Goal: Task Accomplishment & Management: Complete application form

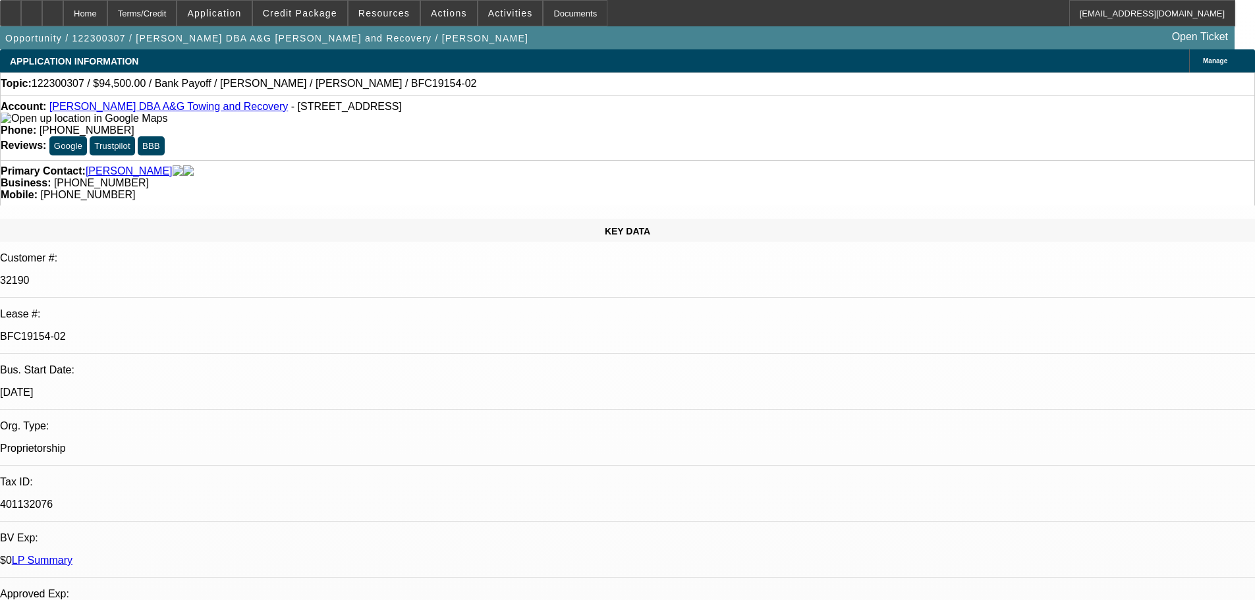
select select "0.1"
select select "0"
select select "3"
select select "0"
select select "6"
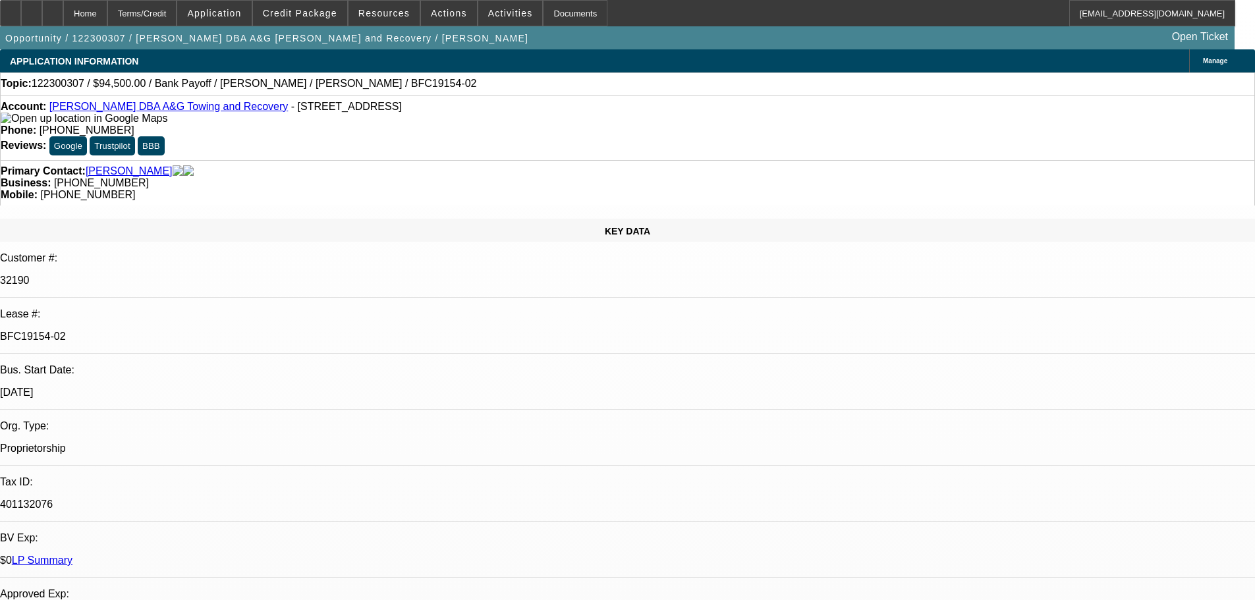
select select "0.1"
select select "0"
select select "2"
select select "0"
select select "6"
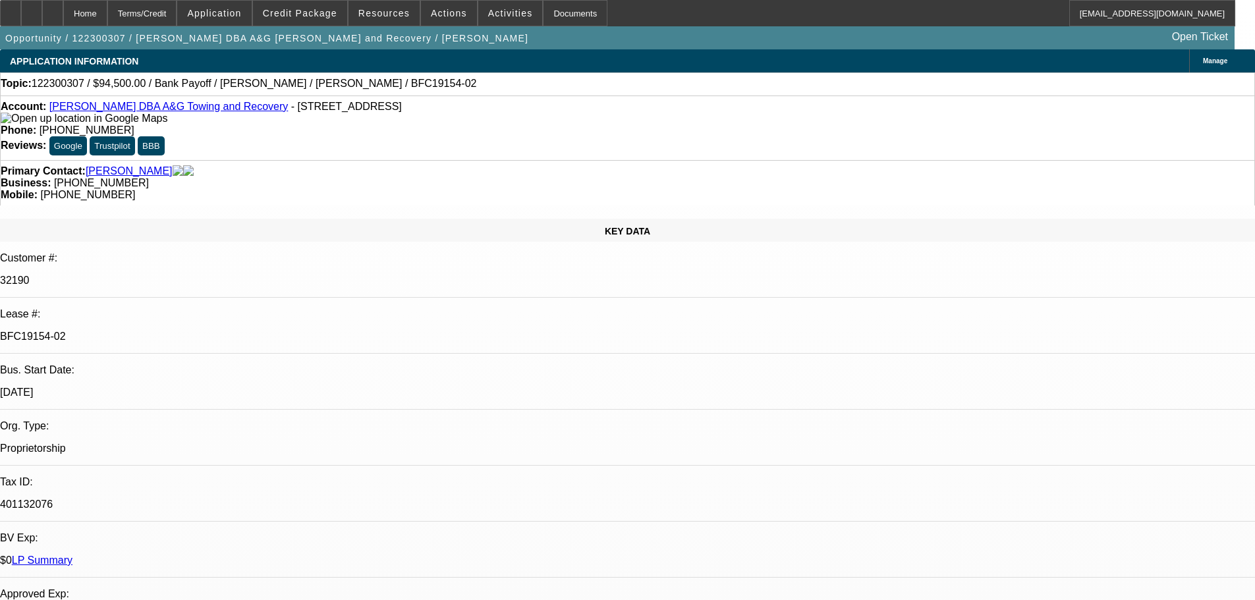
select select "0"
select select "6"
select select "0"
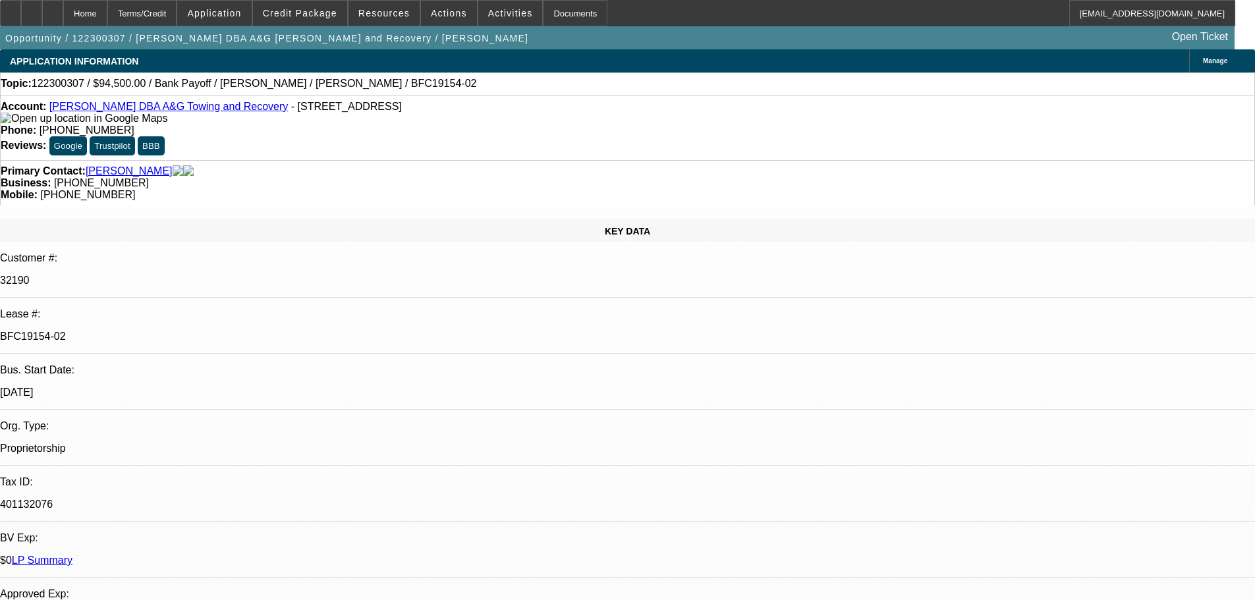
select select "0"
select select "6"
drag, startPoint x: 173, startPoint y: 222, endPoint x: 244, endPoint y: 221, distance: 70.5
click at [242, 331] on p "BFC19154-02" at bounding box center [627, 337] width 1255 height 12
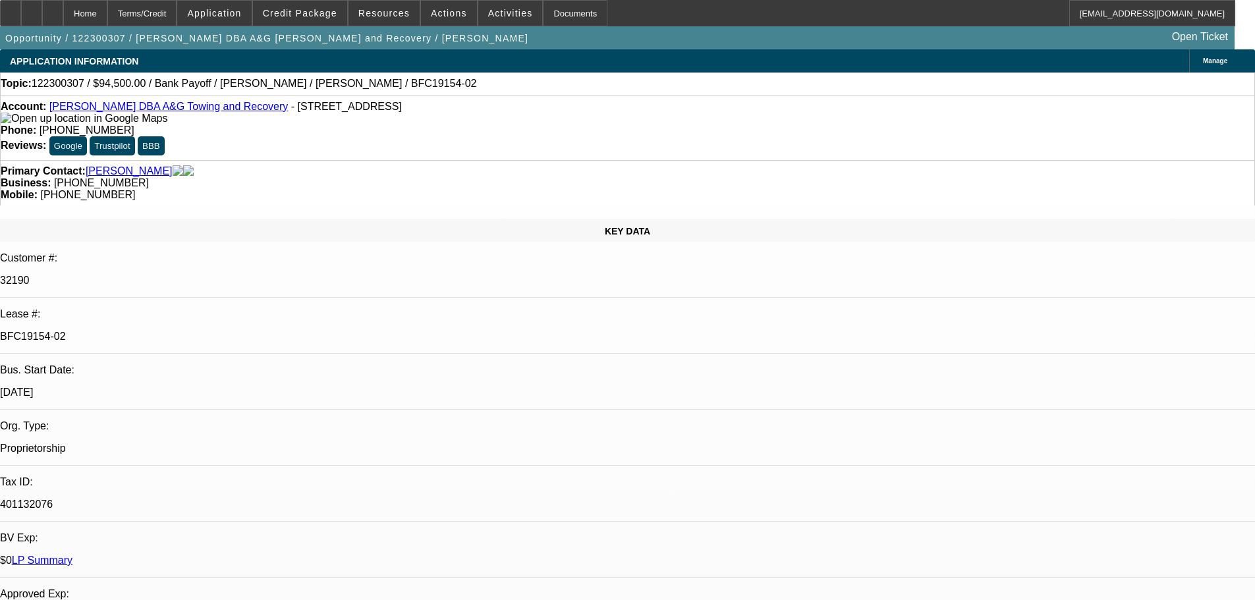
copy p "19154-02"
drag, startPoint x: 247, startPoint y: 111, endPoint x: 62, endPoint y: 113, distance: 185.1
click at [62, 113] on div "Account: Aaron D Hughes DBA A&G Towing and Recovery - 4004 Moeherr Ct, Louisvil…" at bounding box center [628, 113] width 1254 height 24
copy link "Aaron D Hughes DBA A&G Towing and Recovery"
drag, startPoint x: 207, startPoint y: 224, endPoint x: 174, endPoint y: 226, distance: 33.7
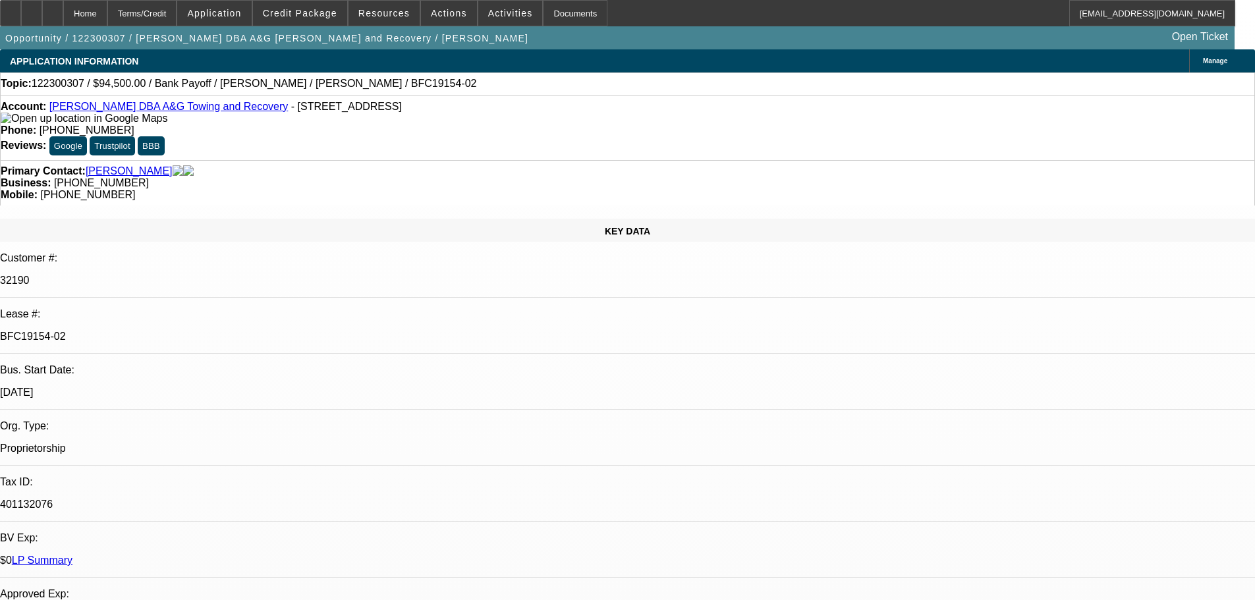
click at [174, 331] on p "BFC19154-02" at bounding box center [627, 337] width 1255 height 12
copy p "19154-02"
drag, startPoint x: 248, startPoint y: 111, endPoint x: 61, endPoint y: 108, distance: 186.4
click at [61, 108] on div "Account: Aaron D Hughes DBA A&G Towing and Recovery - 4004 Moeherr Ct, Louisvil…" at bounding box center [628, 113] width 1254 height 24
copy link "Aaron D Hughes DBA A&G Towing and Recovery"
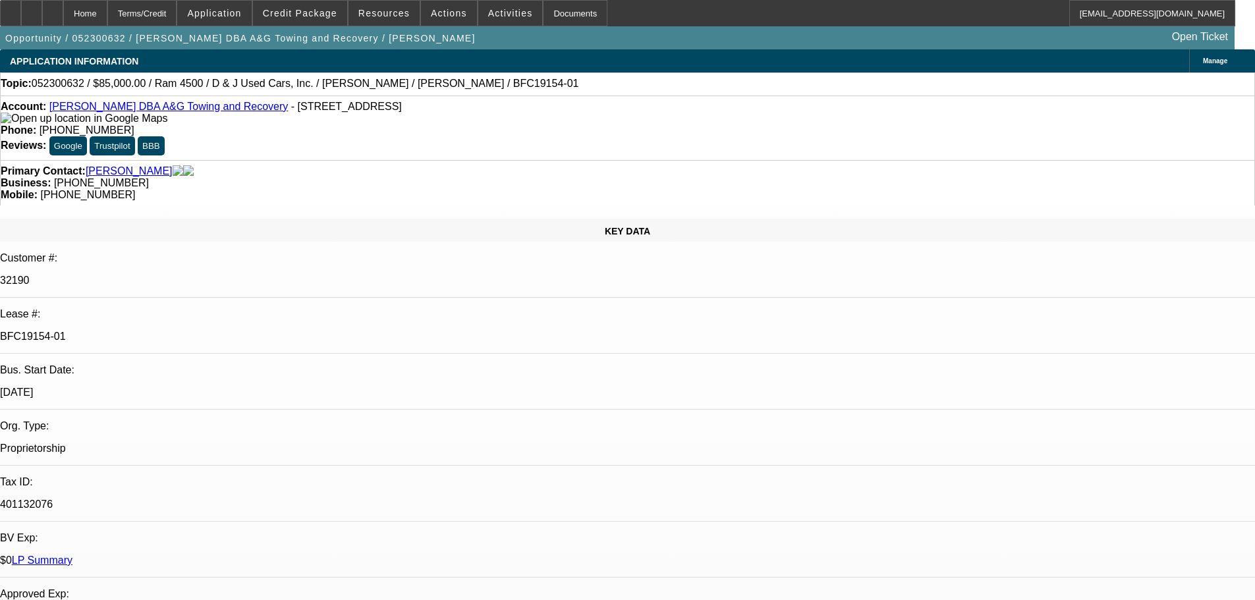
select select "0"
select select "2"
select select "0"
select select "6"
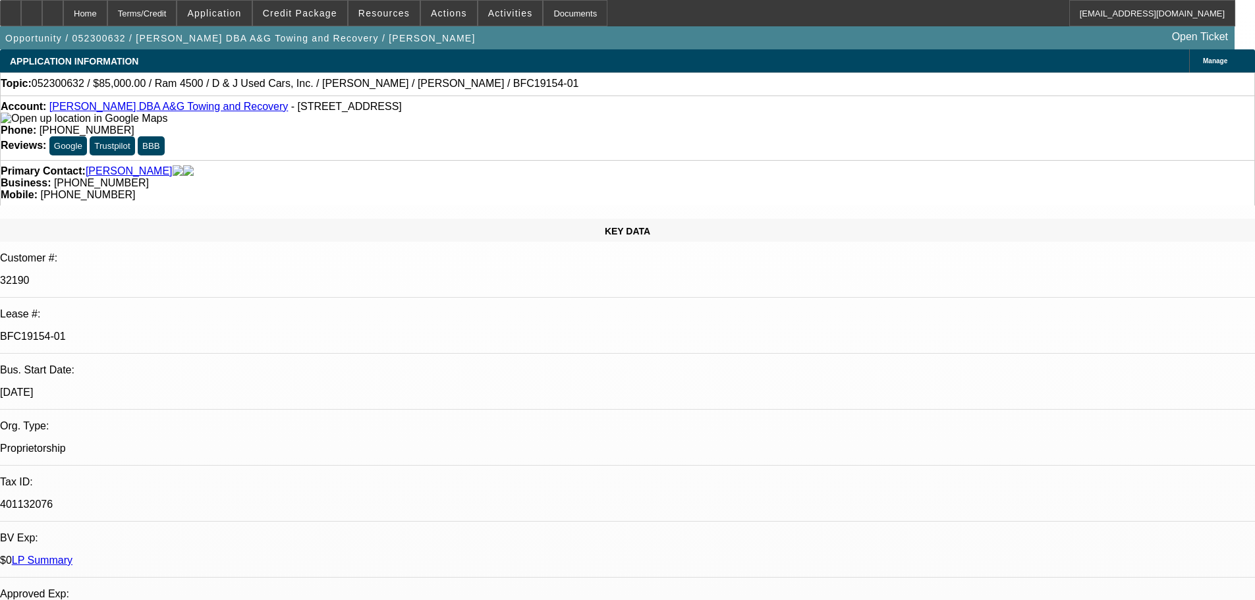
select select "0"
select select "2"
select select "0"
select select "6"
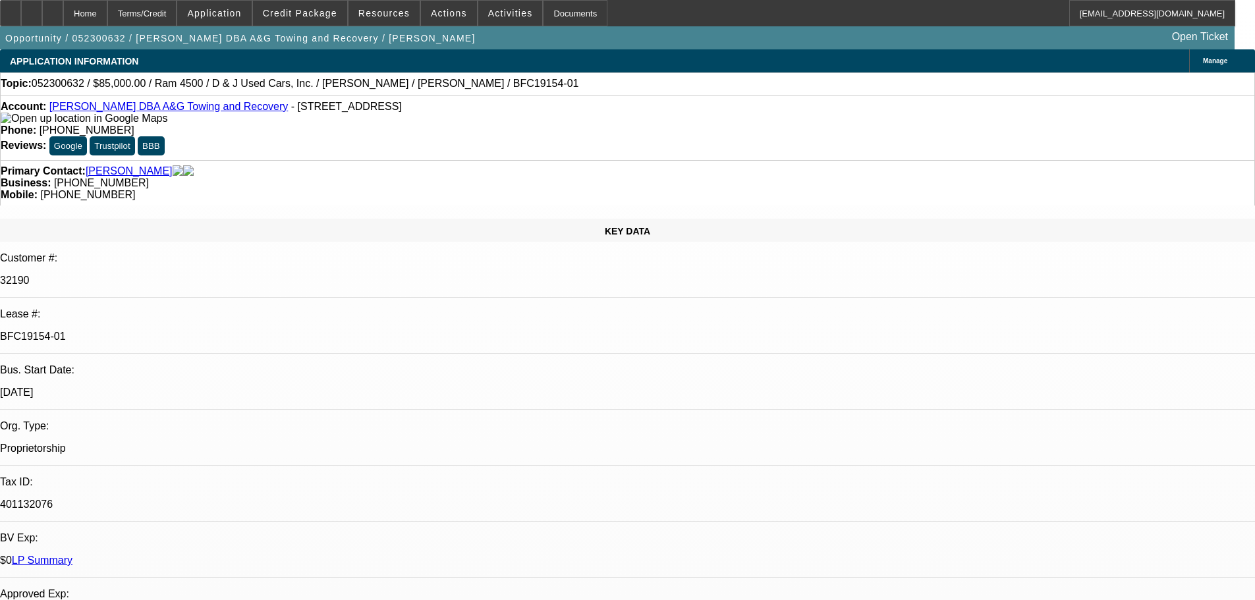
select select "0"
select select "6"
select select "0.1"
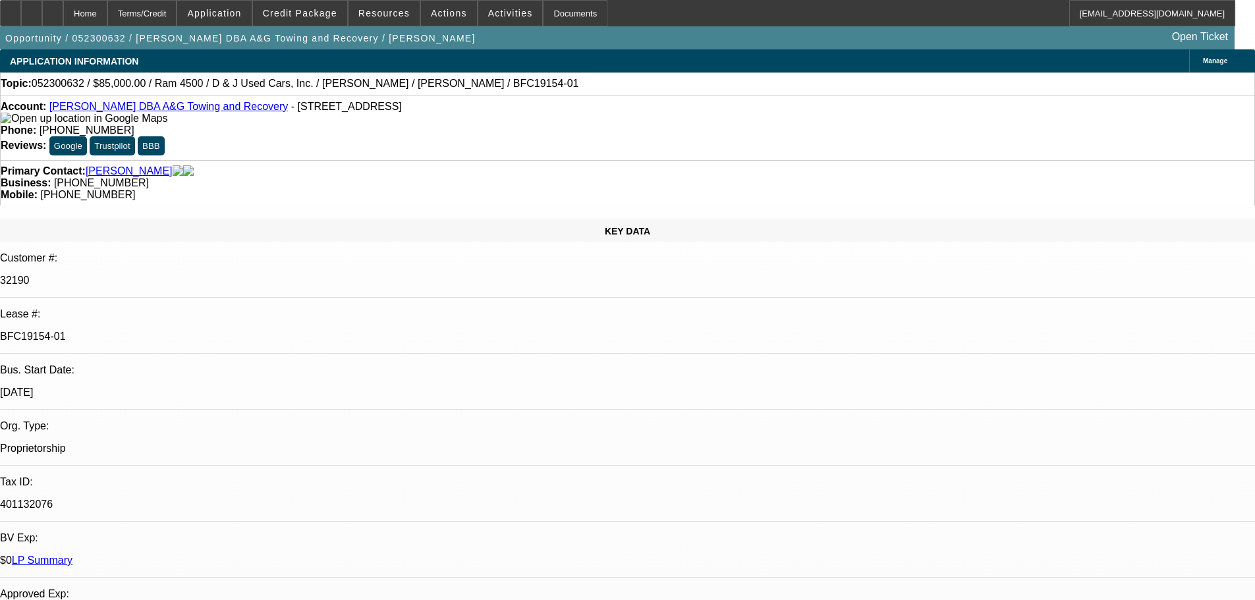
select select "0"
select select "6"
drag, startPoint x: 210, startPoint y: 219, endPoint x: 175, endPoint y: 228, distance: 36.7
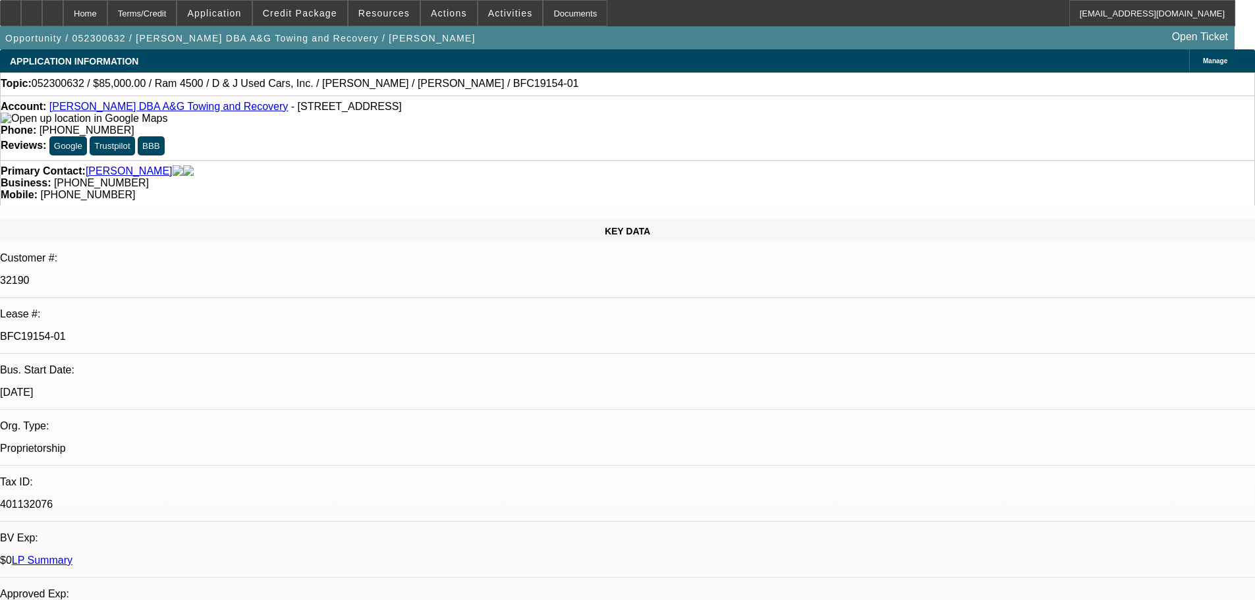
click at [175, 331] on div "BFC19154-01" at bounding box center [627, 337] width 1255 height 12
copy p "19154-01"
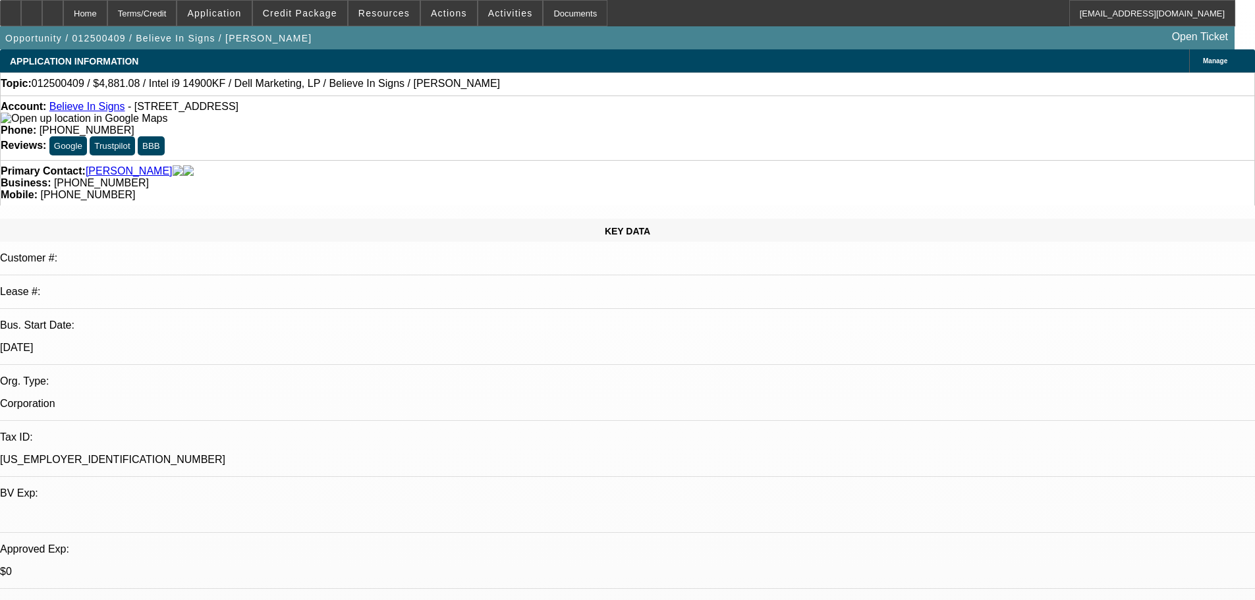
select select "0"
select select "0.1"
select select "4"
select select "0"
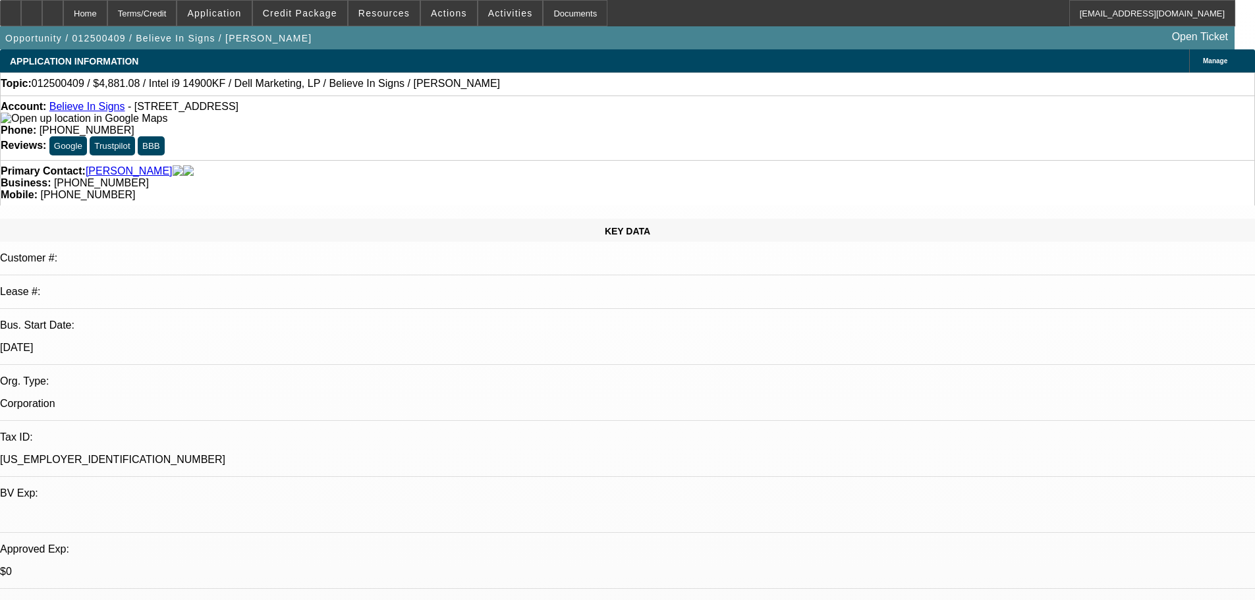
select select "0"
select select "0.1"
select select "4"
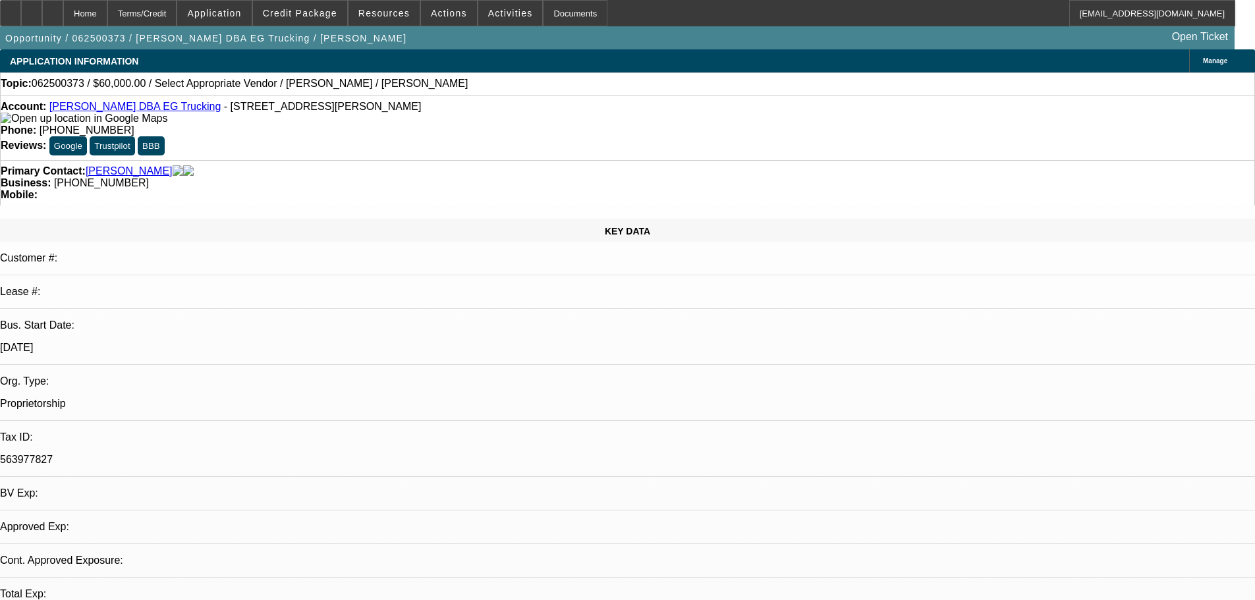
select select "0"
select select "2"
select select "0.1"
select select "4"
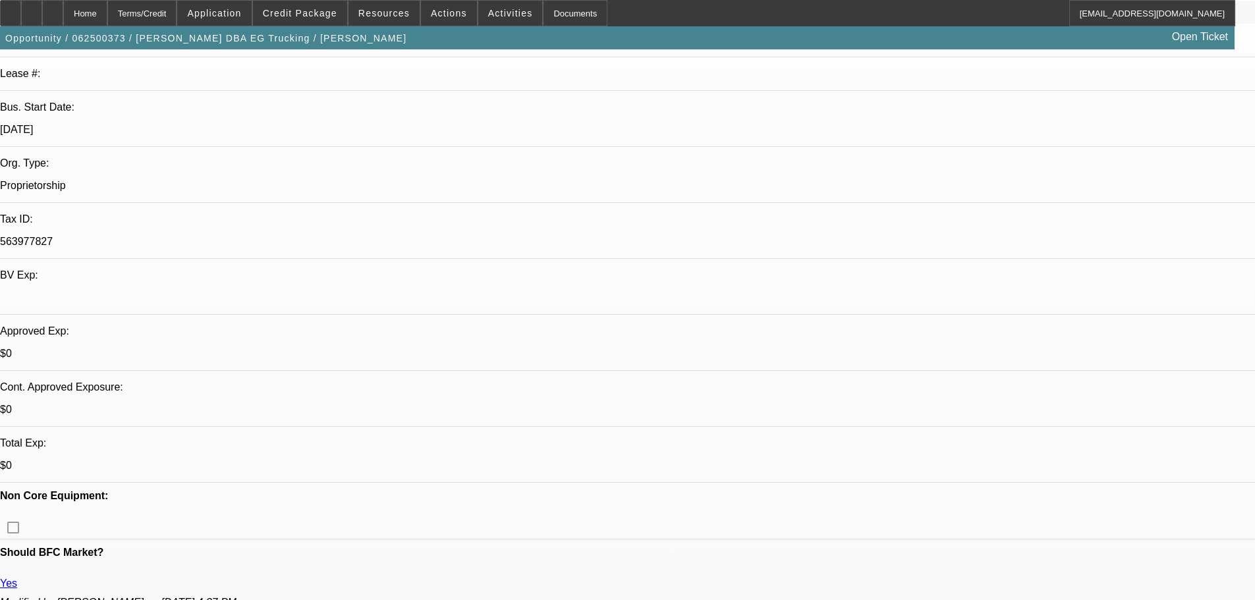
scroll to position [263, 0]
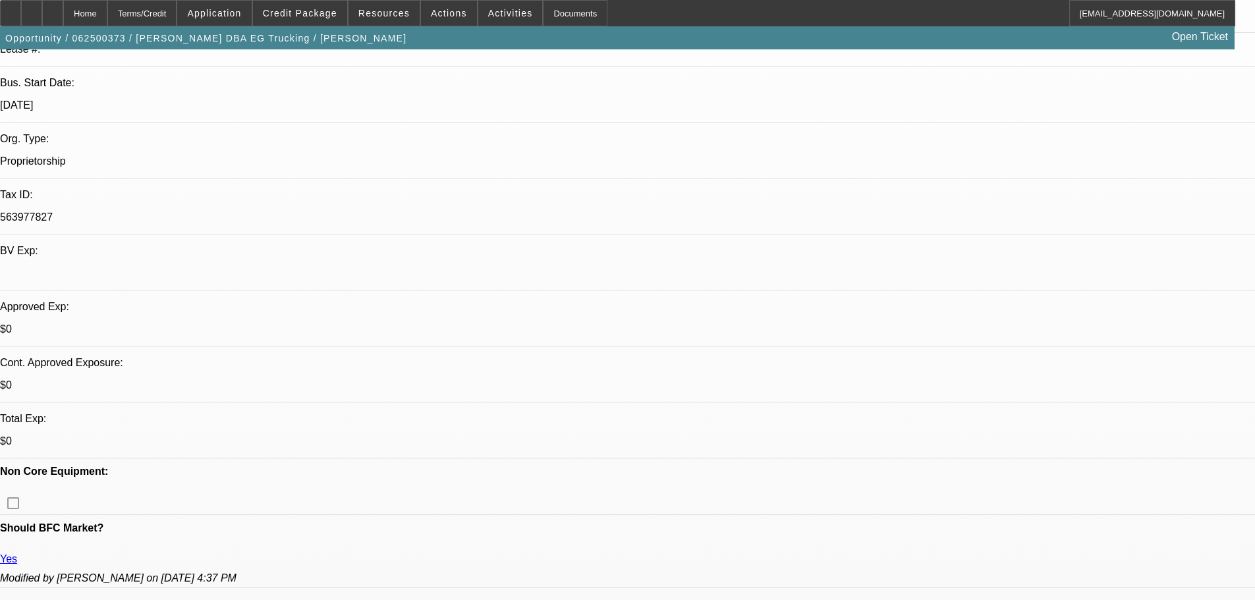
scroll to position [395, 0]
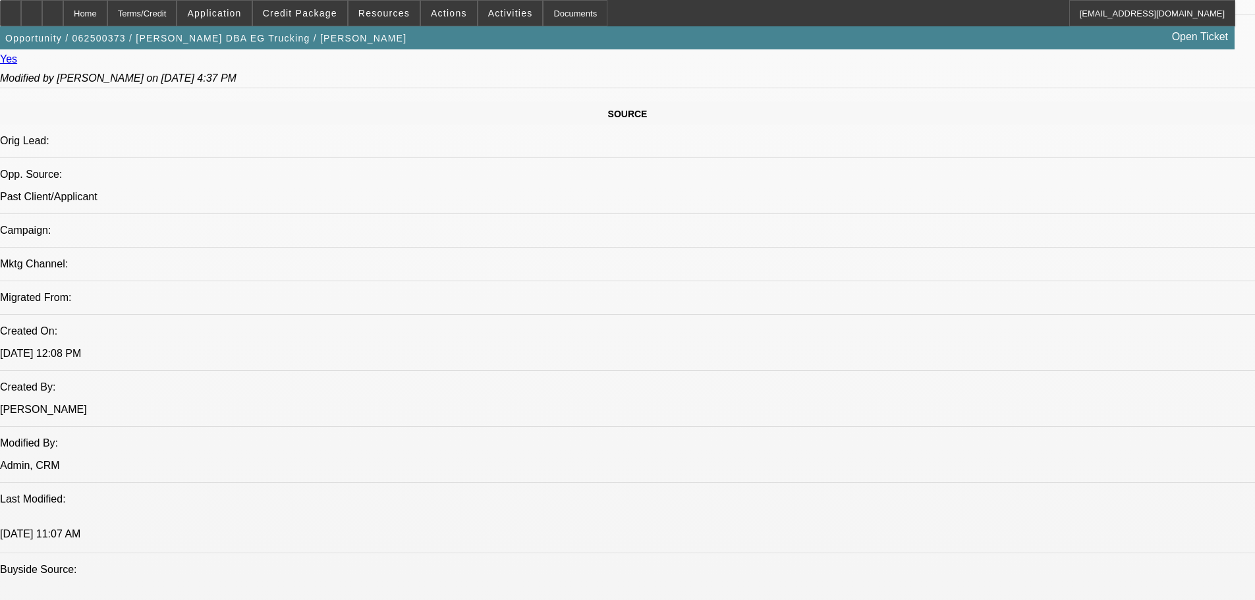
scroll to position [790, 0]
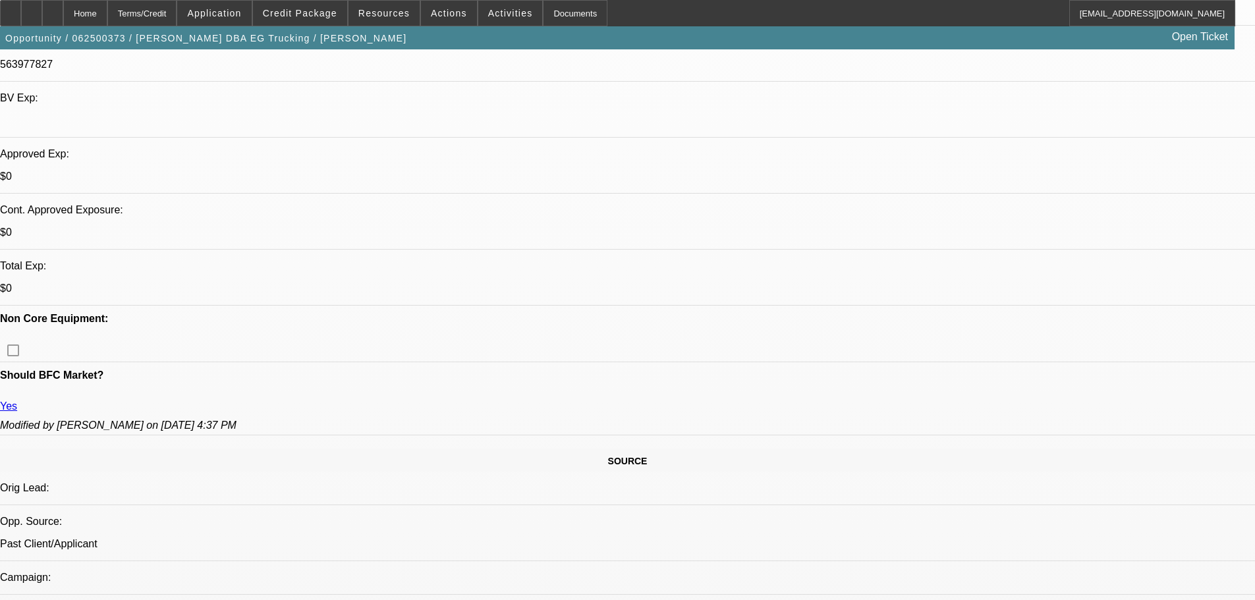
scroll to position [263, 0]
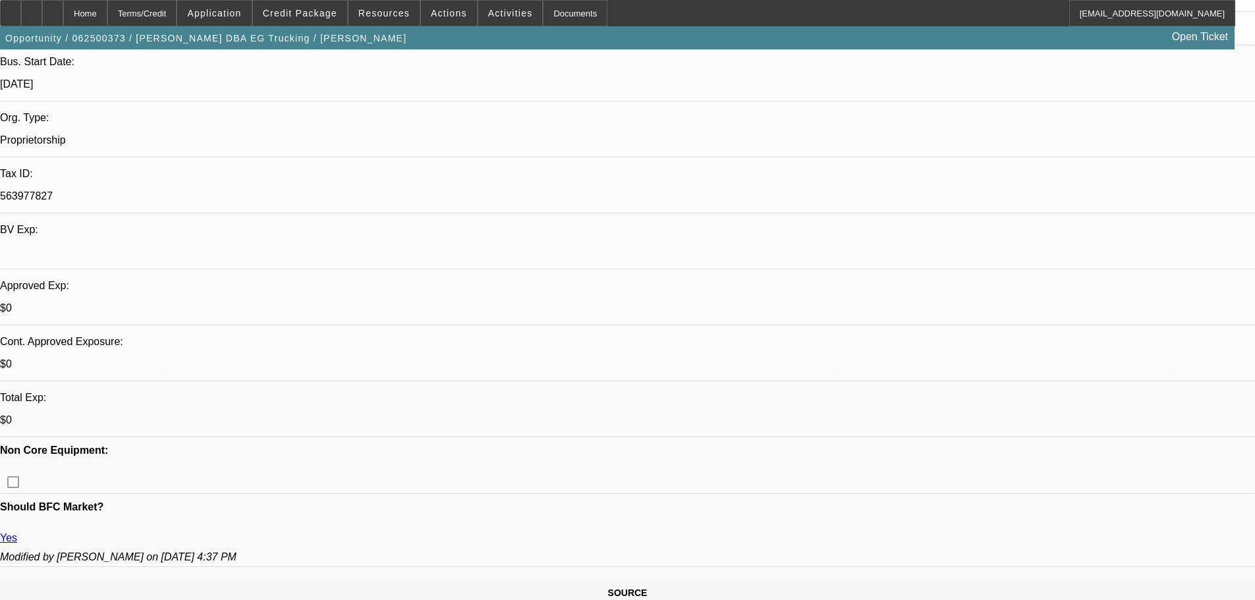
drag, startPoint x: 1228, startPoint y: 351, endPoint x: 861, endPoint y: 348, distance: 366.9
drag, startPoint x: 848, startPoint y: 347, endPoint x: 1231, endPoint y: 348, distance: 382.7
drag, startPoint x: 943, startPoint y: 325, endPoint x: 843, endPoint y: 308, distance: 101.5
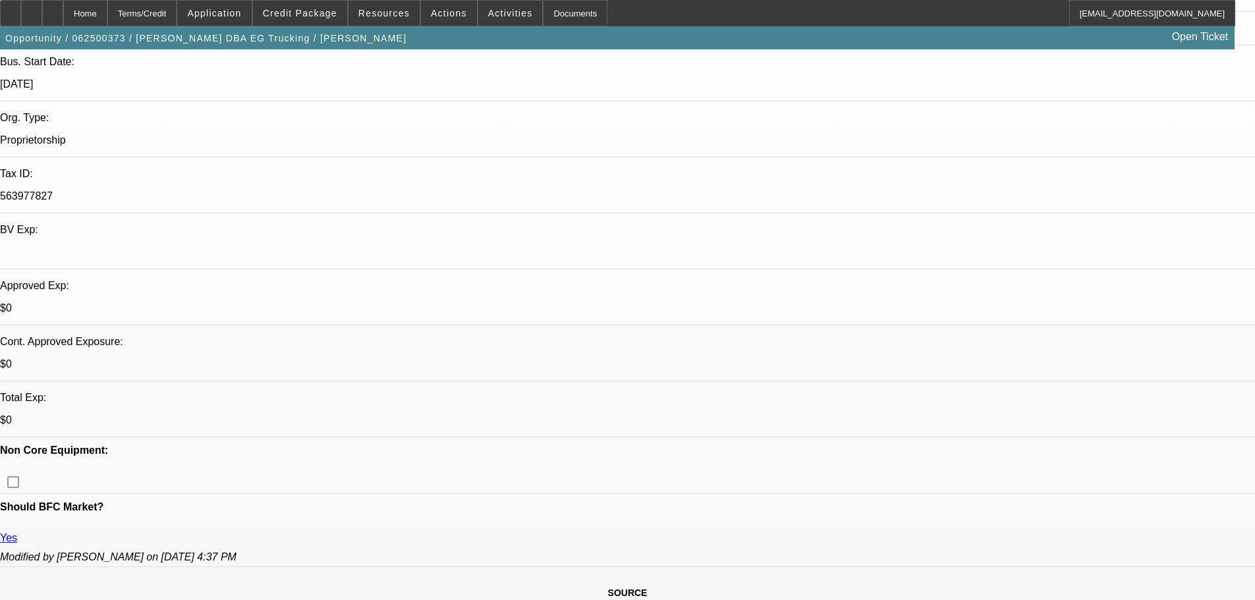
drag, startPoint x: 944, startPoint y: 325, endPoint x: 843, endPoint y: 313, distance: 102.2
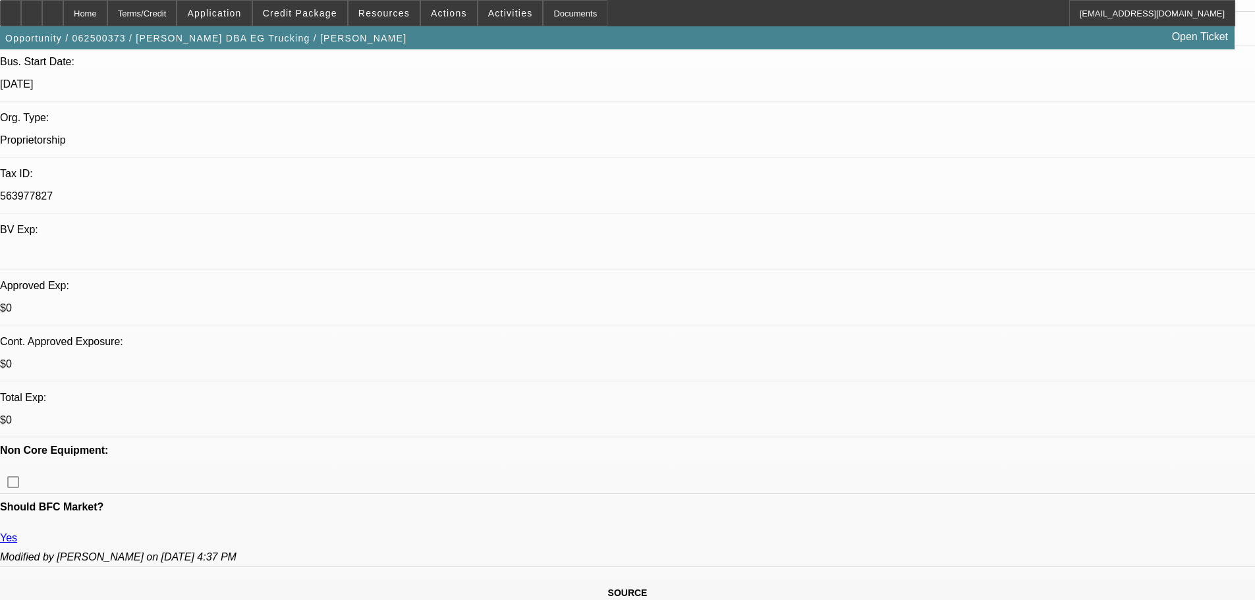
drag, startPoint x: 939, startPoint y: 324, endPoint x: 846, endPoint y: 318, distance: 93.1
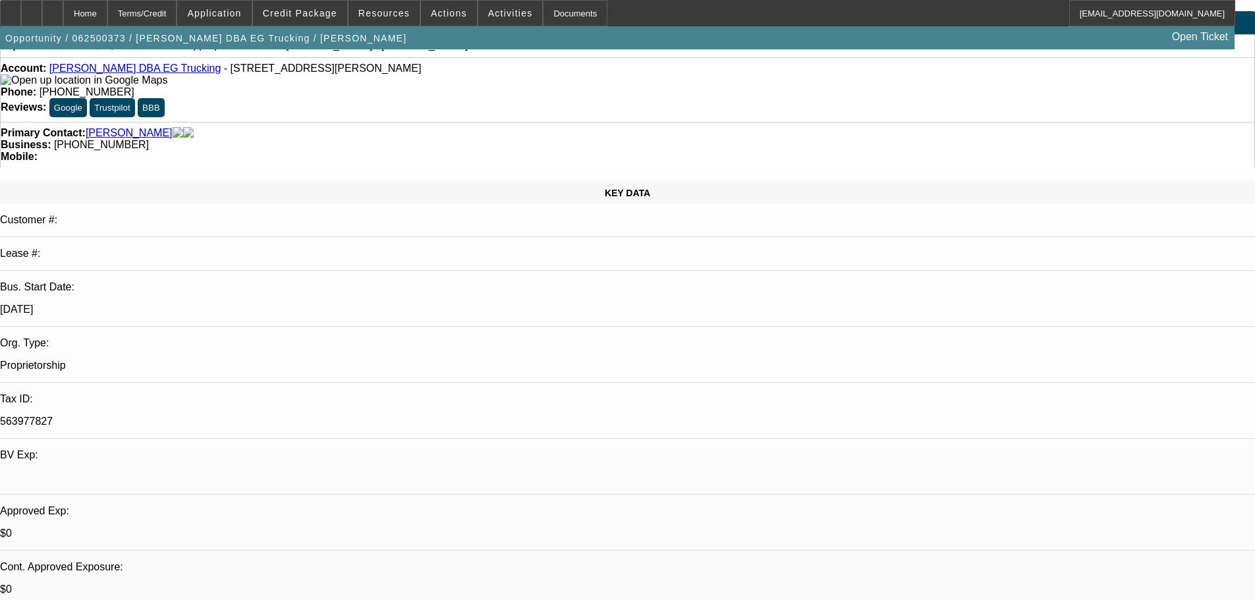
scroll to position [0, 0]
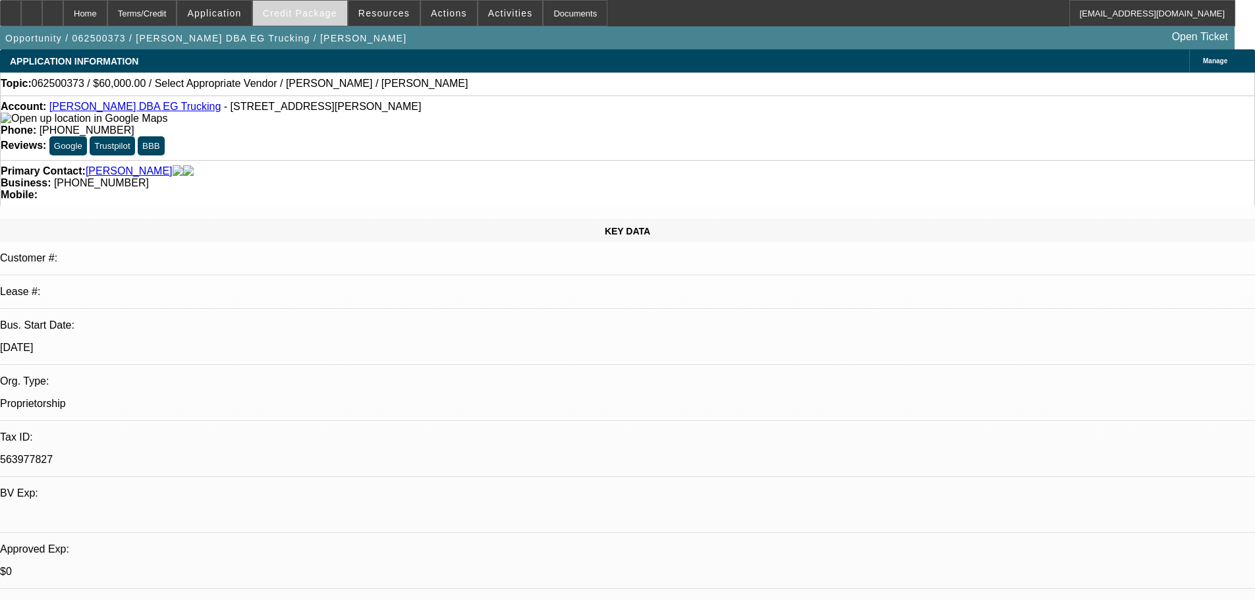
click at [321, 7] on span at bounding box center [300, 13] width 94 height 32
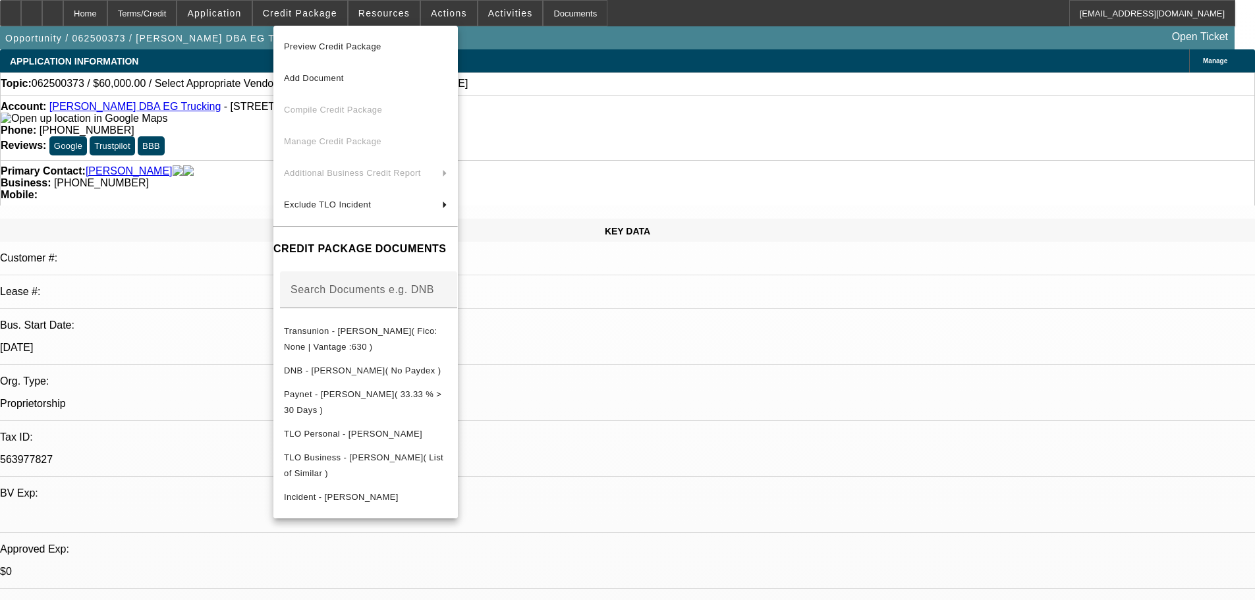
click at [684, 67] on div at bounding box center [627, 300] width 1255 height 600
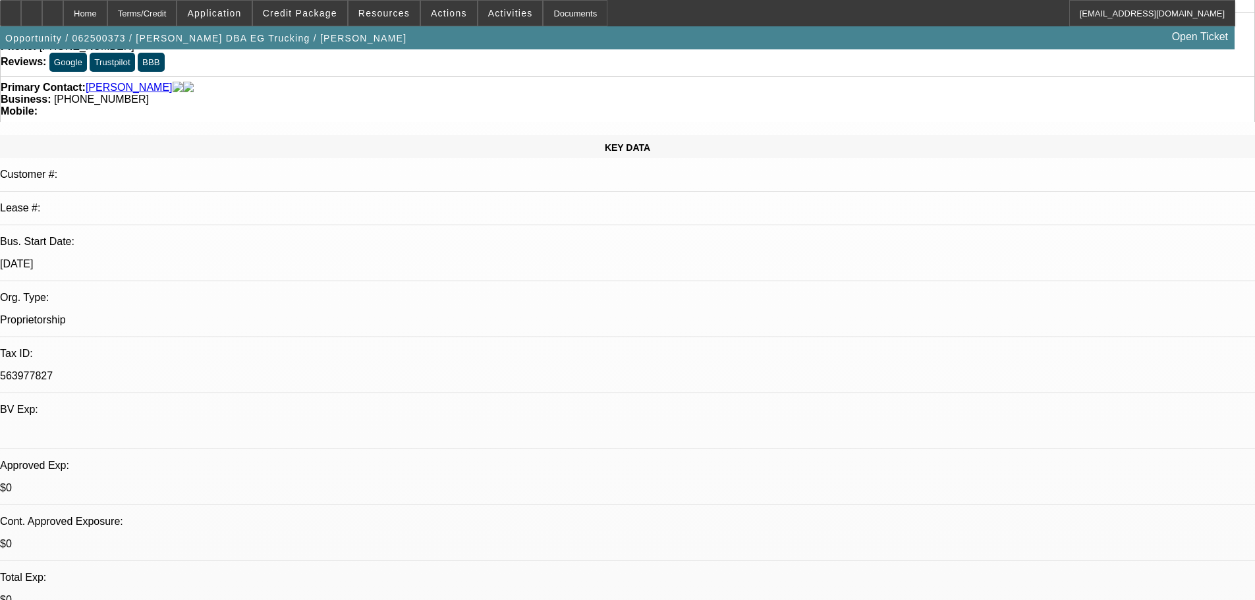
scroll to position [132, 0]
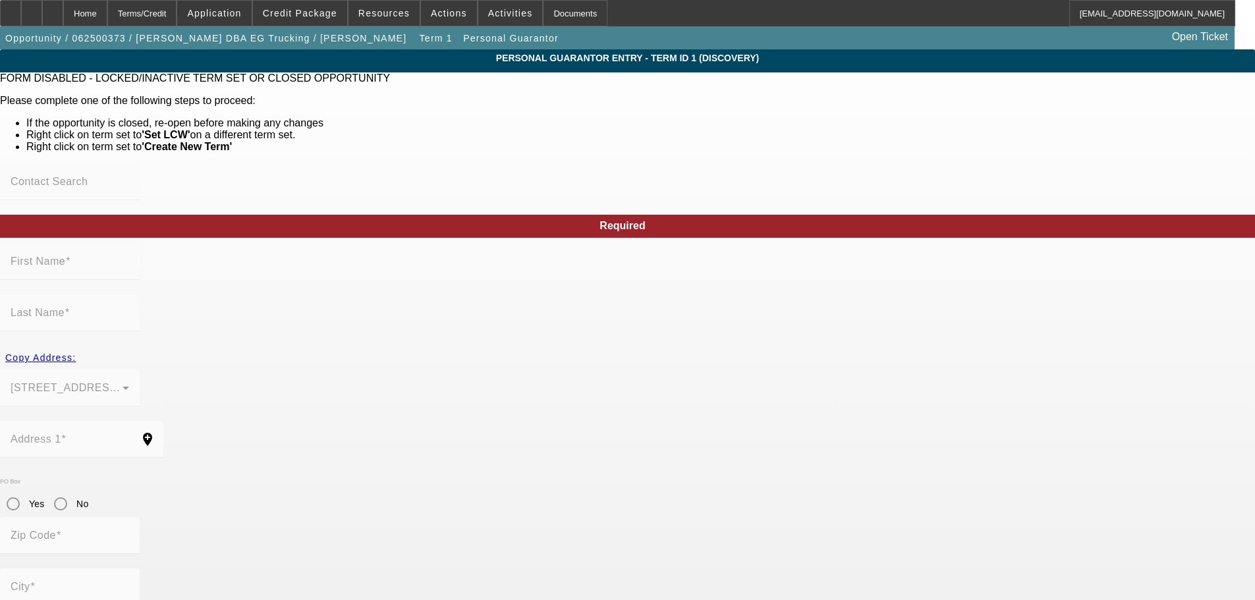
type input "Ernesto"
type input "Guardado"
type input "629 Falconer Rd"
radio input "true"
type input "92027"
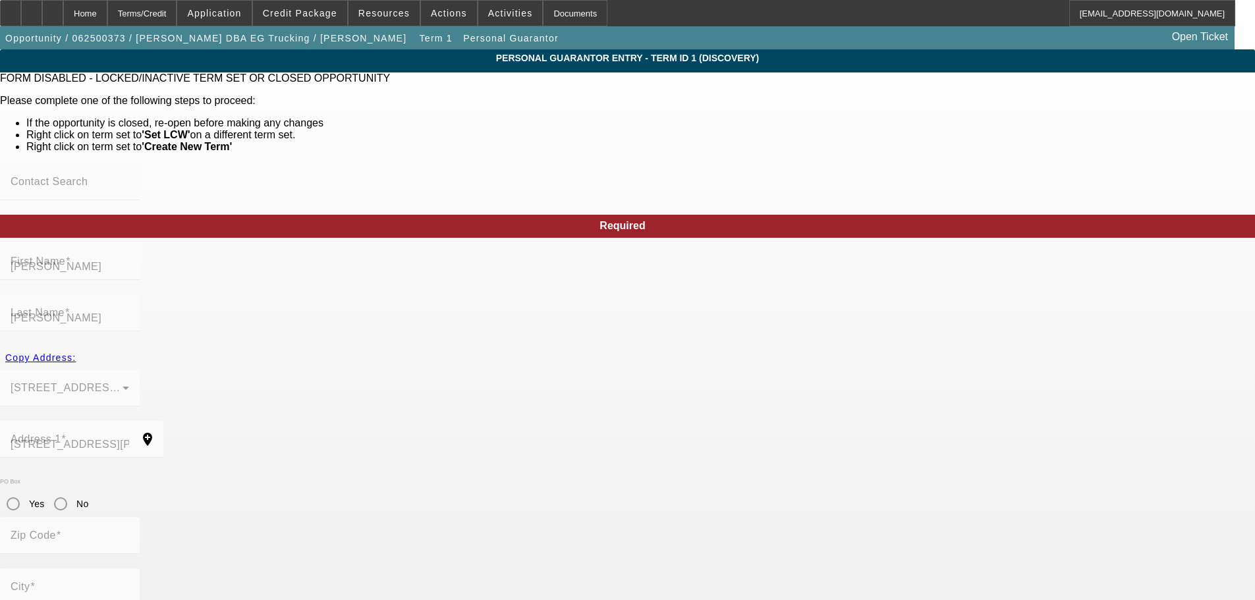
type input "Escondido"
type input "(760) 715-5180"
type input "100"
type input "563-97-7827"
type input "eguardado24@gmail.com"
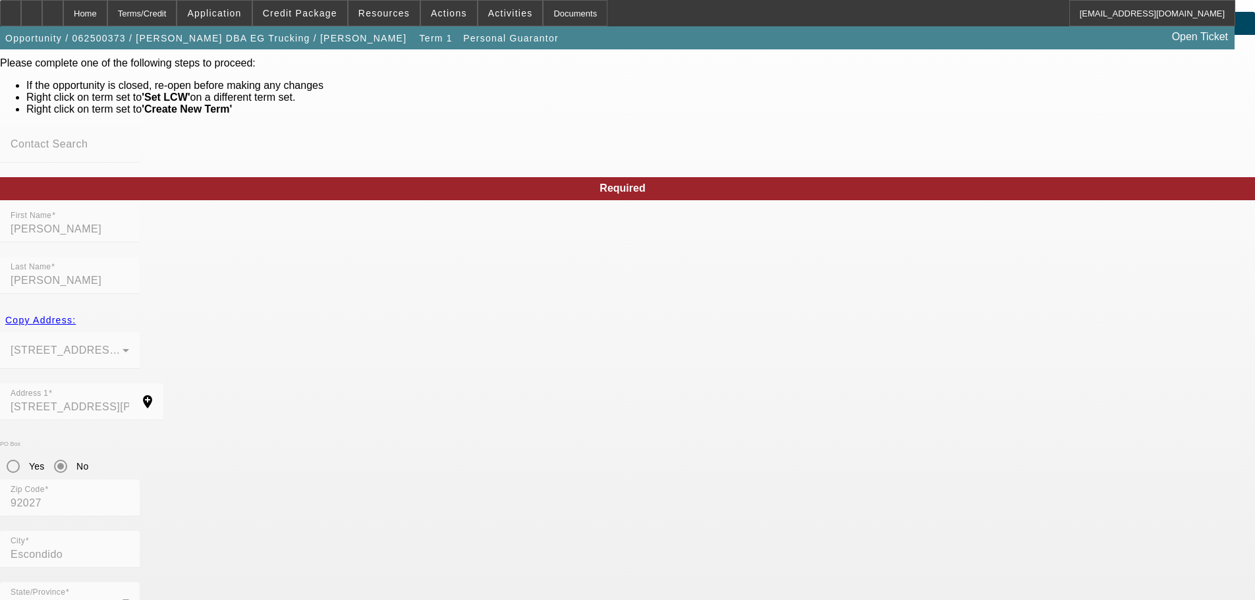
scroll to position [58, 0]
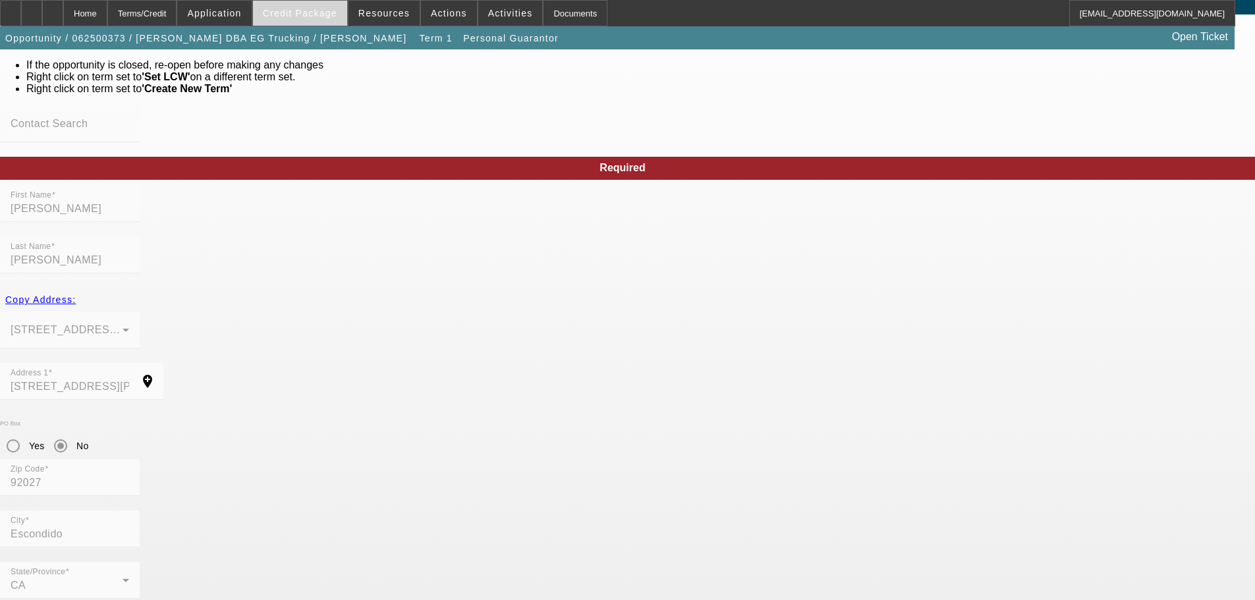
click at [296, 20] on span at bounding box center [300, 13] width 94 height 32
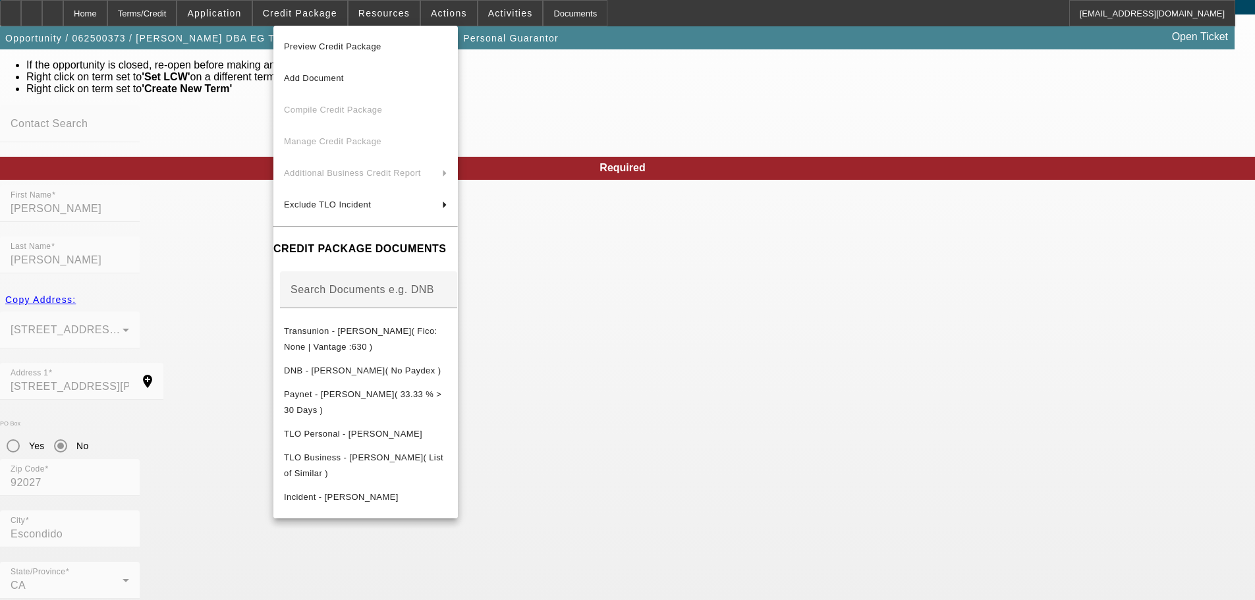
click at [765, 103] on div at bounding box center [627, 300] width 1255 height 600
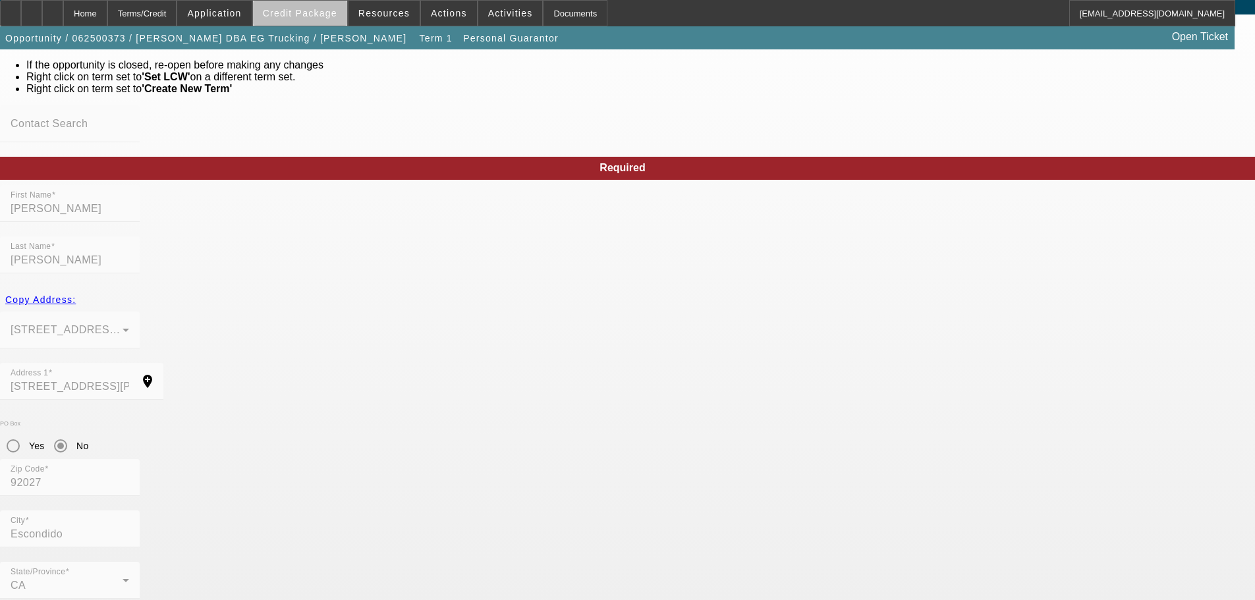
click at [325, 18] on span at bounding box center [300, 13] width 94 height 32
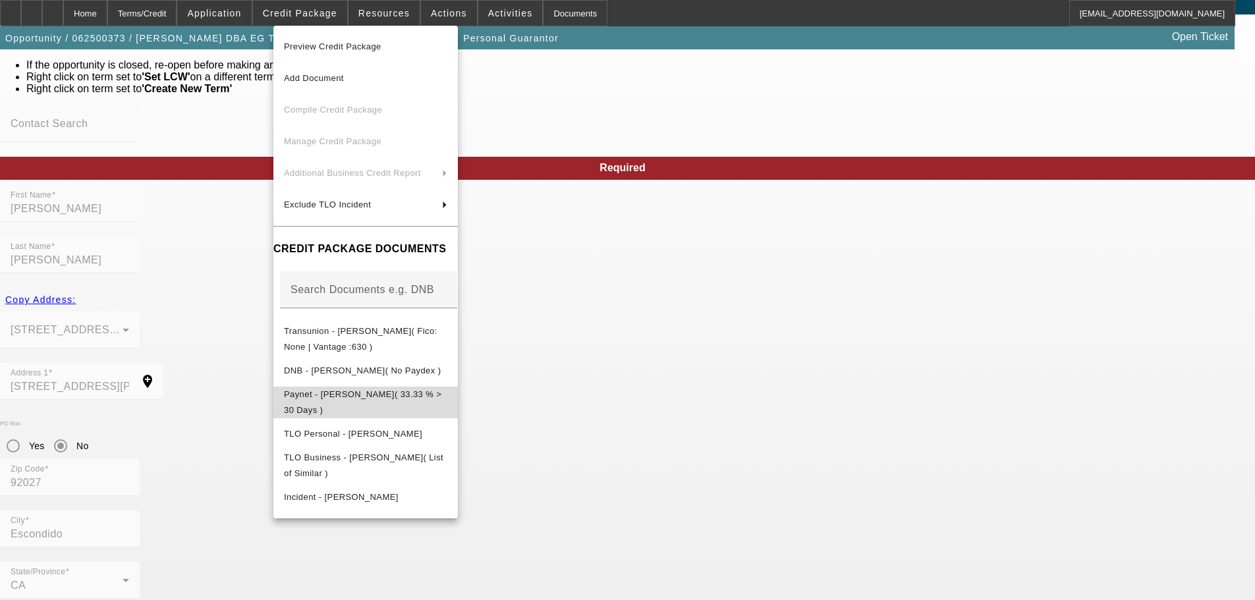
click at [441, 406] on button "Paynet - Ernesto Guardado( 33.33 % > 30 Days )" at bounding box center [365, 403] width 184 height 32
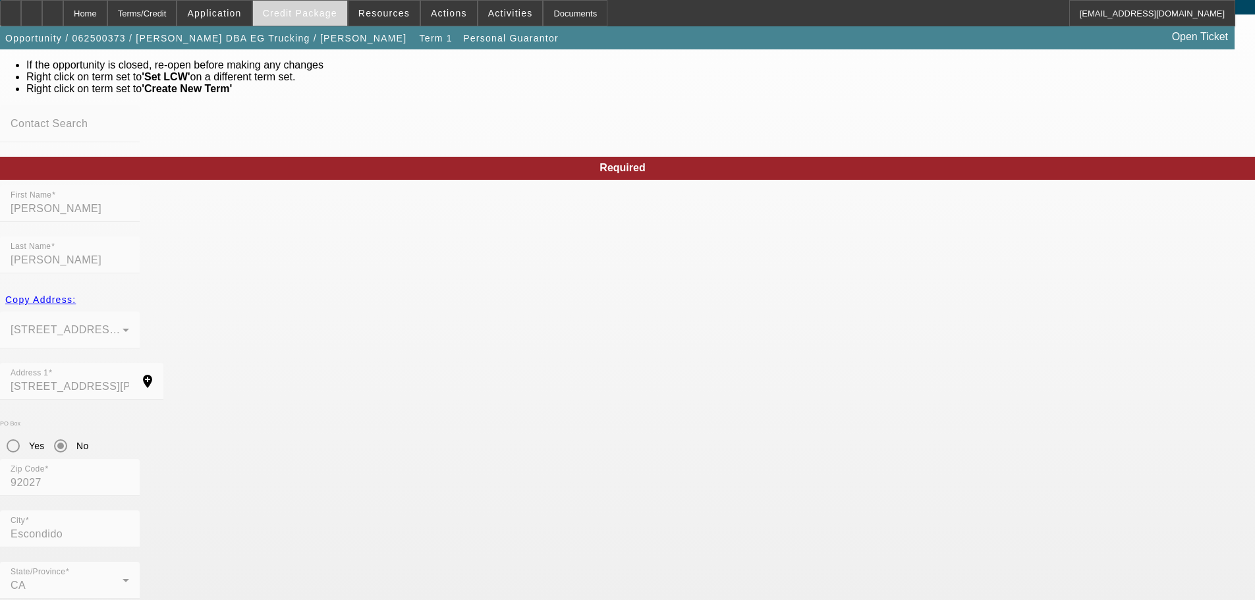
click at [300, 10] on span "Credit Package" at bounding box center [300, 13] width 74 height 11
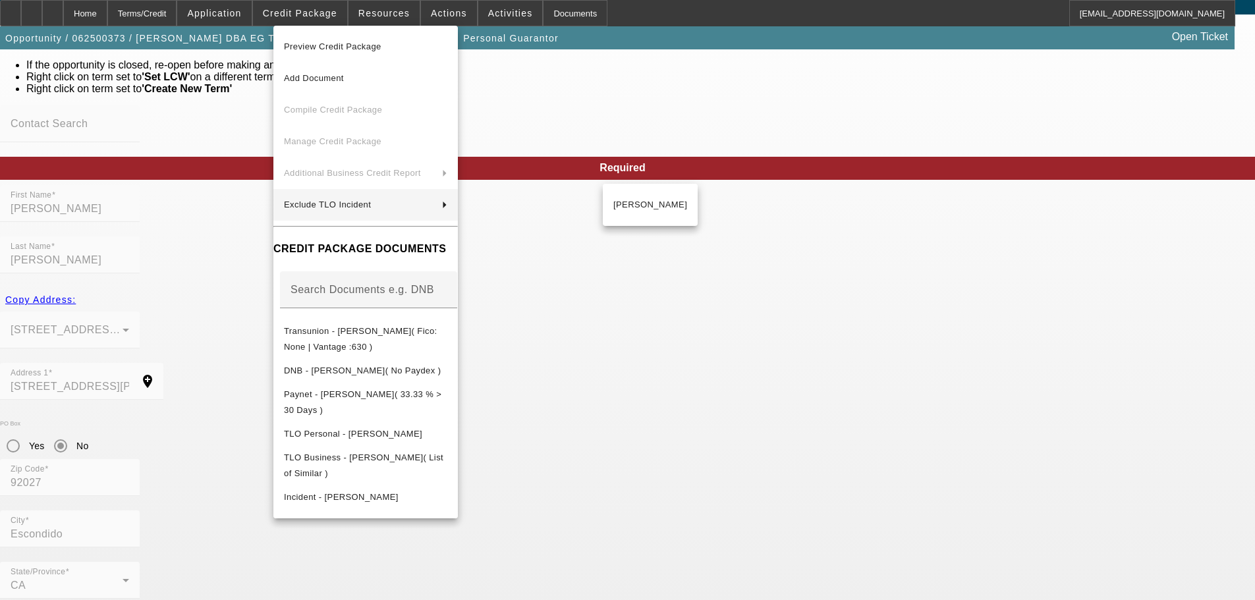
click at [188, 273] on div at bounding box center [627, 300] width 1255 height 600
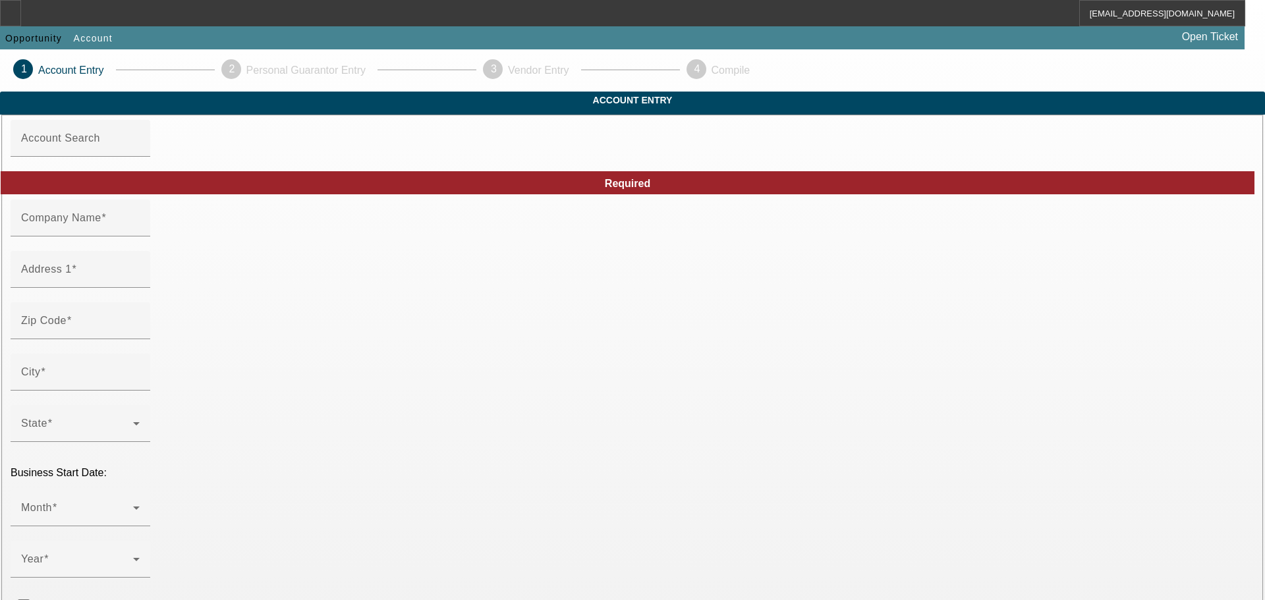
type input "[PERSON_NAME]"
type input "[STREET_ADDRESS][PERSON_NAME]"
type input "92027"
type input "Escondido"
type input "[PHONE_NUMBER]"
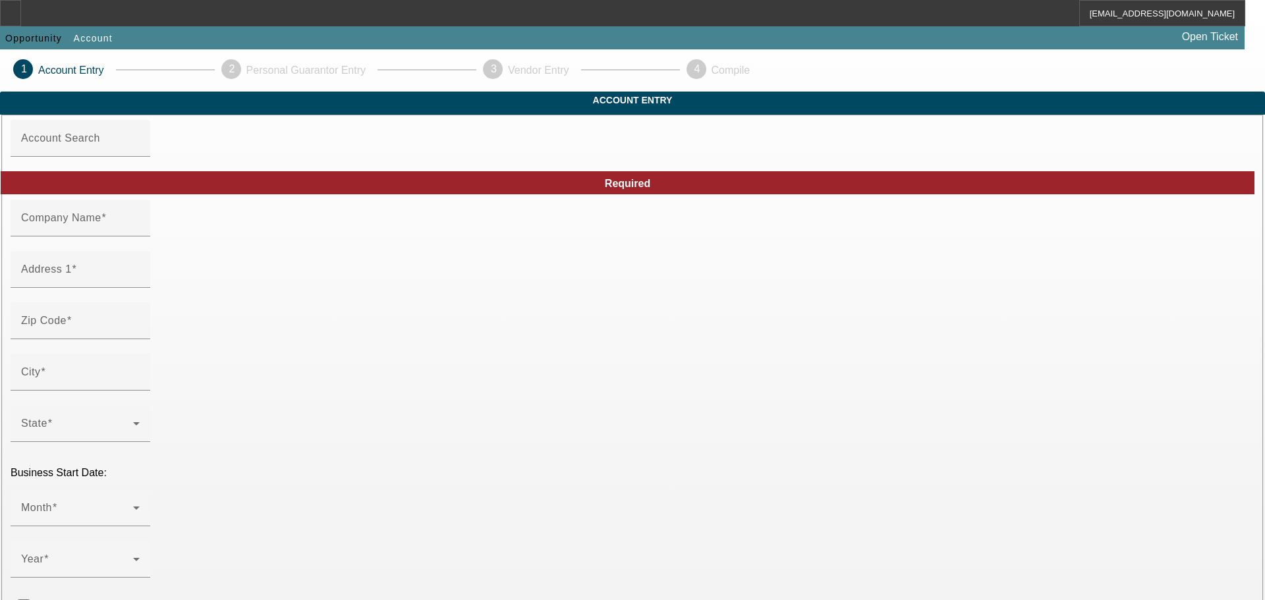
type input "EG Trucking"
type input "563977827"
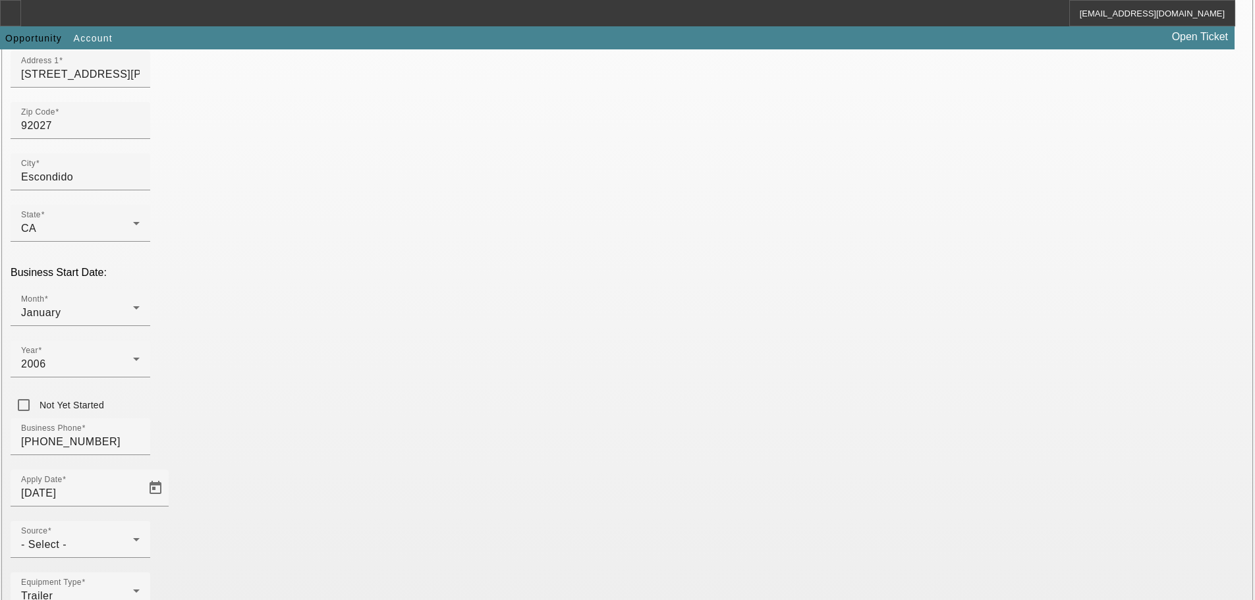
scroll to position [231, 0]
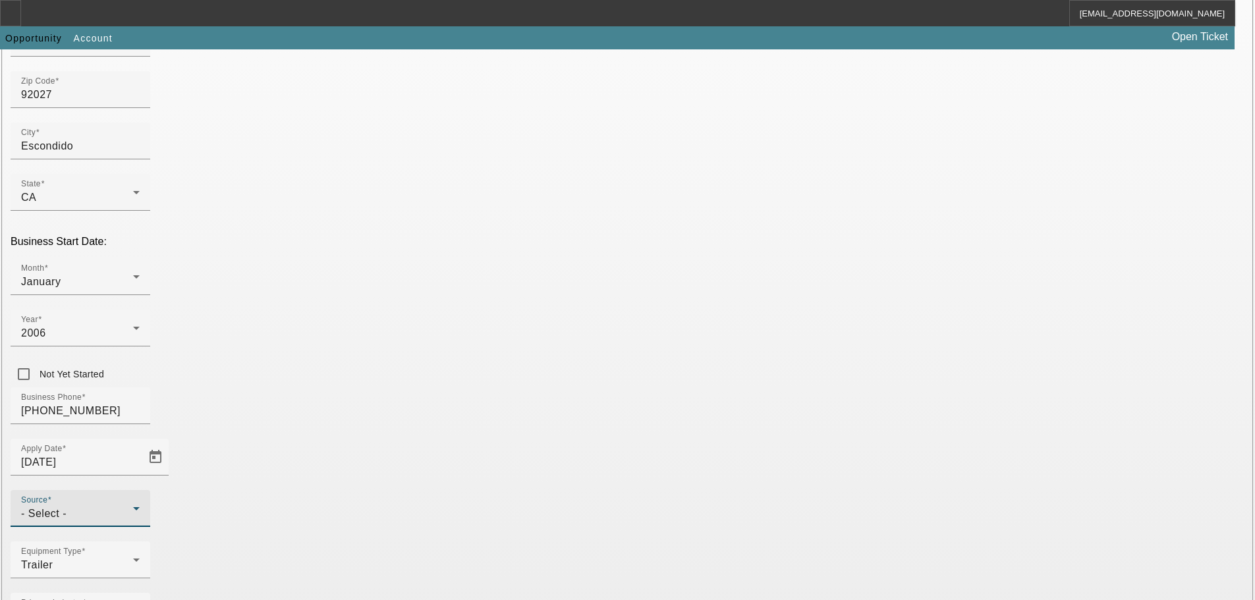
click at [133, 506] on div "- Select -" at bounding box center [77, 514] width 112 height 16
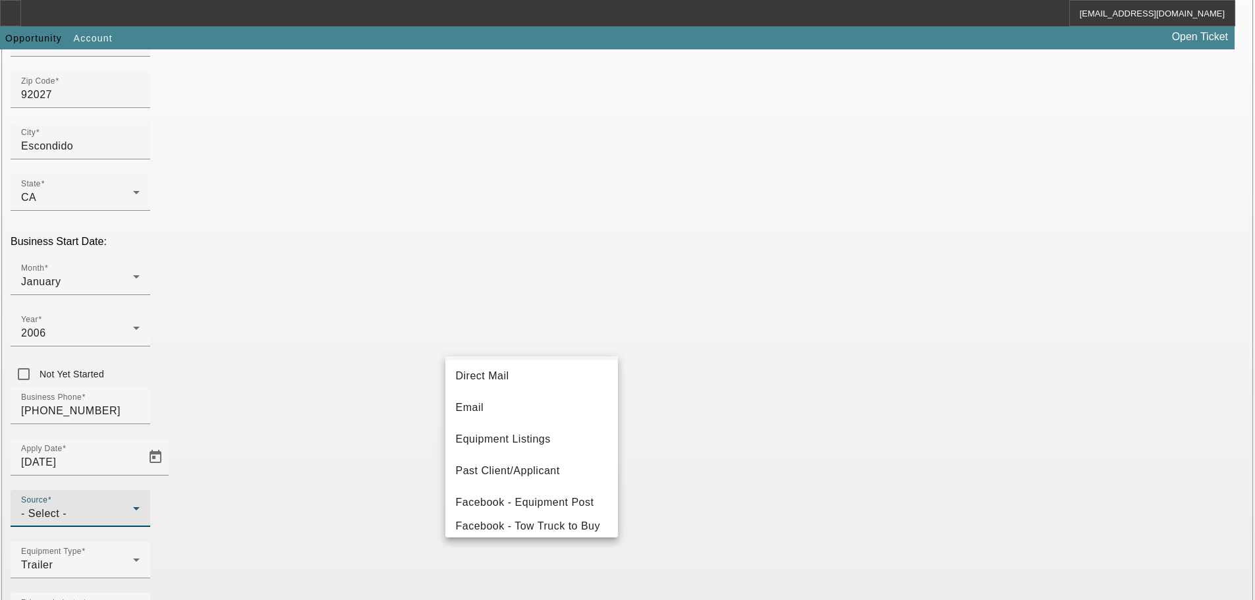
scroll to position [132, 0]
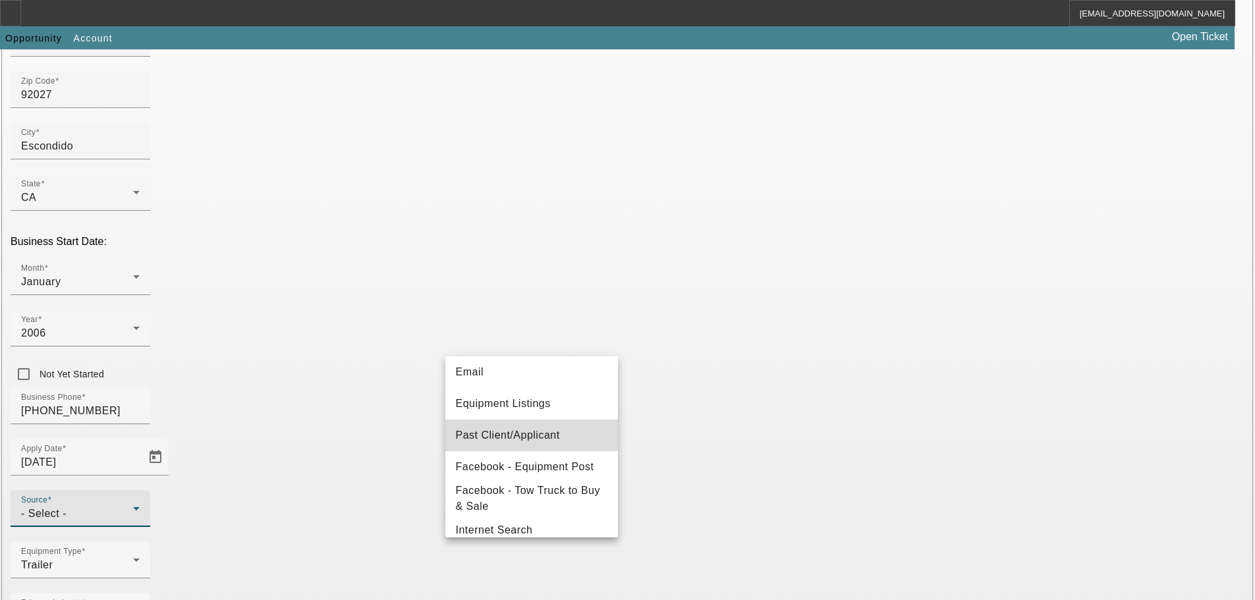
click at [537, 426] on mat-option "Past Client/Applicant" at bounding box center [531, 436] width 173 height 32
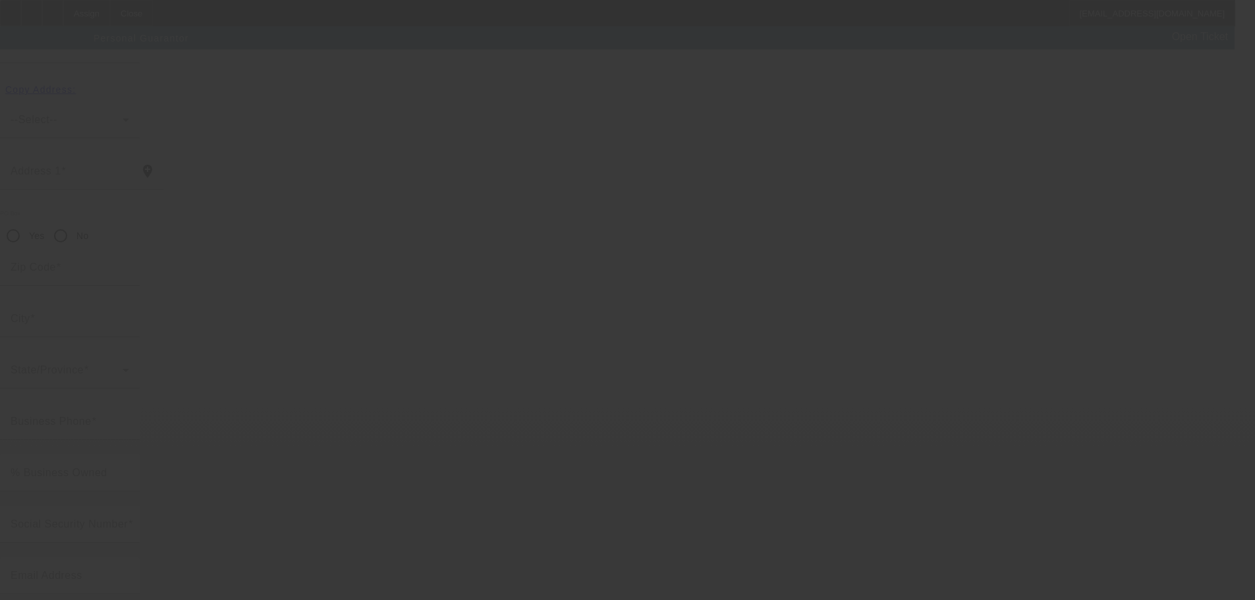
scroll to position [44, 0]
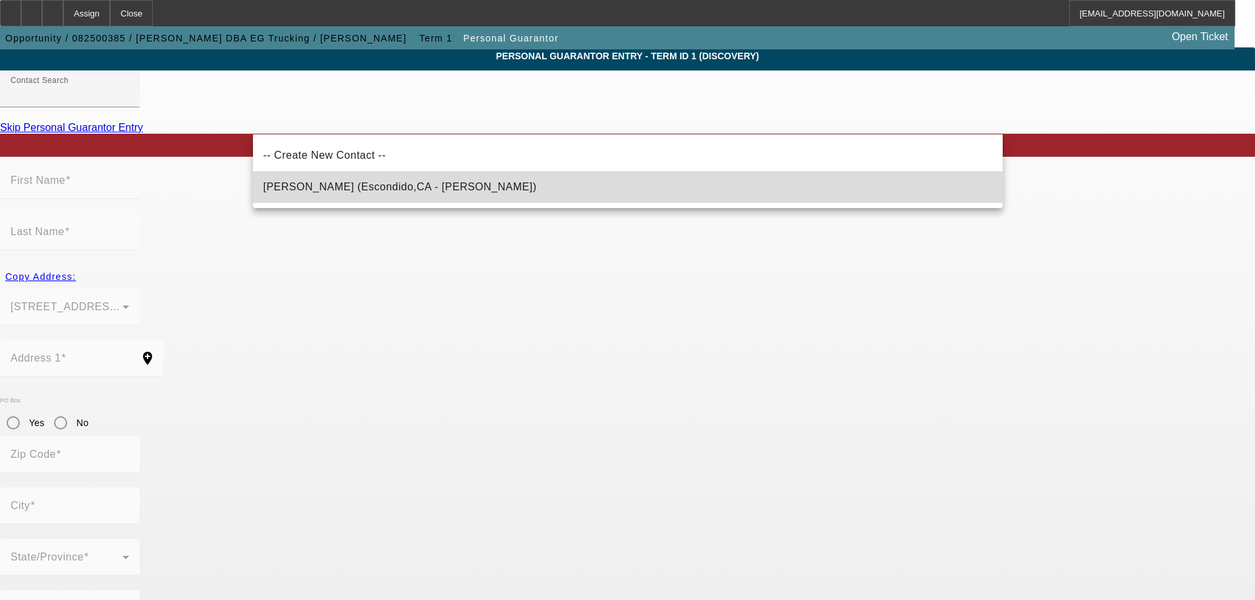
click at [401, 188] on span "Guardado, Ernesto (Escondido,CA - Ernesto Guardado)" at bounding box center [399, 186] width 273 height 11
type input "Guardado, Ernesto (Escondido,CA - Ernesto Guardado)"
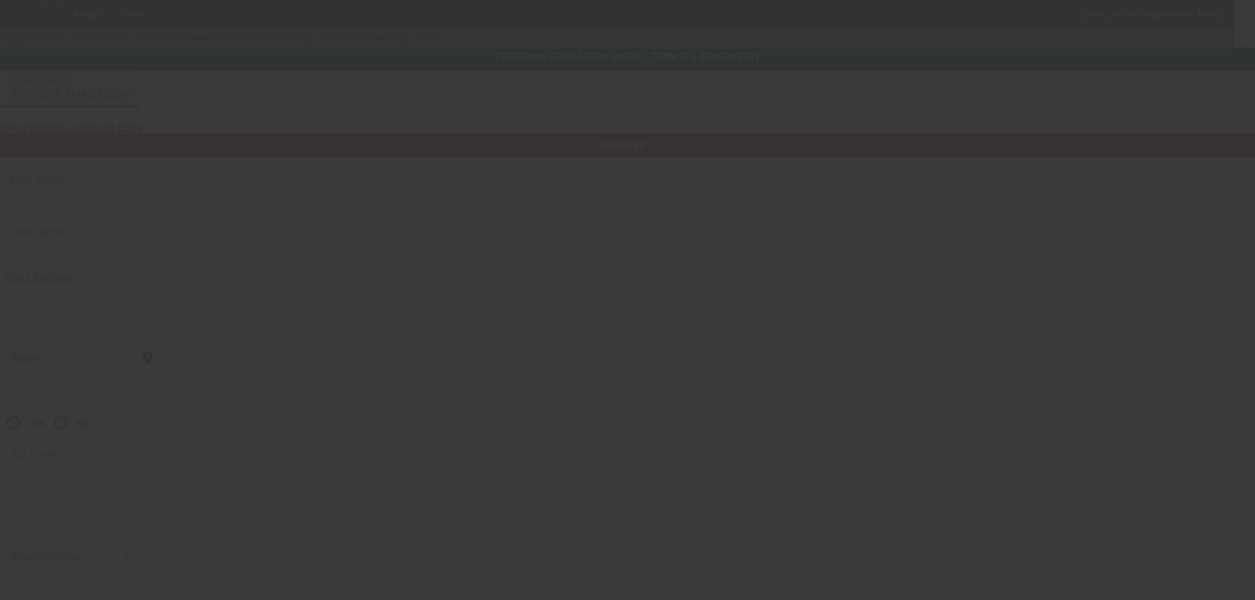
type input "Ernesto"
type input "Guardado"
type input "629 Falconer Rd"
radio input "true"
type input "92027"
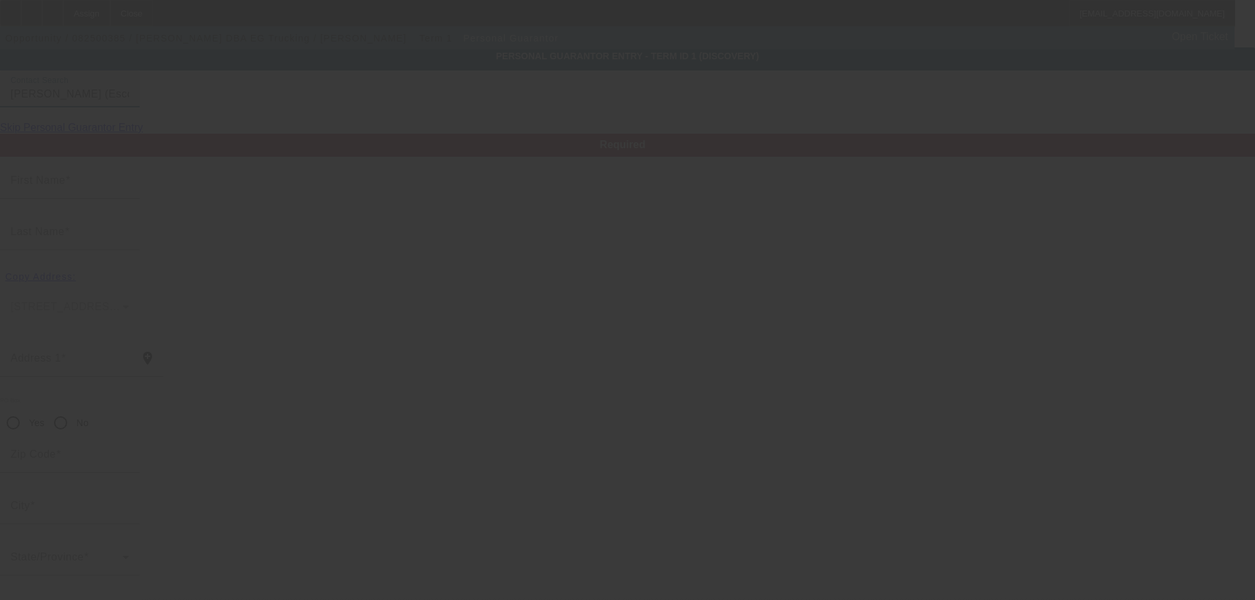
type input "Escondido"
type input "[PHONE_NUMBER]"
type input "100"
type input "563-97-7827"
type input "eguardado24@gmail.com"
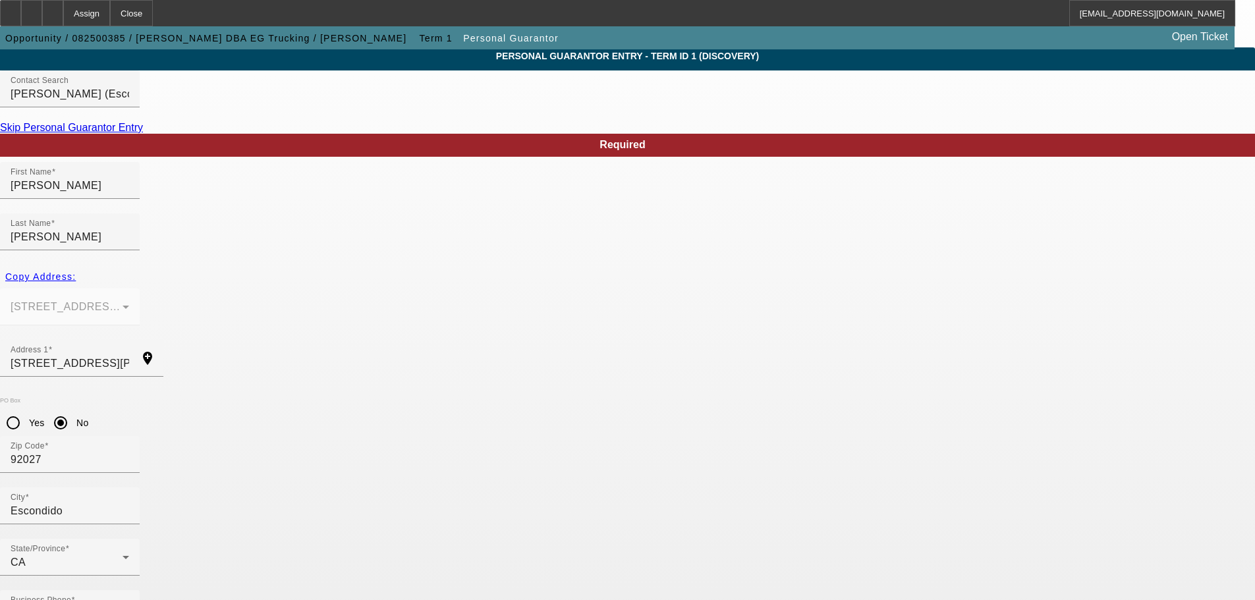
drag, startPoint x: 901, startPoint y: 566, endPoint x: 892, endPoint y: 528, distance: 39.3
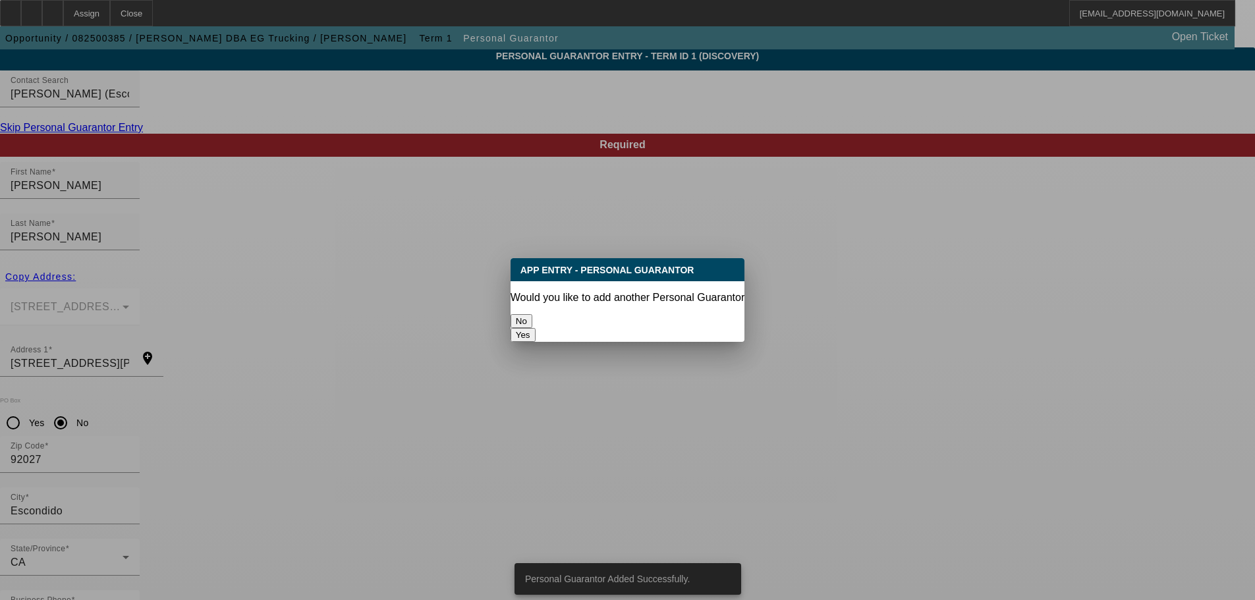
scroll to position [0, 0]
click at [532, 314] on button "No" at bounding box center [522, 321] width 22 height 14
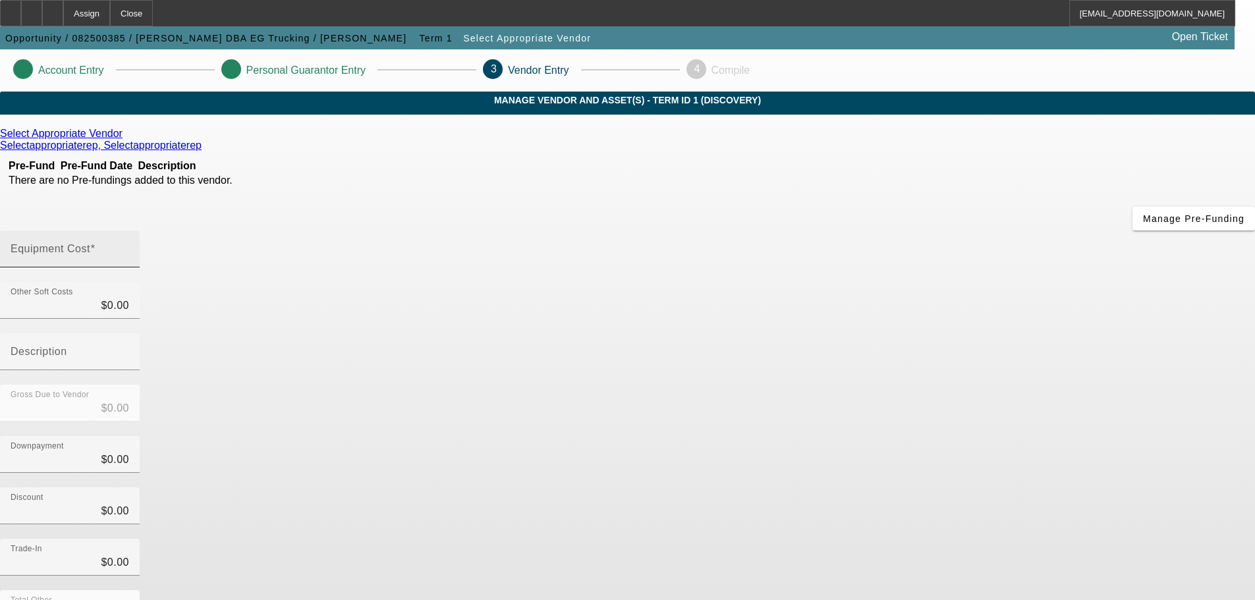
click at [96, 243] on span at bounding box center [92, 248] width 5 height 11
click at [129, 246] on input "Equipment Cost" at bounding box center [70, 254] width 119 height 16
type input "7"
type input "$7.00"
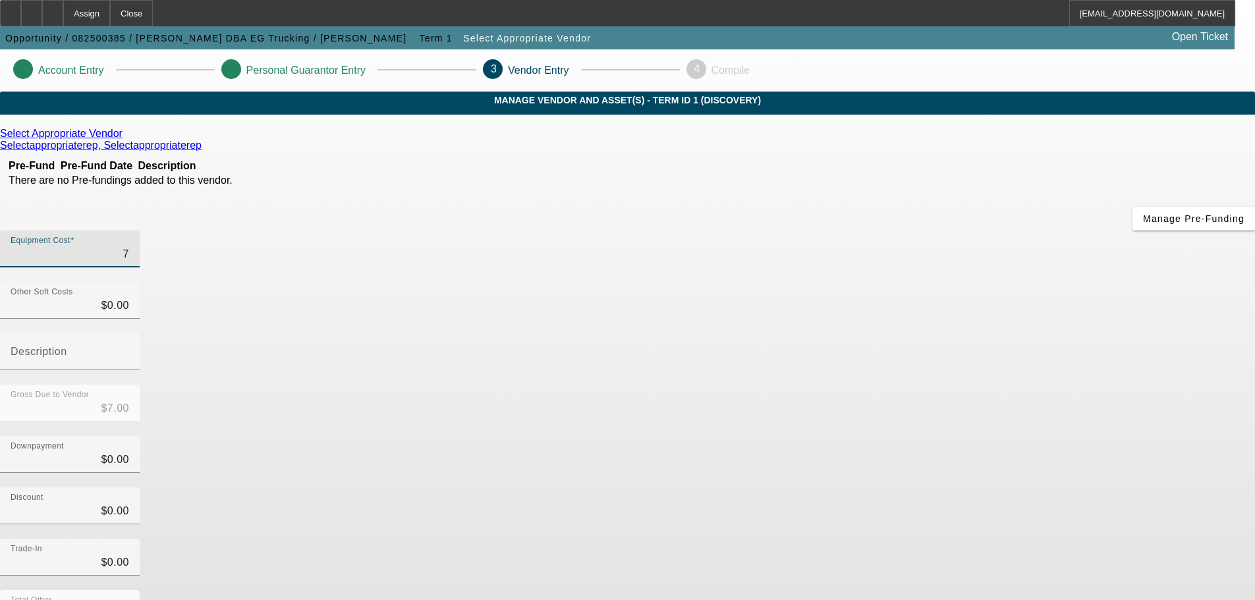
type input "70"
type input "$70.00"
type input "700"
type input "$700.00"
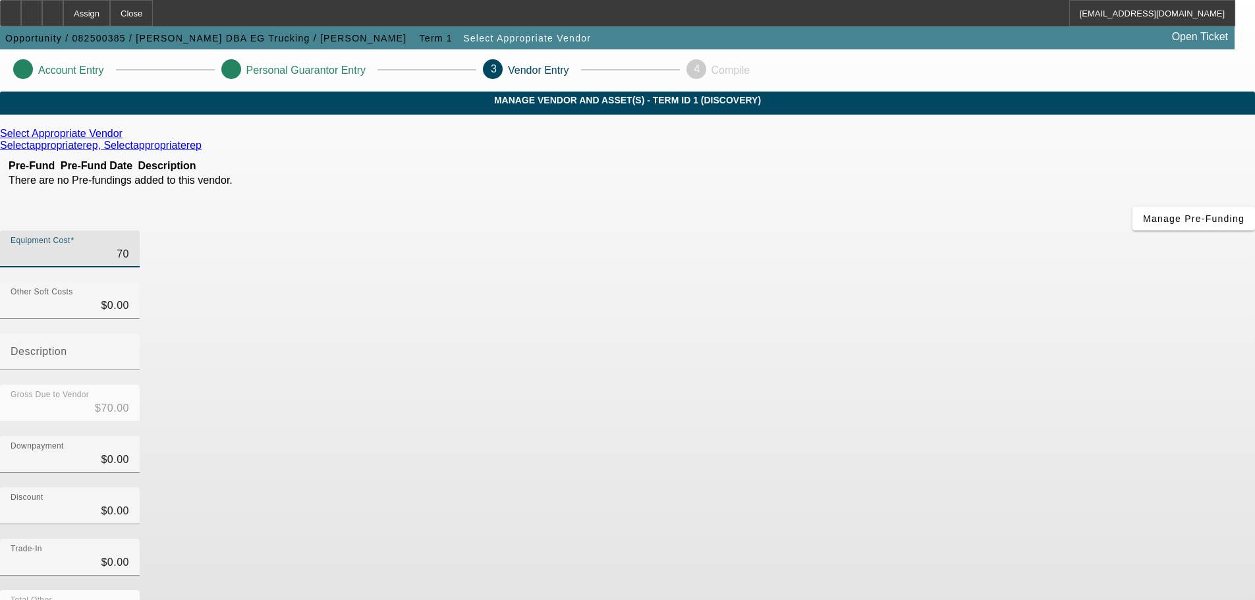
type input "$700.00"
type input "7000"
type input "$7,000.00"
type input "70000"
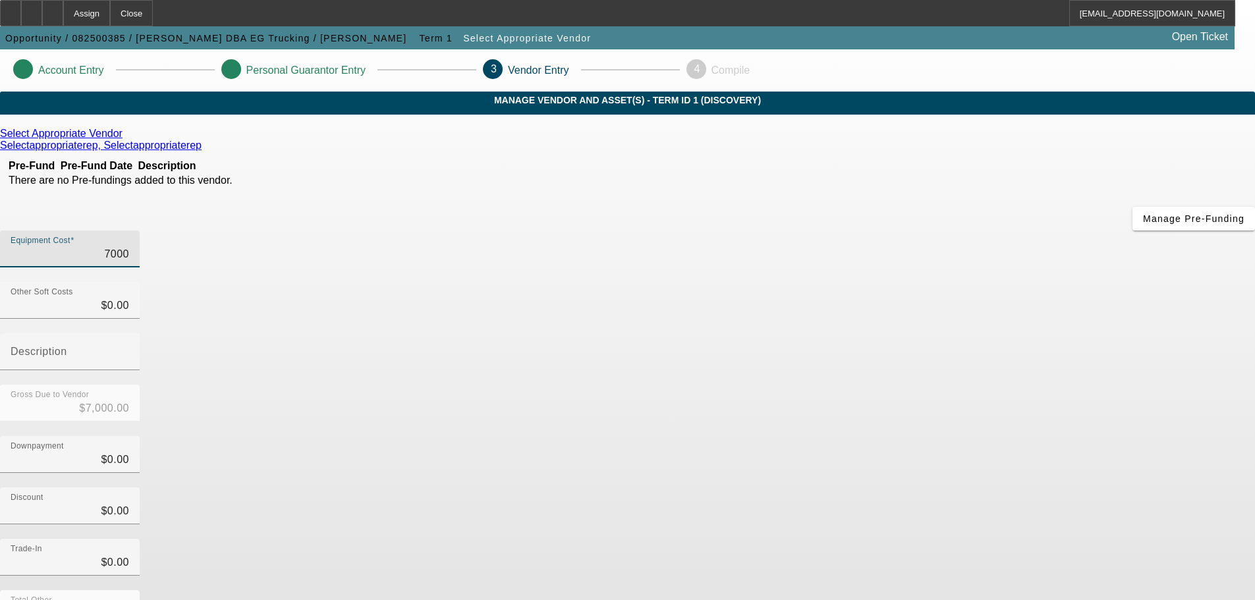
type input "$70,000.00"
click at [1022, 370] on app-vendor-asset-manage "Account Entry Personal Guarantor Entry 3 Vendor Entry 4 Compile MANAGE VENDOR A…" at bounding box center [627, 417] width 1255 height 736
click at [126, 139] on icon at bounding box center [126, 133] width 0 height 11
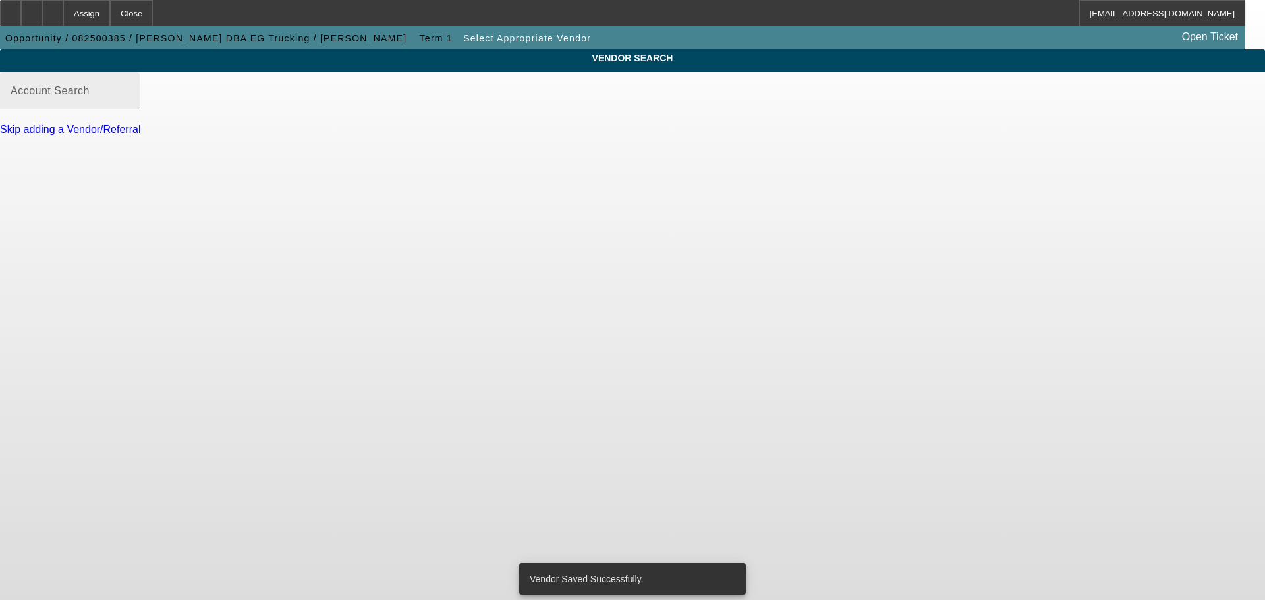
click at [129, 102] on div "Account Search" at bounding box center [70, 90] width 119 height 37
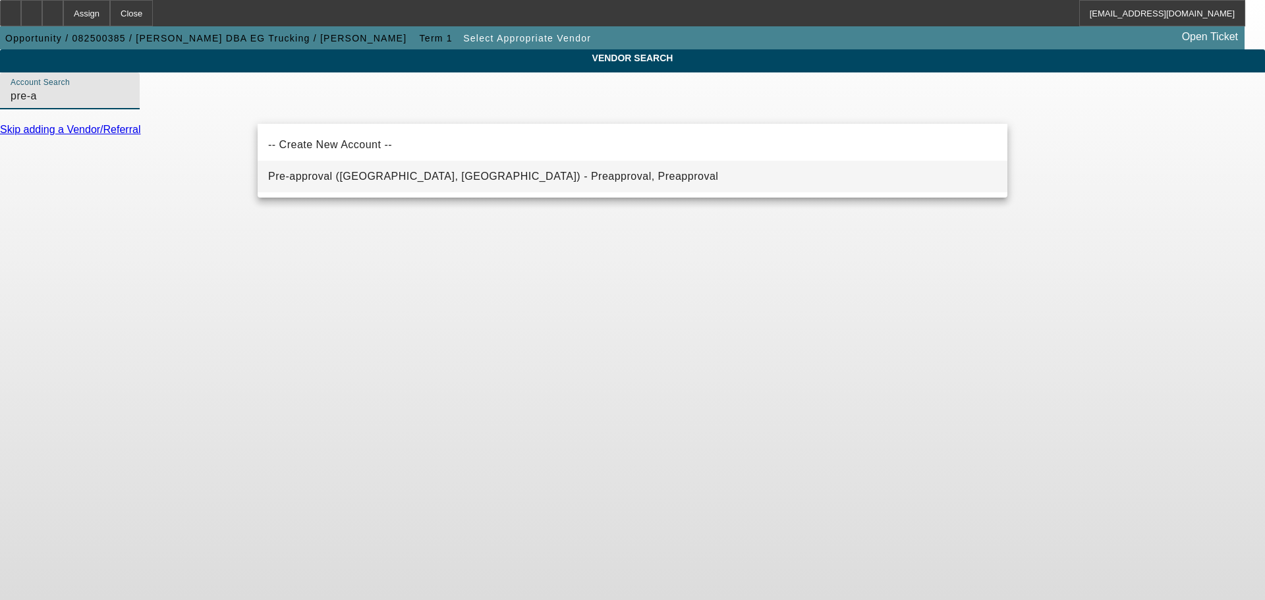
click at [390, 172] on span "Pre-approval (Northbrook, IL) - Preapproval, Preapproval" at bounding box center [493, 176] width 450 height 11
type input "Pre-approval (Northbrook, IL) - Preapproval, Preapproval"
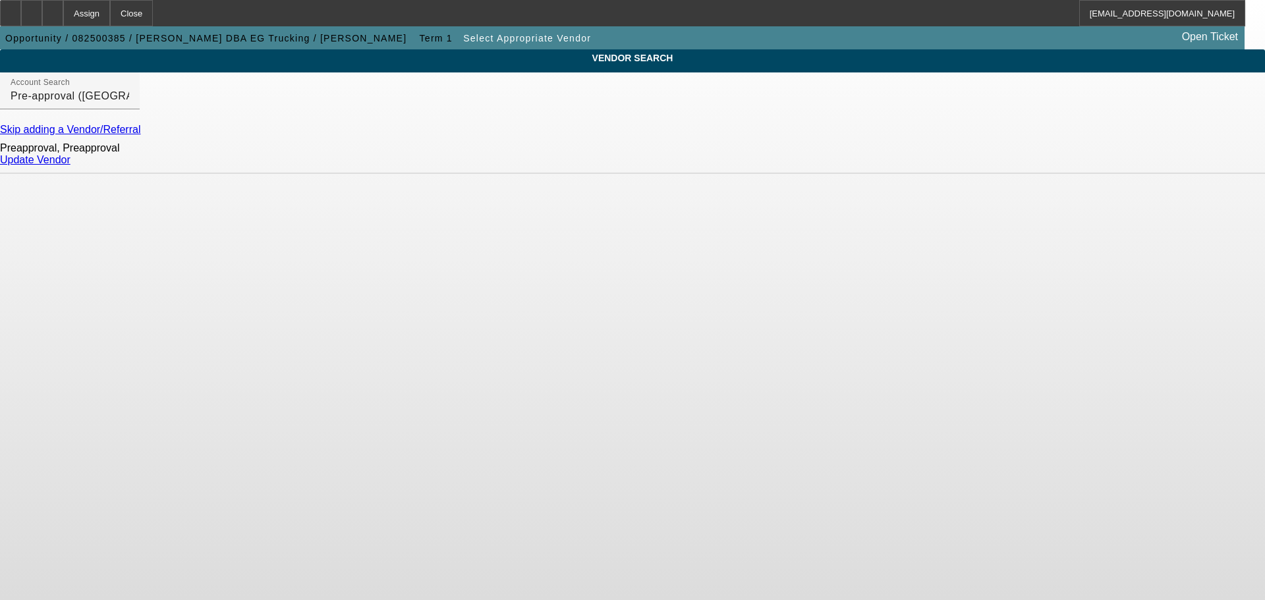
click at [70, 165] on link "Update Vendor" at bounding box center [35, 159] width 70 height 11
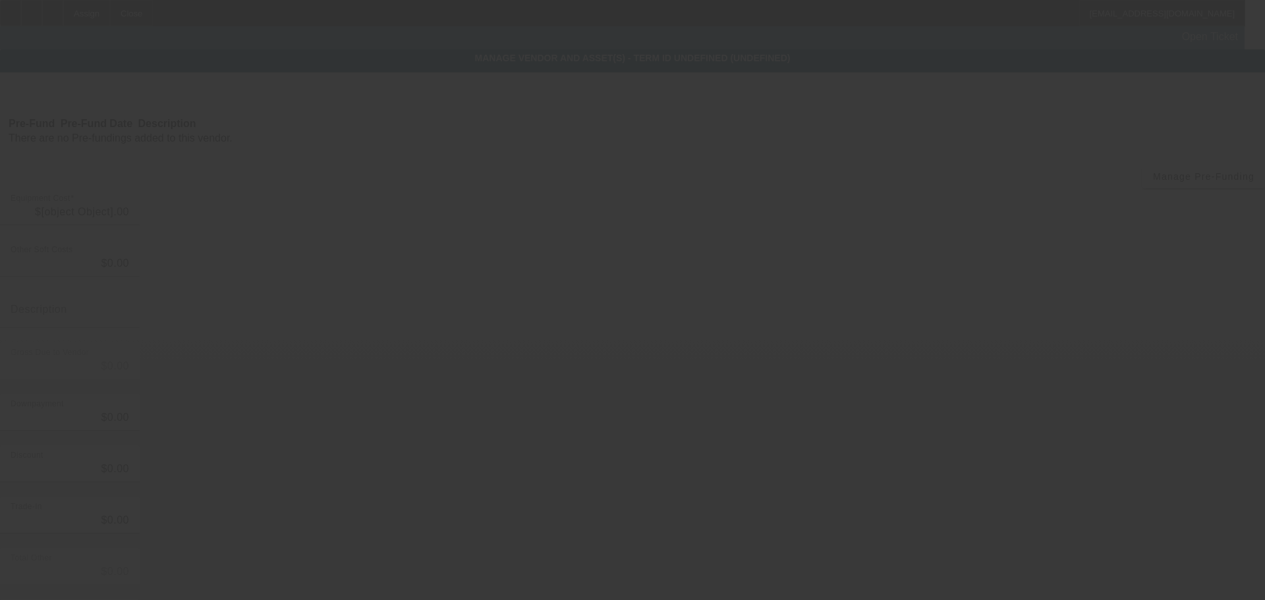
type input "$70,000.00"
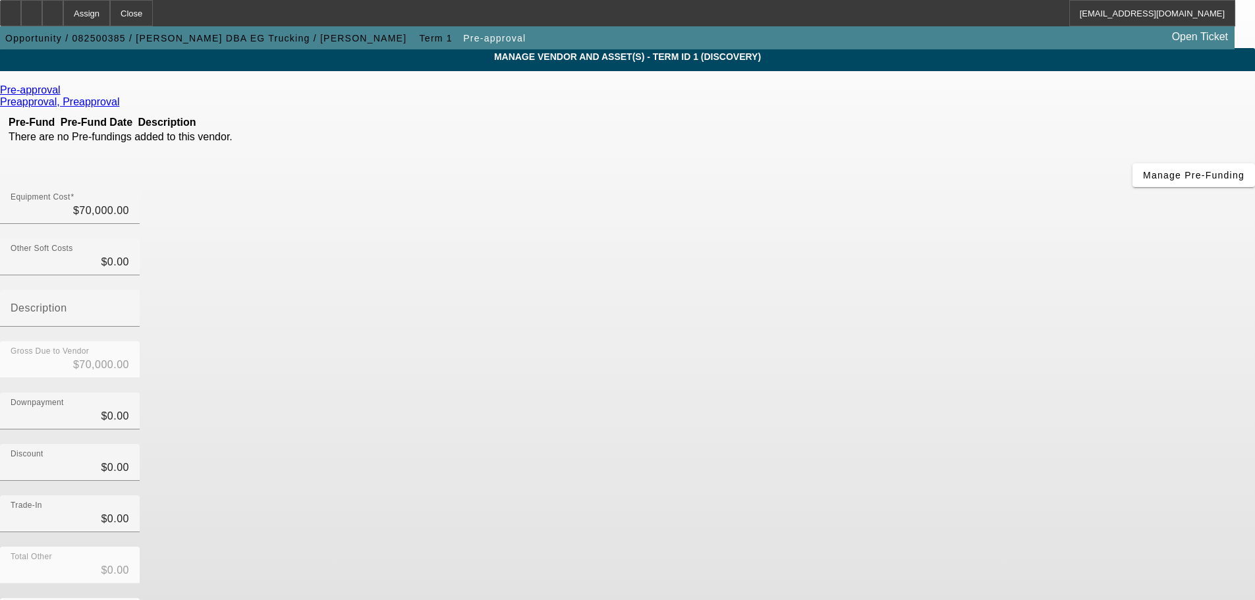
scroll to position [67, 0]
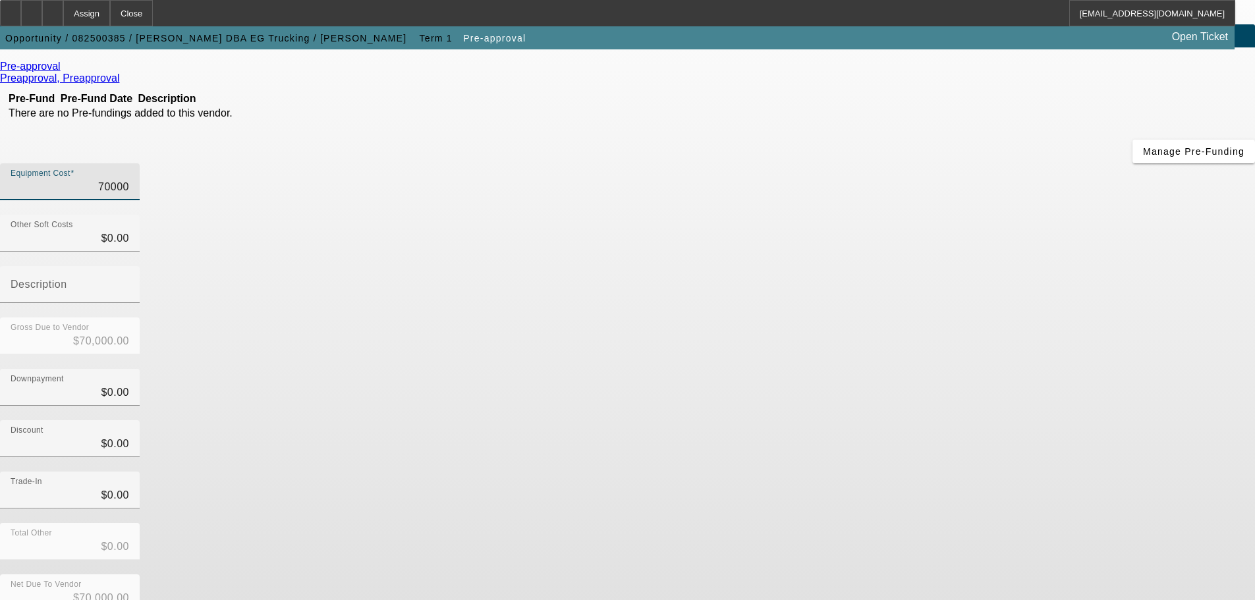
drag, startPoint x: 751, startPoint y: 98, endPoint x: 821, endPoint y: 103, distance: 70.0
click at [820, 163] on div "Equipment Cost 70000" at bounding box center [627, 188] width 1255 height 51
type input "$70,000.00"
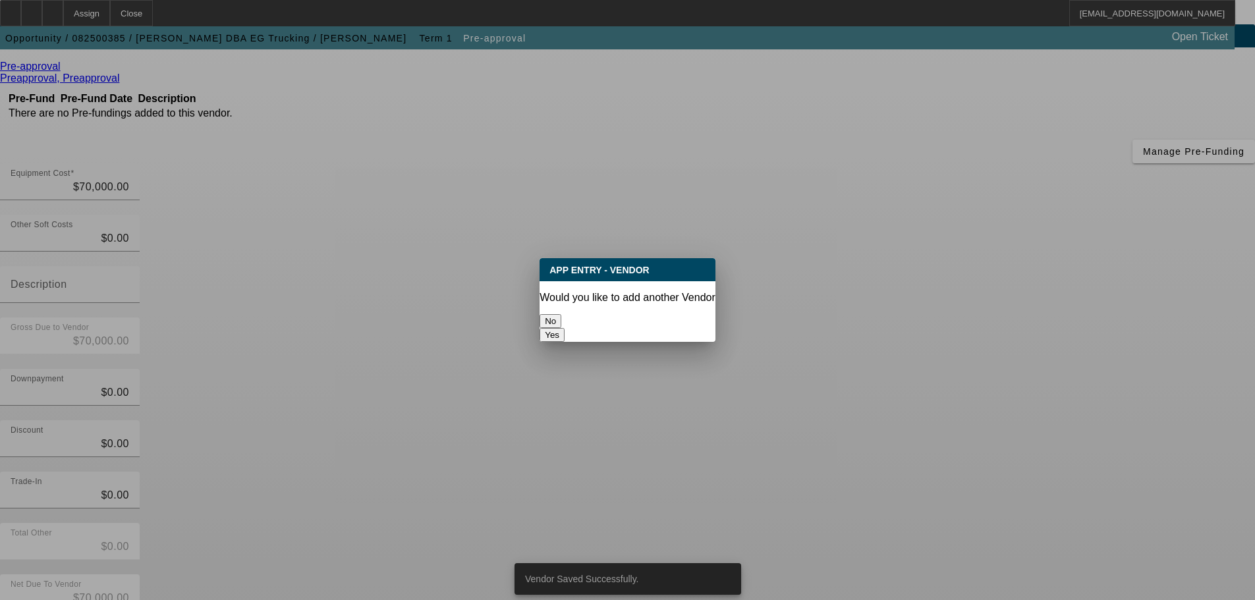
scroll to position [0, 0]
click at [561, 314] on button "No" at bounding box center [550, 321] width 22 height 14
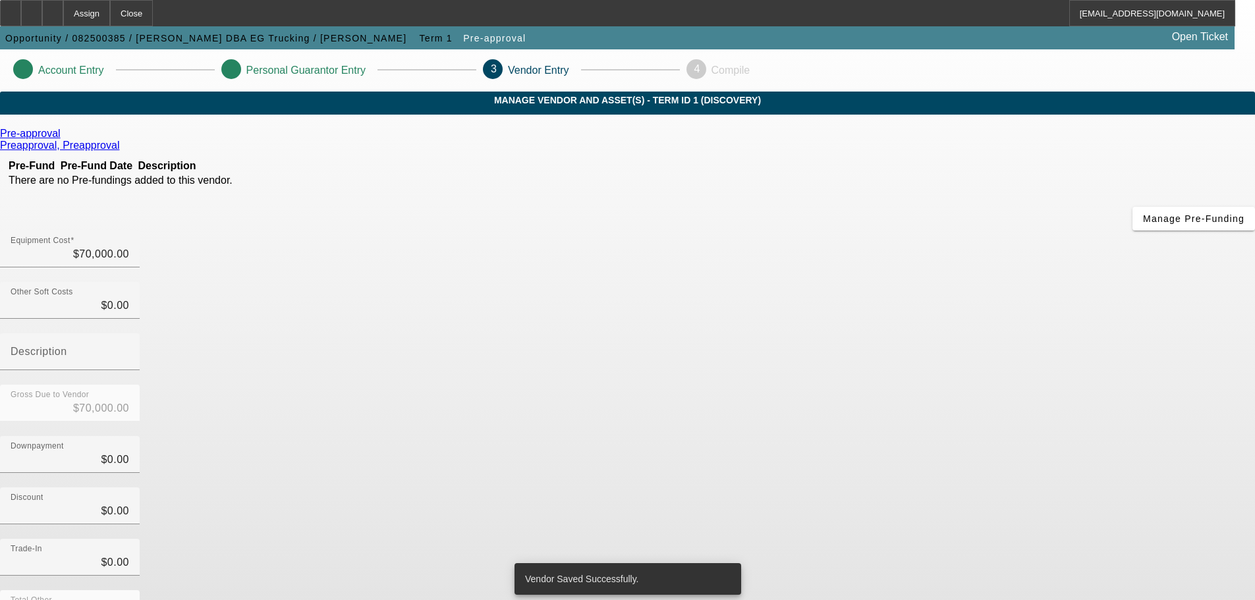
scroll to position [67, 0]
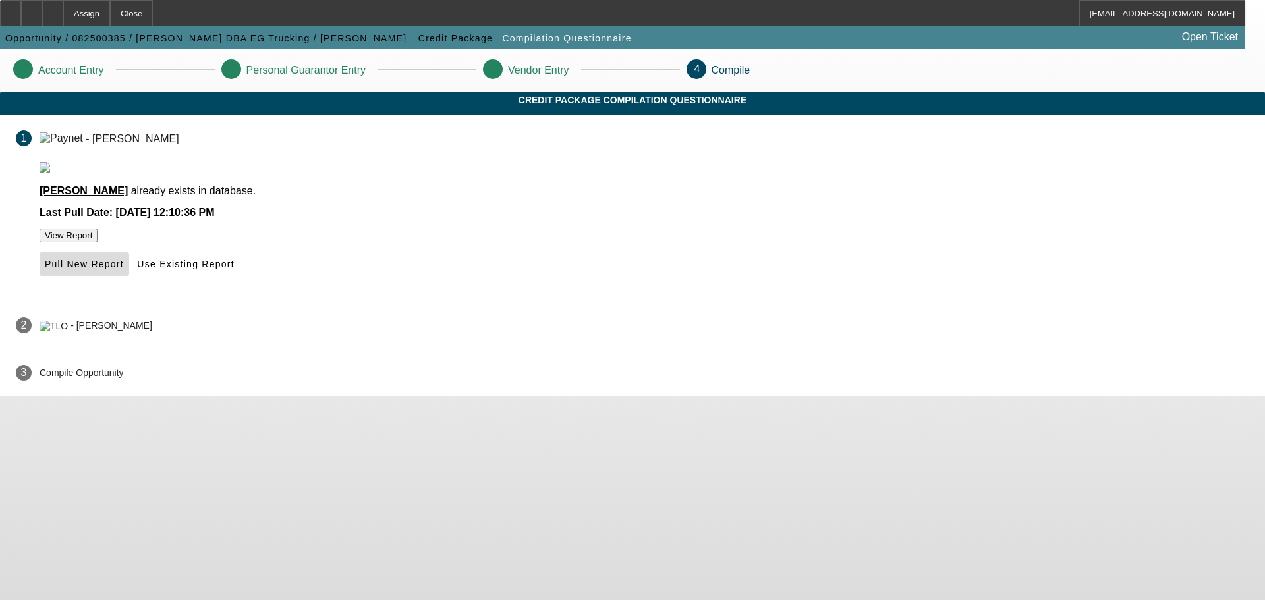
click at [124, 269] on span "Pull New Report" at bounding box center [84, 264] width 79 height 11
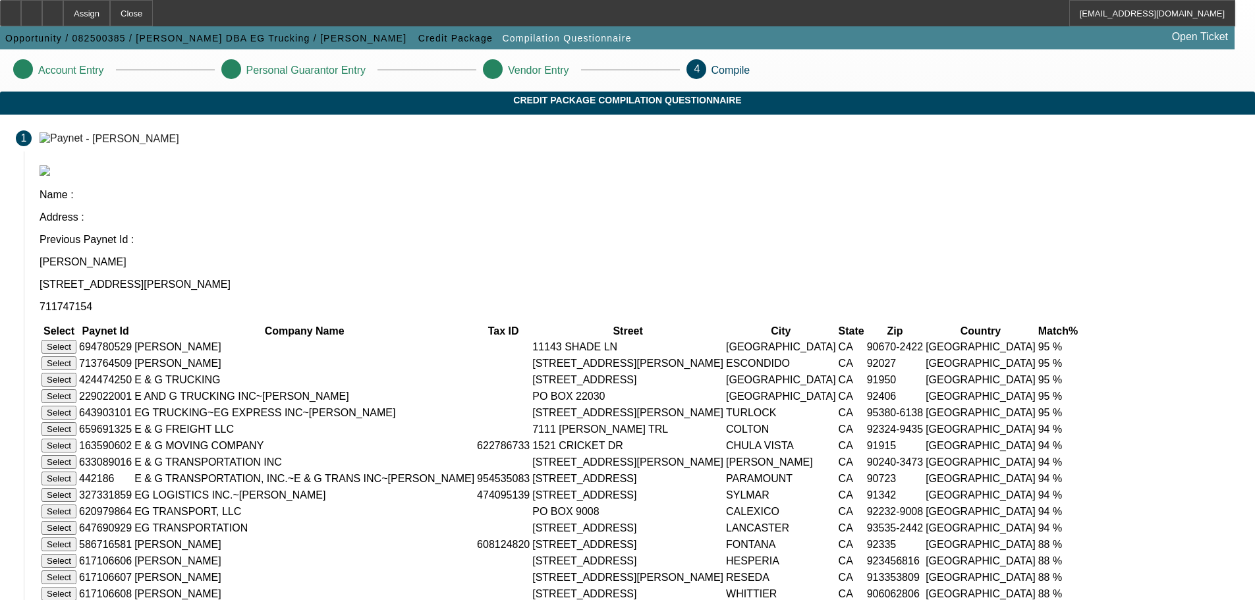
click at [76, 356] on button "Select" at bounding box center [58, 363] width 35 height 14
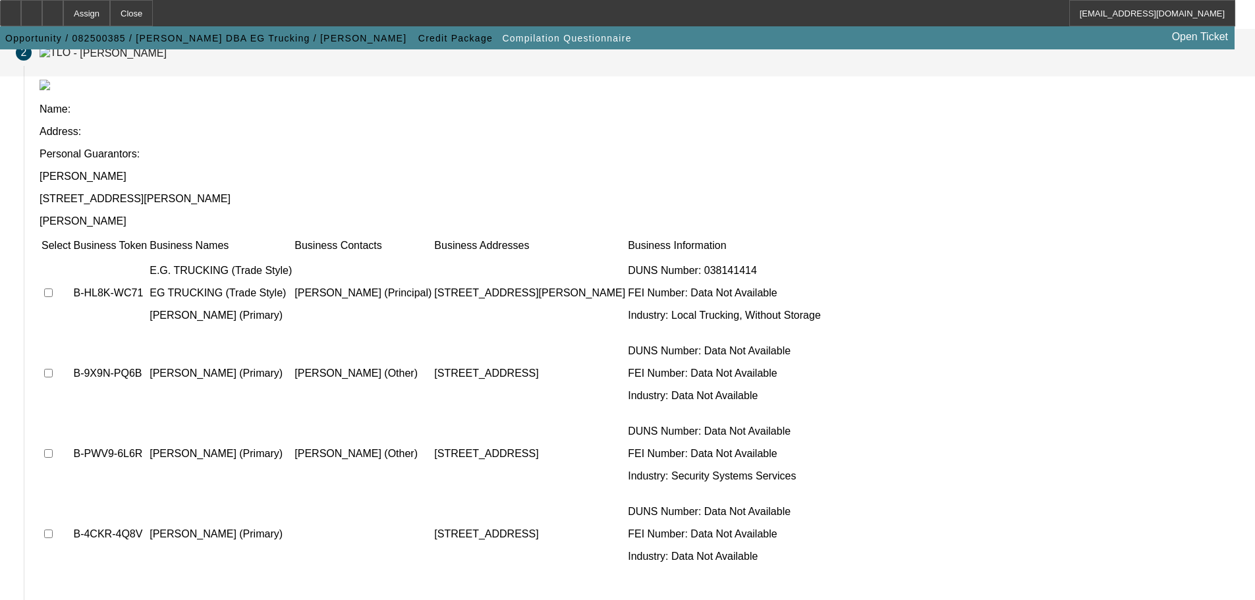
scroll to position [128, 0]
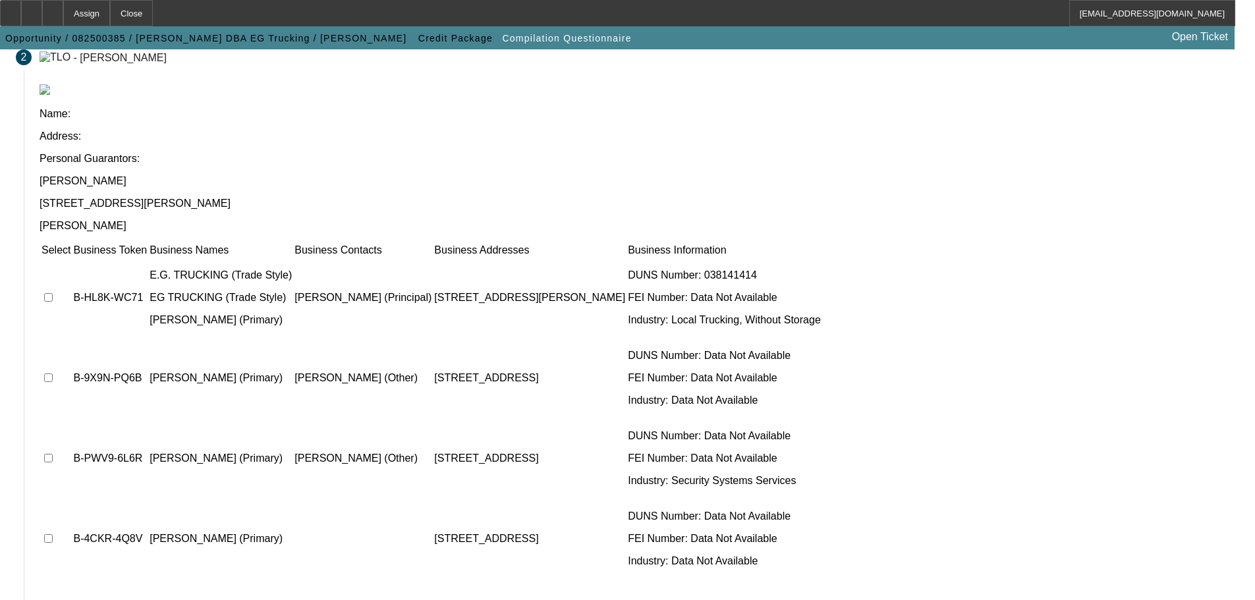
click at [71, 258] on td at bounding box center [56, 297] width 30 height 79
click at [53, 293] on input "checkbox" at bounding box center [48, 297] width 9 height 9
checkbox input "true"
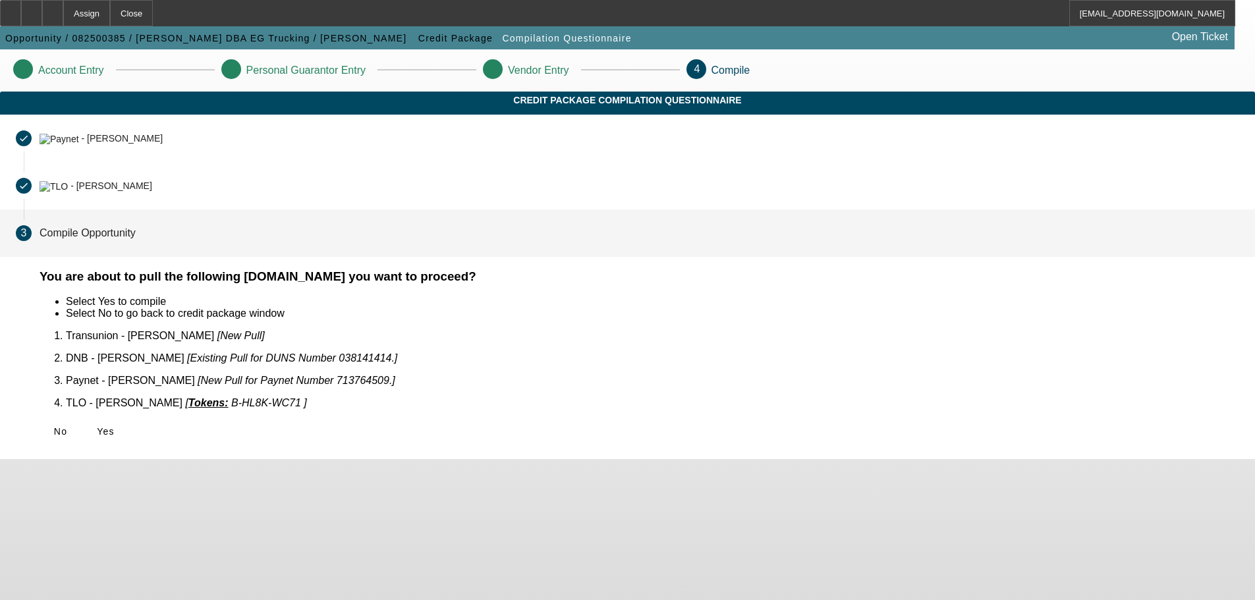
scroll to position [0, 0]
click at [97, 426] on icon at bounding box center [97, 431] width 0 height 11
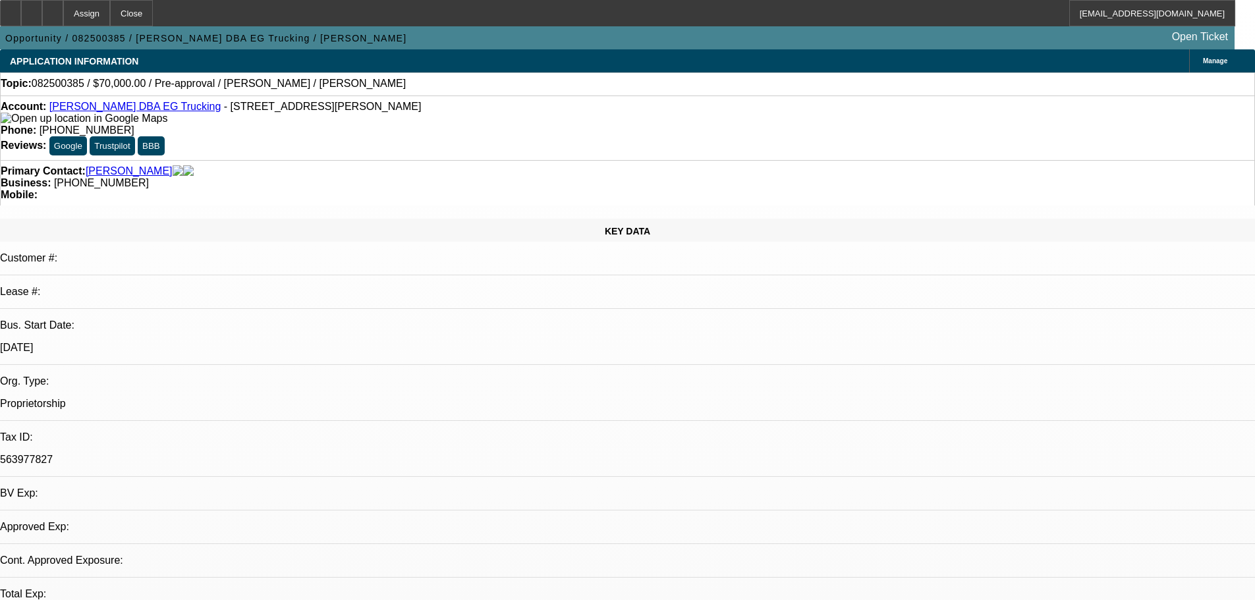
select select "0"
select select "2"
select select "0.1"
select select "4"
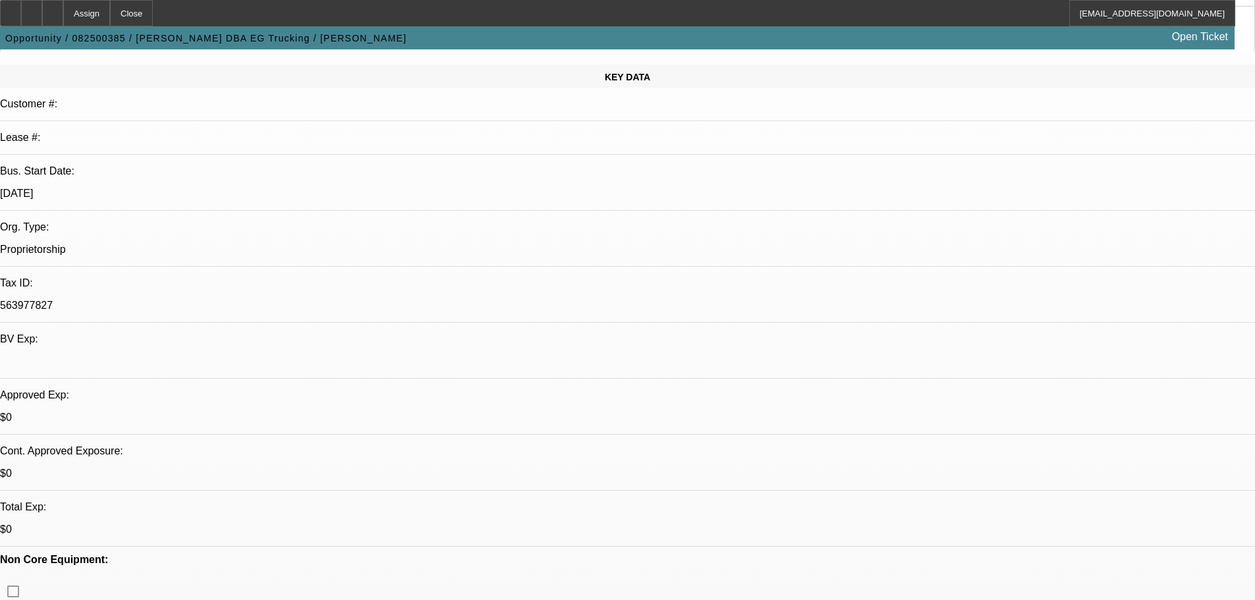
scroll to position [263, 0]
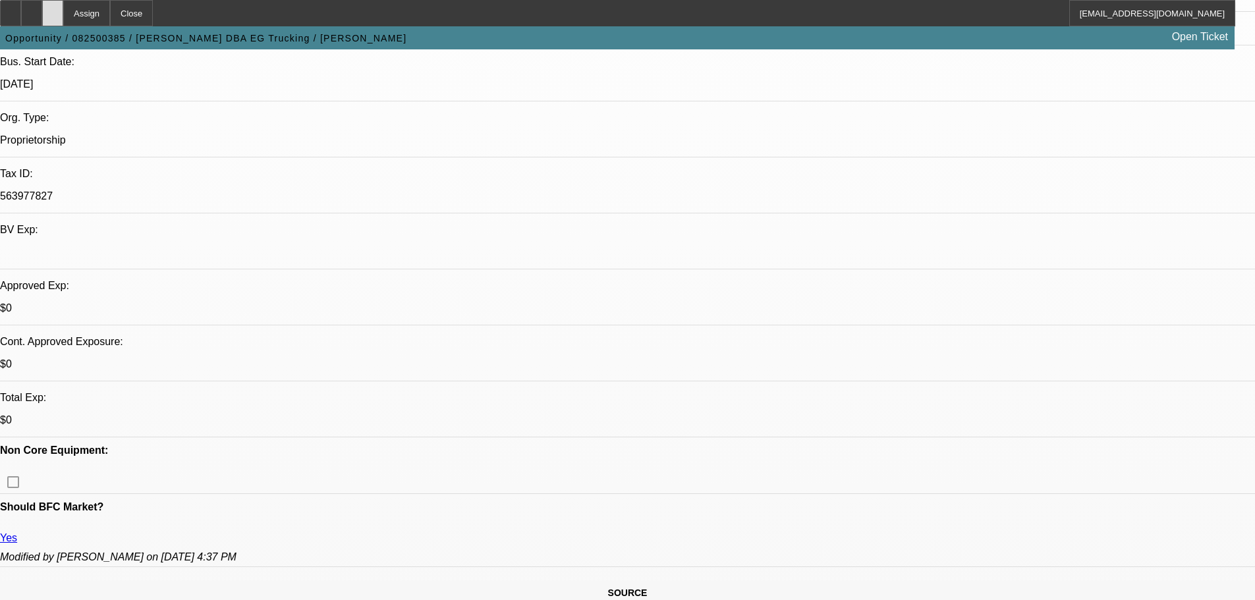
click at [63, 10] on div at bounding box center [52, 13] width 21 height 26
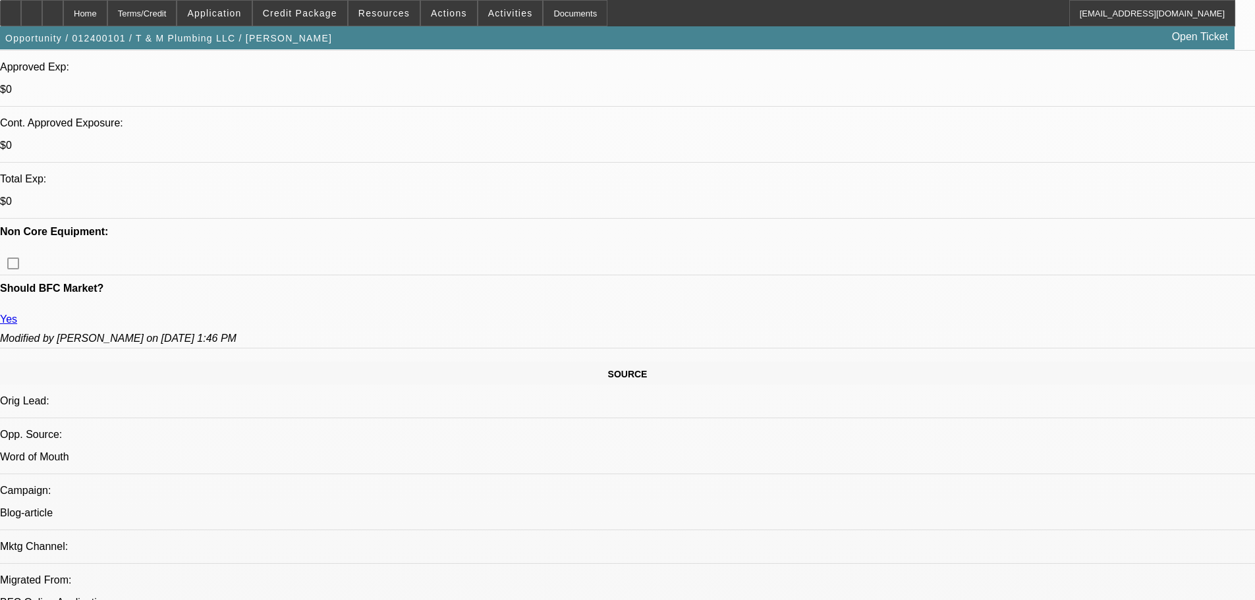
select select "0"
select select "6"
select select "0"
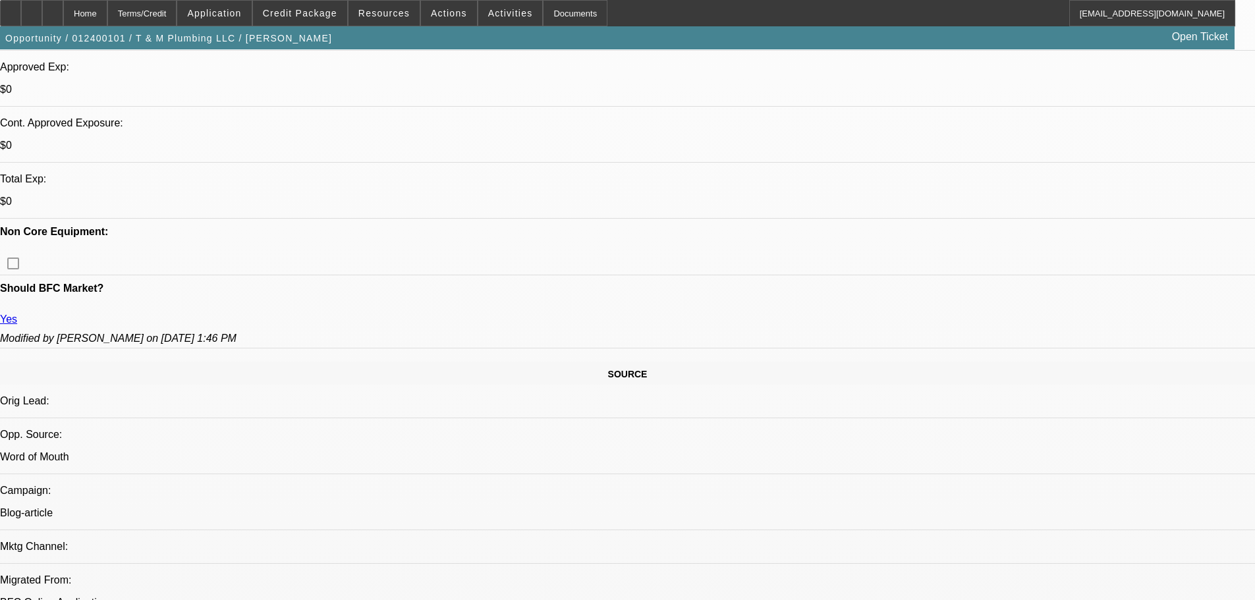
select select "0"
select select "6"
select select "0"
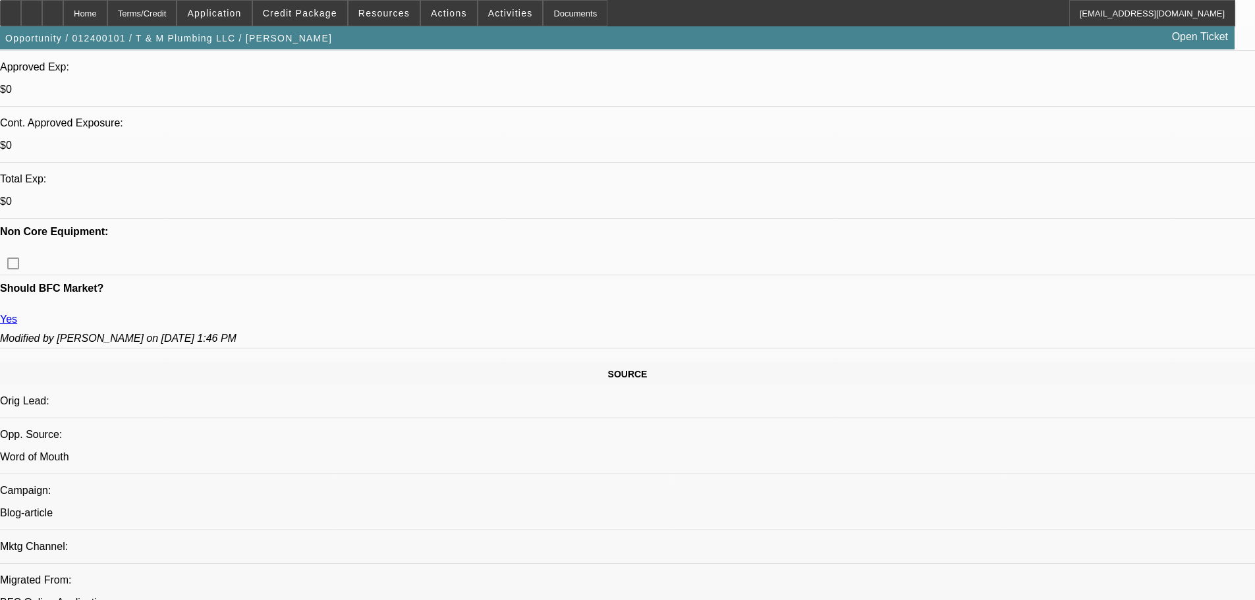
select select "0"
select select "6"
select select "0"
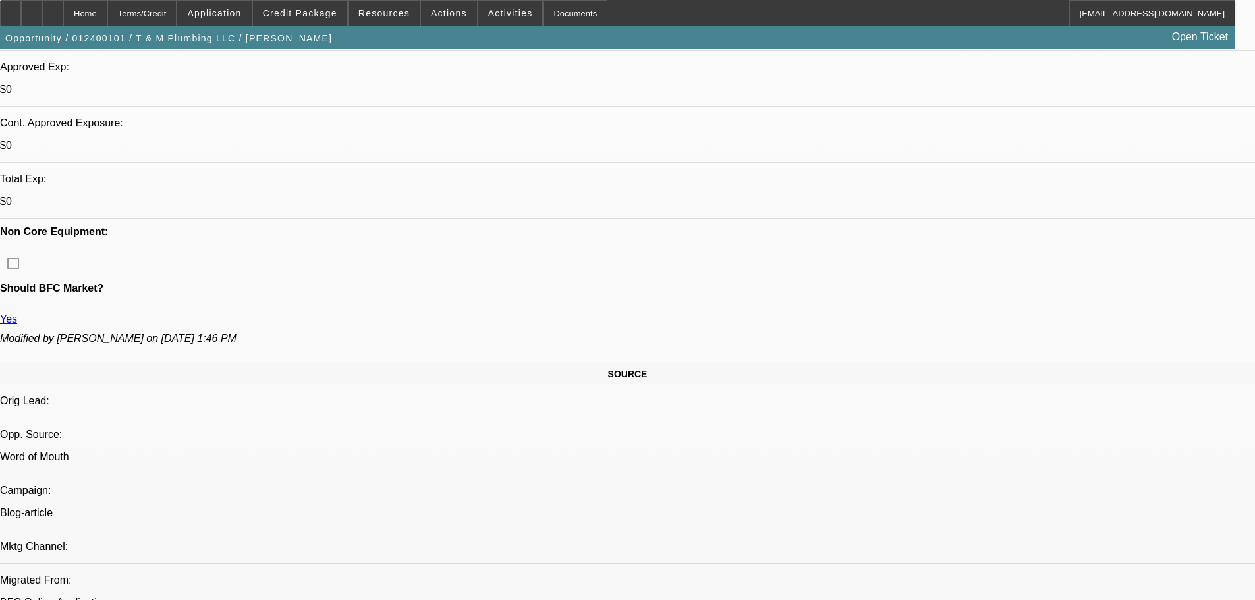
select select "6"
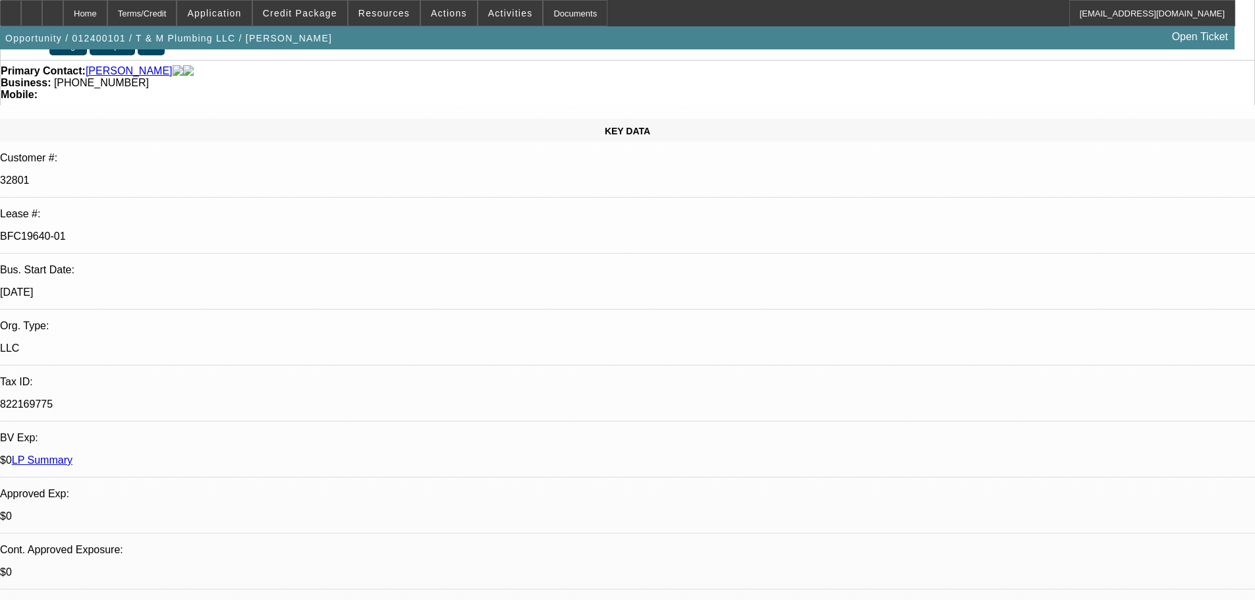
scroll to position [132, 0]
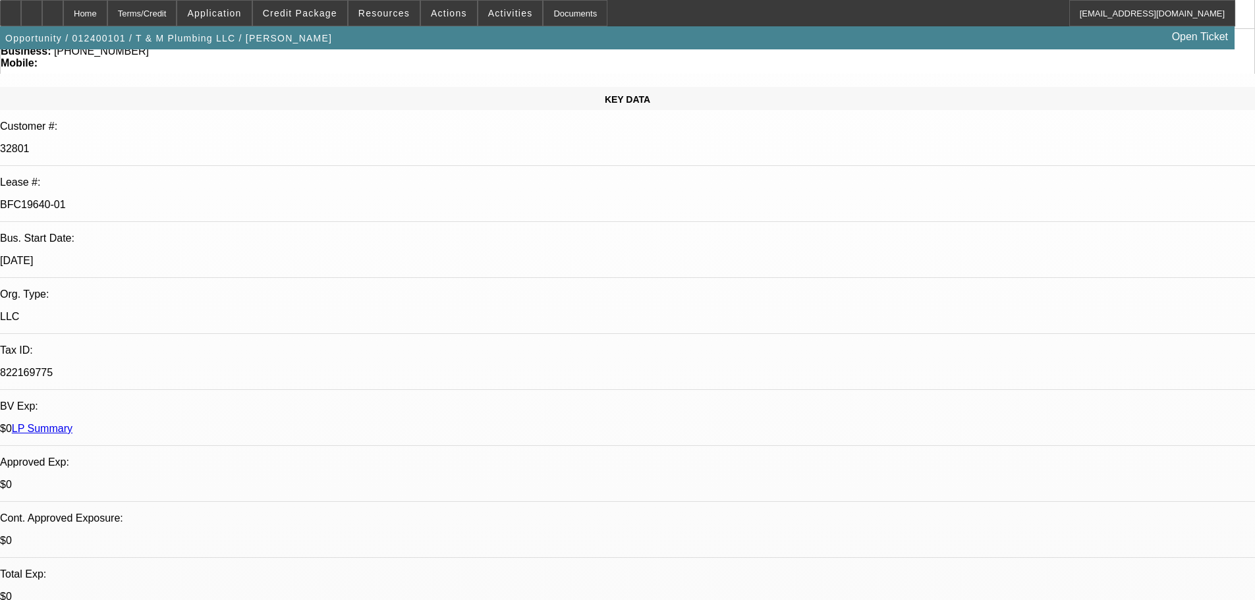
drag, startPoint x: 431, startPoint y: 335, endPoint x: 144, endPoint y: 327, distance: 287.3
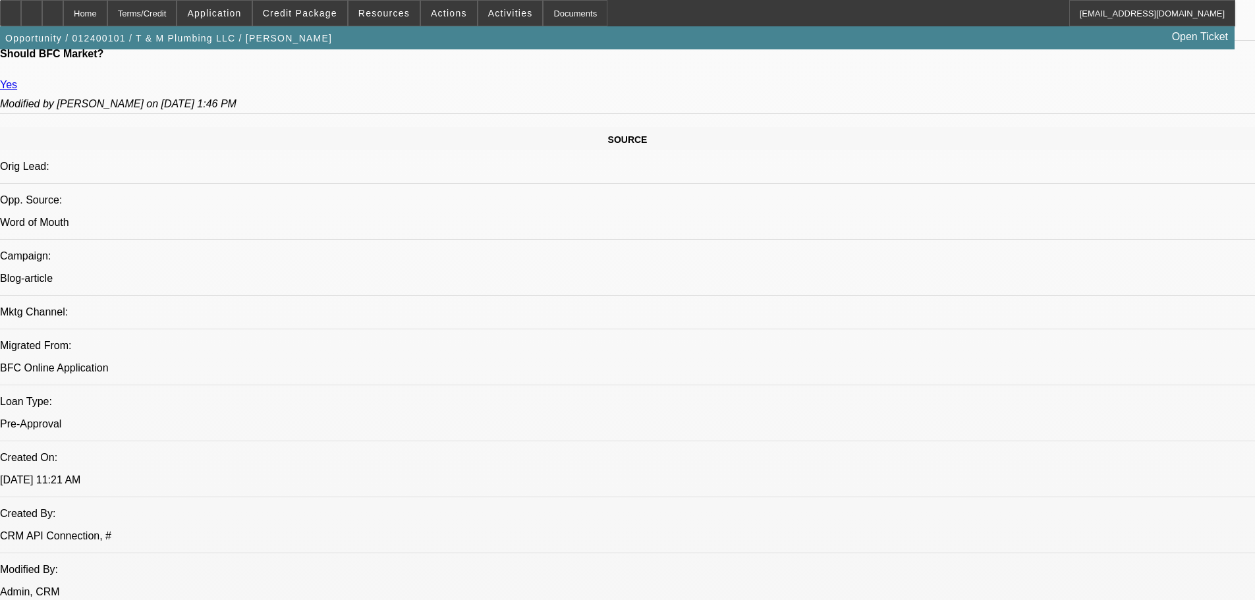
scroll to position [0, 0]
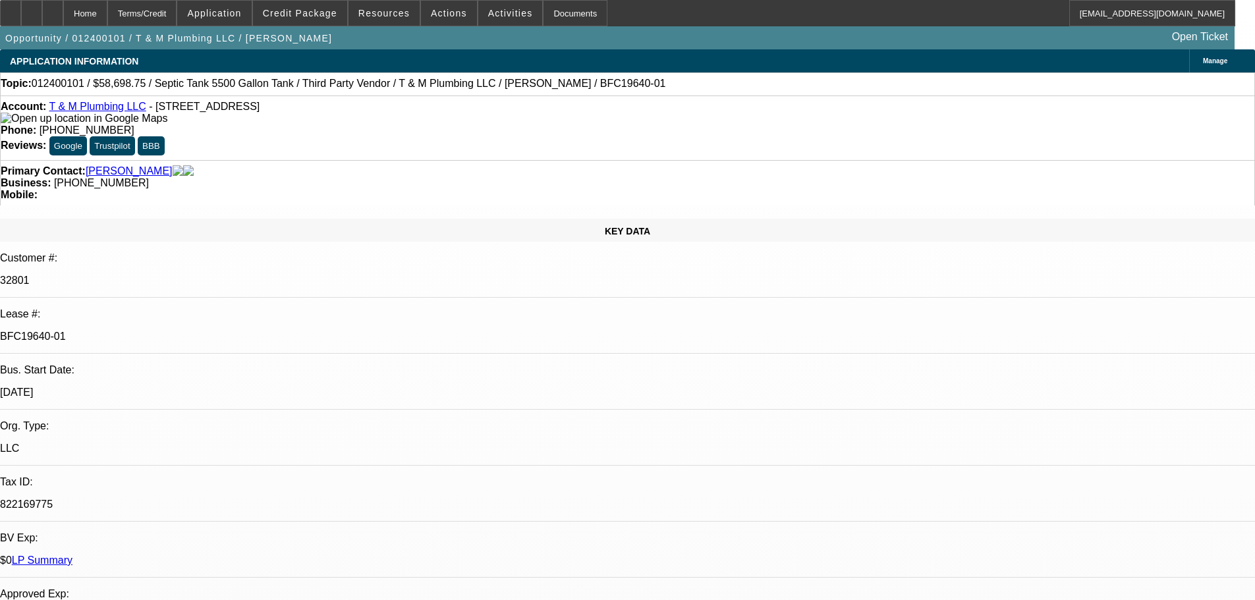
click at [108, 110] on link "T & M Plumbing LLC" at bounding box center [97, 106] width 97 height 11
click at [117, 165] on link "Marquis, Eli" at bounding box center [129, 171] width 87 height 12
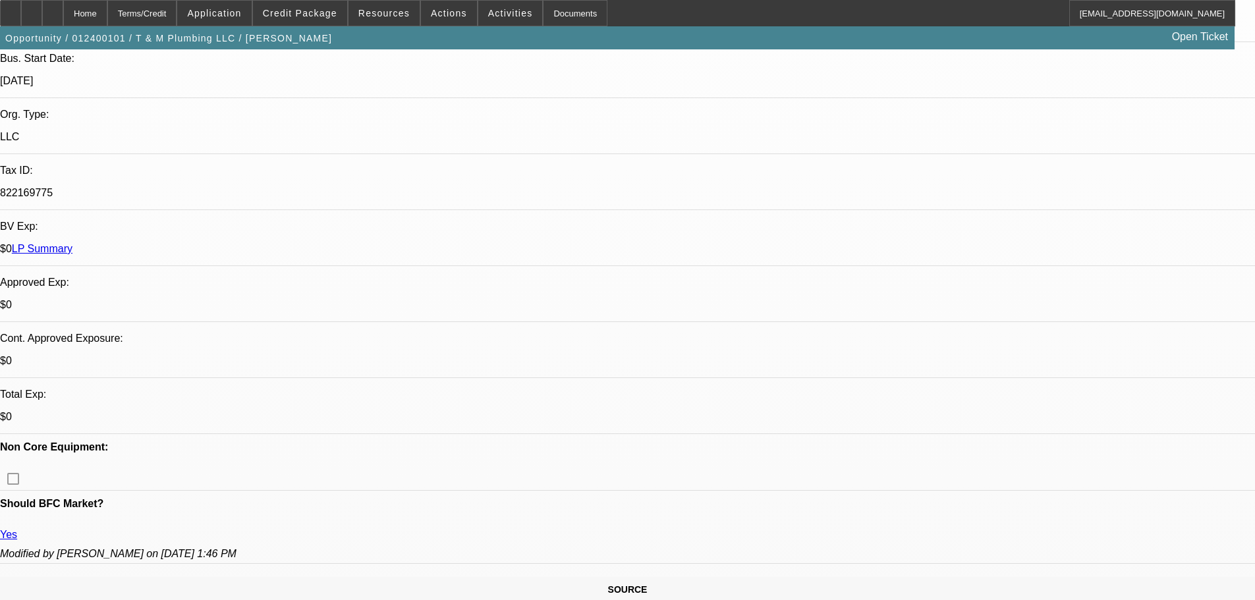
scroll to position [263, 0]
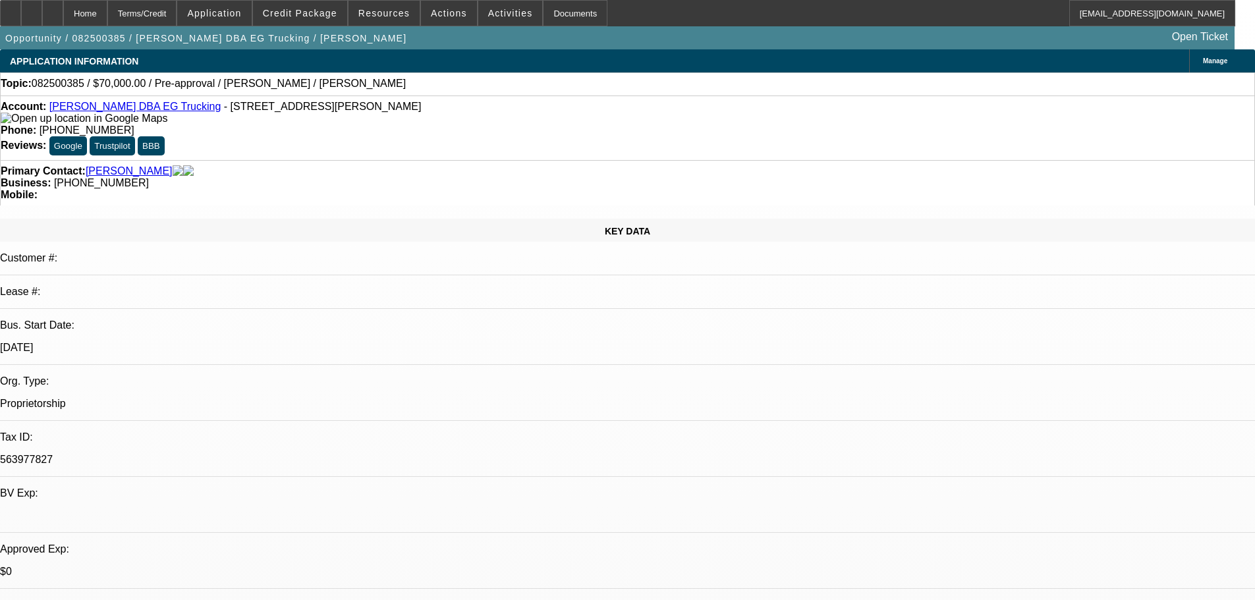
select select "0"
select select "2"
select select "0.1"
select select "1"
select select "2"
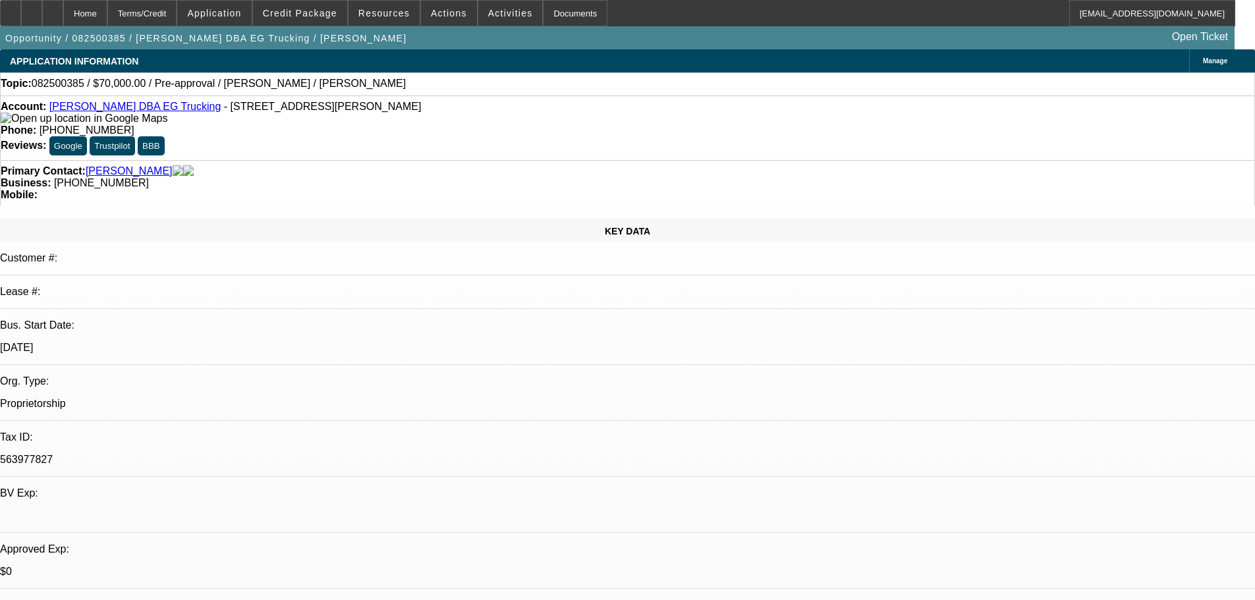
select select "4"
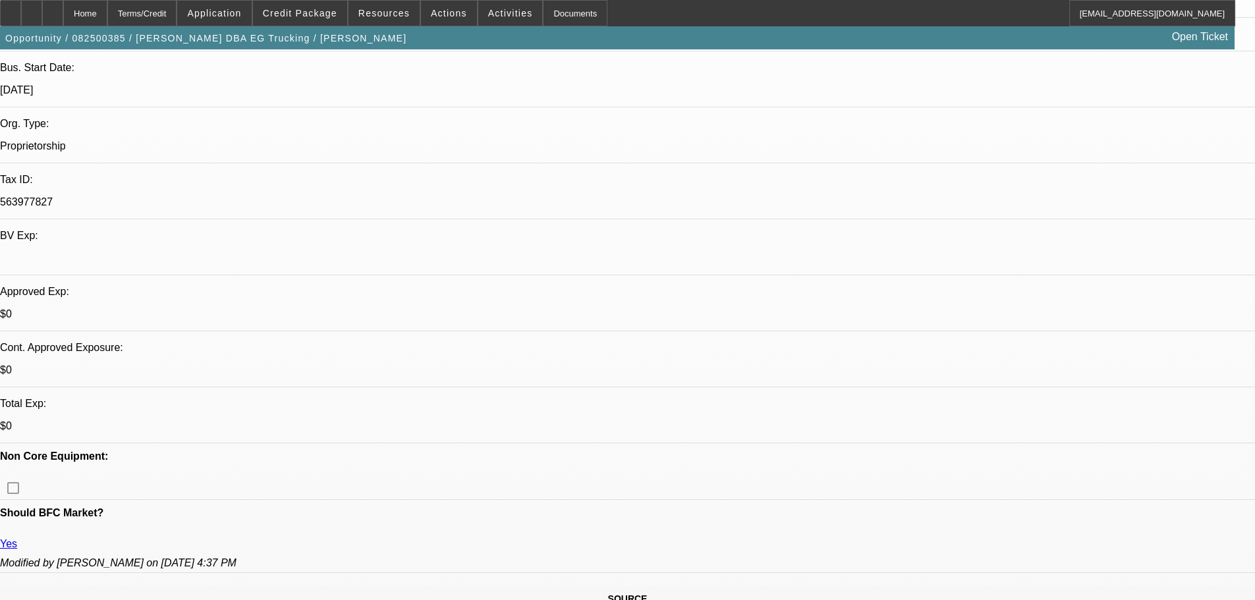
scroll to position [263, 0]
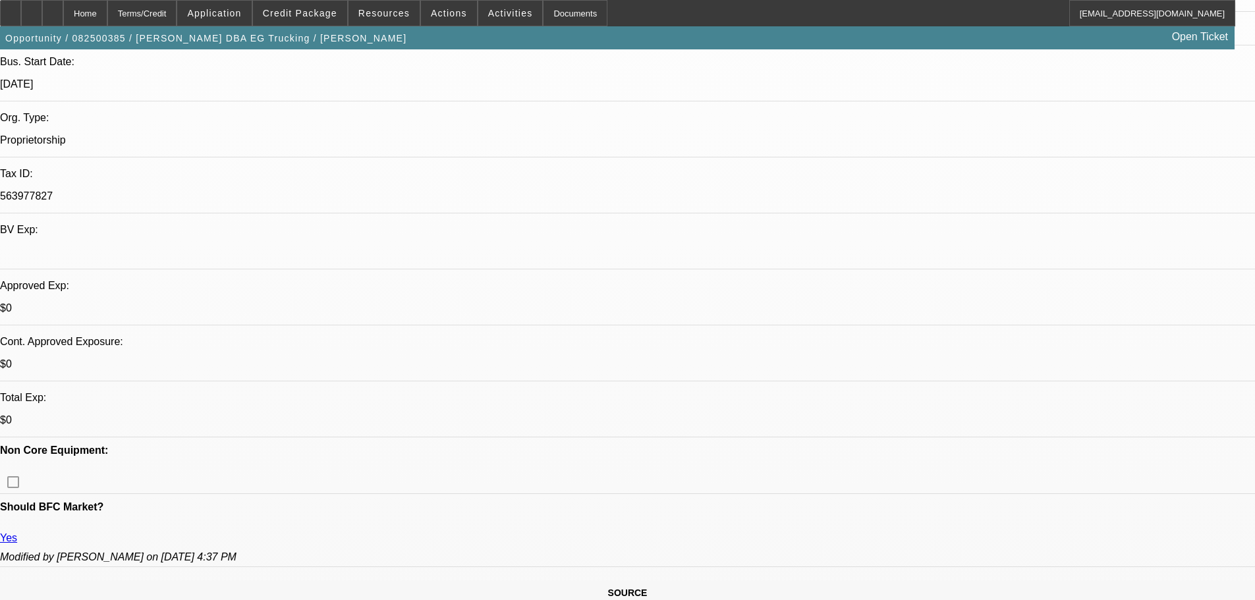
click at [445, 6] on span at bounding box center [449, 13] width 56 height 32
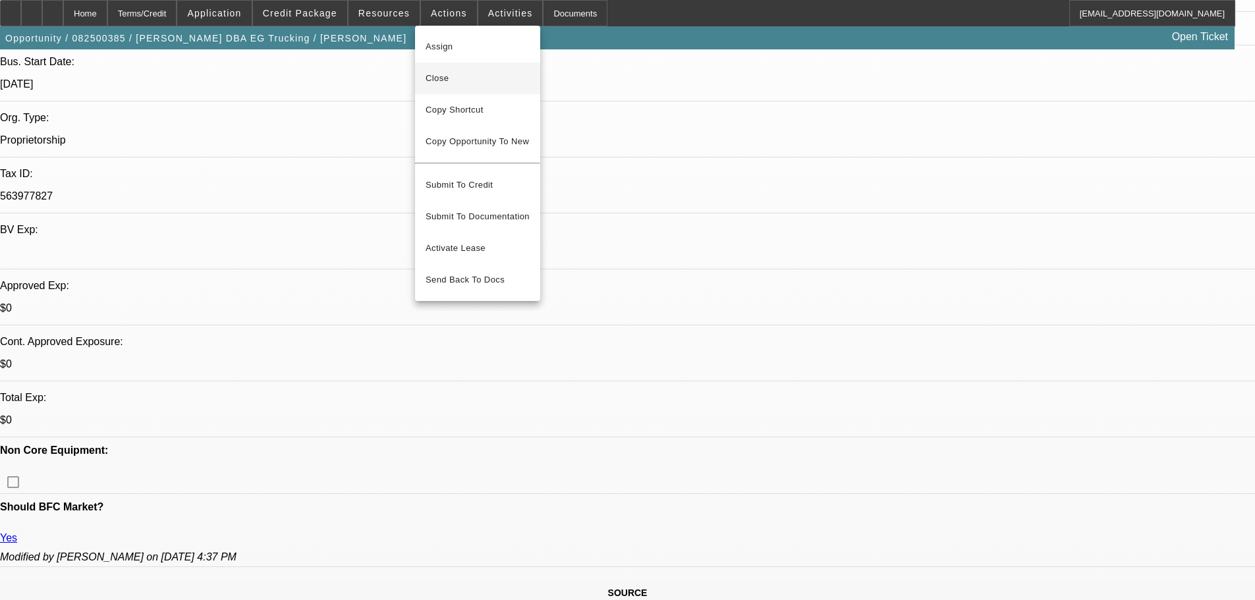
click at [451, 83] on span "Close" at bounding box center [478, 78] width 104 height 16
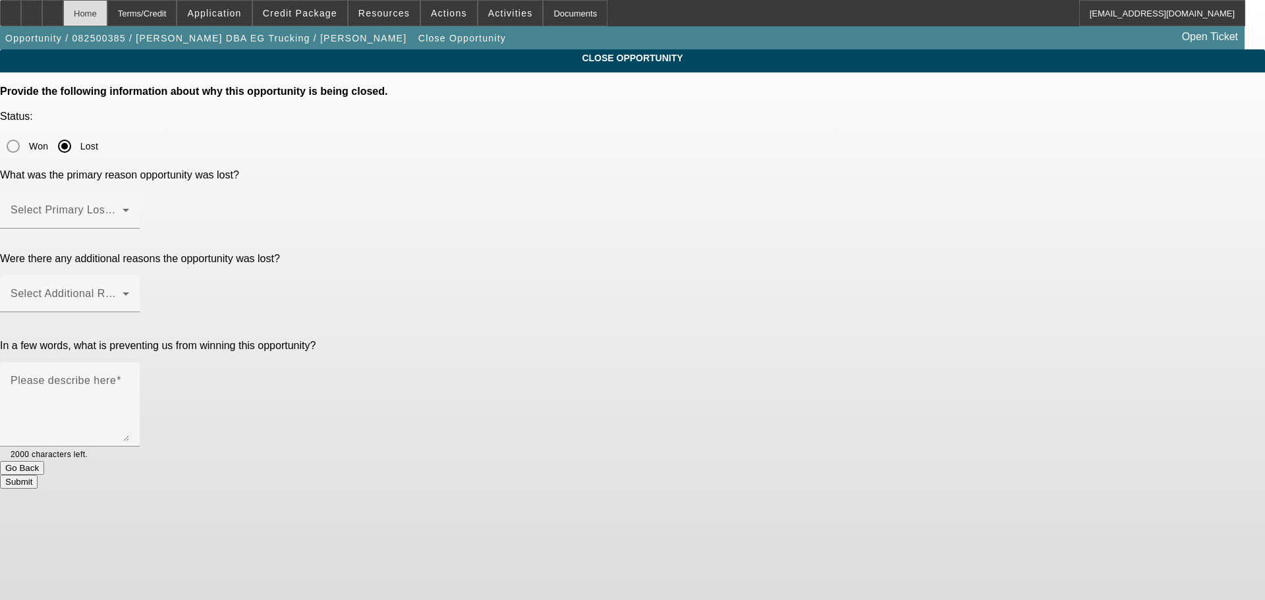
click at [97, 11] on div "Home" at bounding box center [85, 13] width 44 height 26
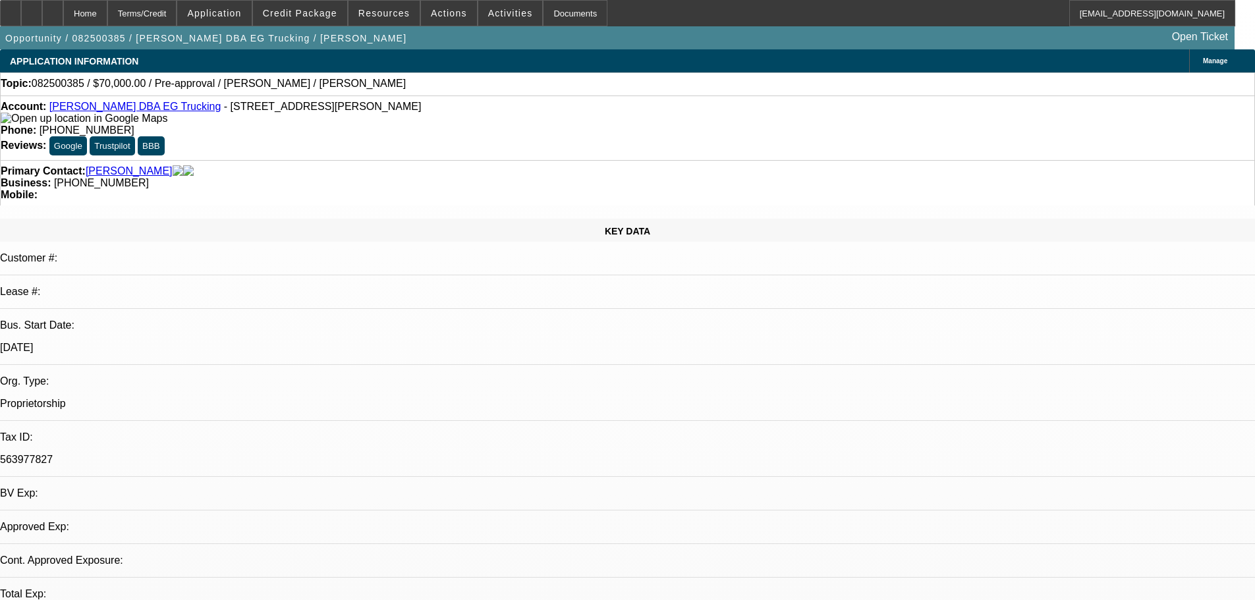
select select "0"
select select "2"
select select "0.1"
select select "4"
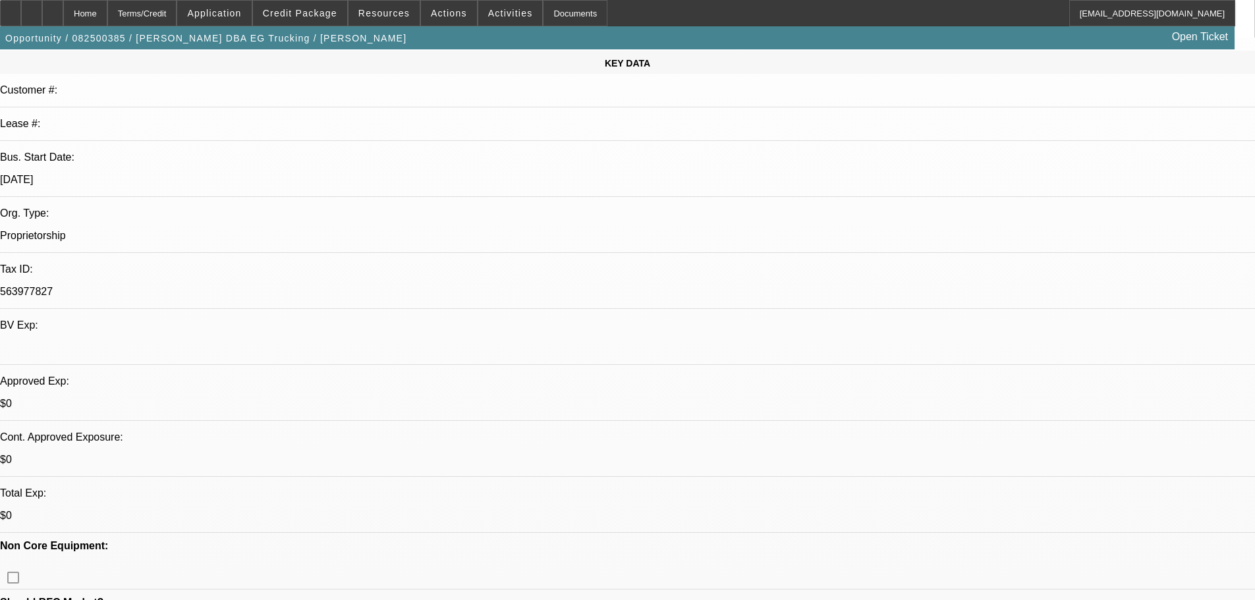
scroll to position [263, 0]
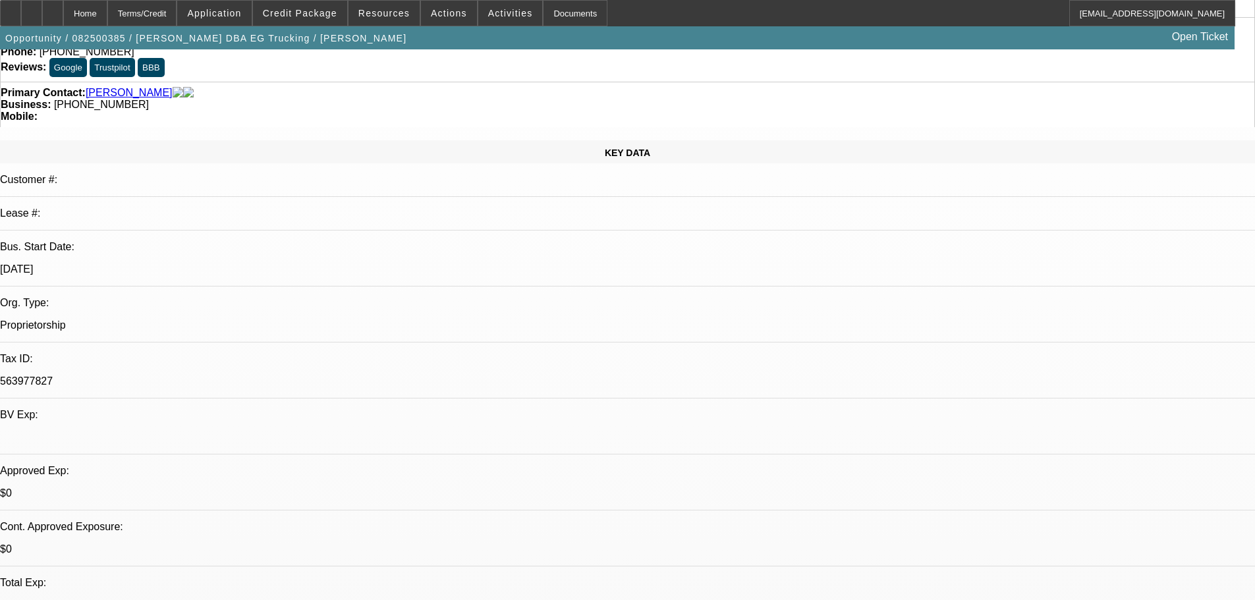
scroll to position [0, 0]
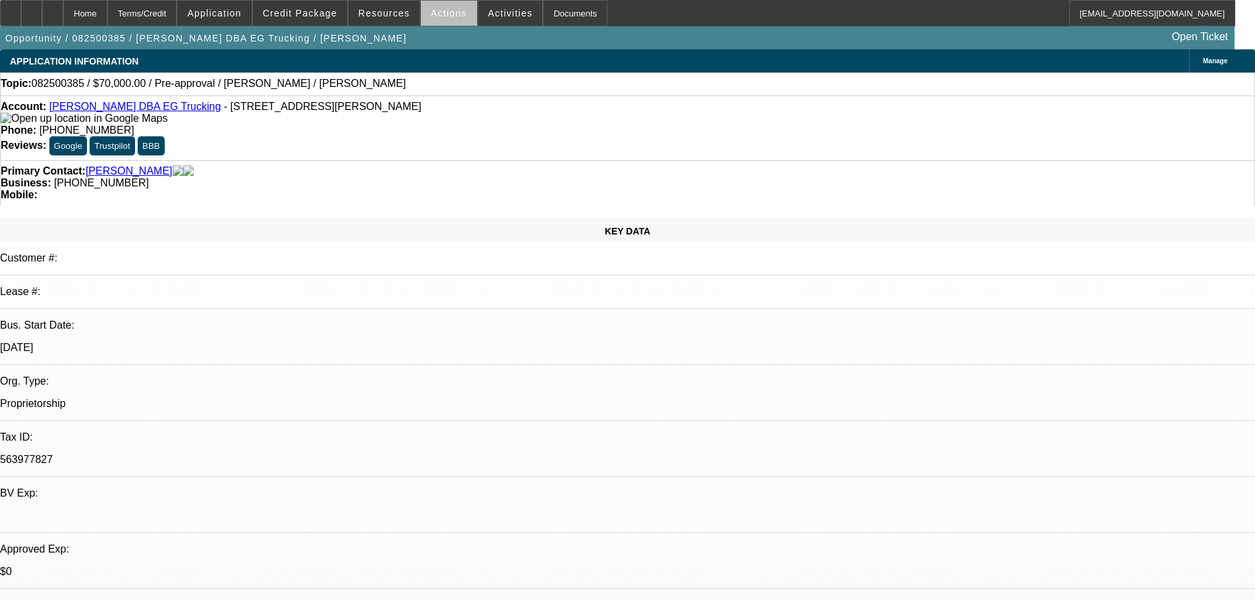
click at [447, 16] on span "Actions" at bounding box center [449, 13] width 36 height 11
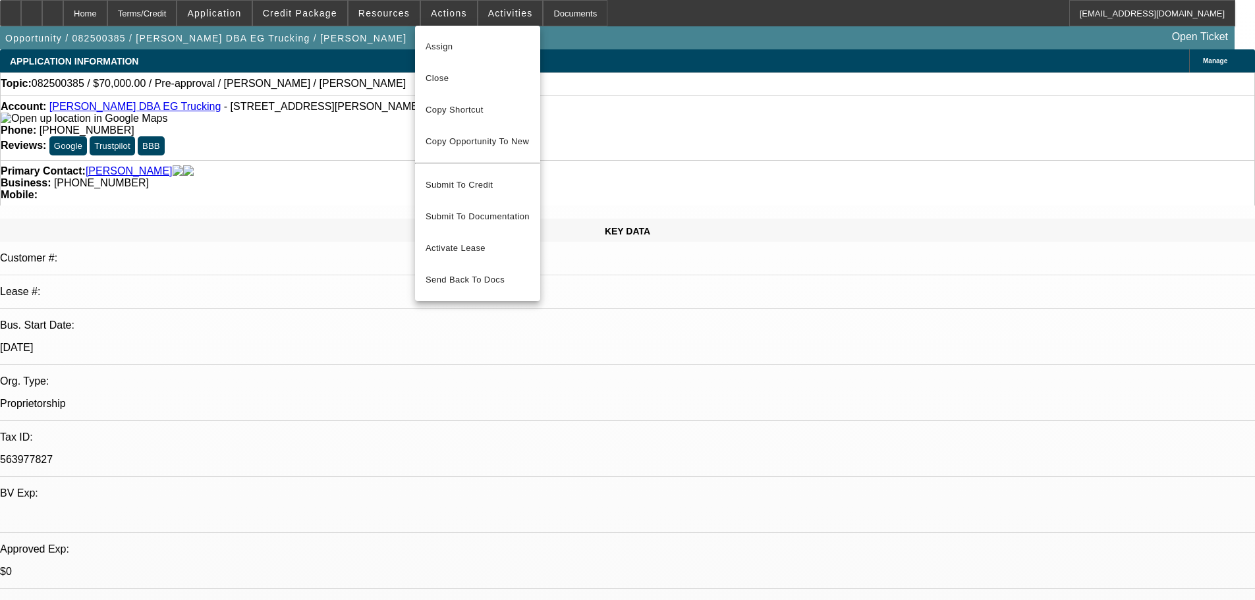
click at [509, 16] on div at bounding box center [627, 300] width 1255 height 600
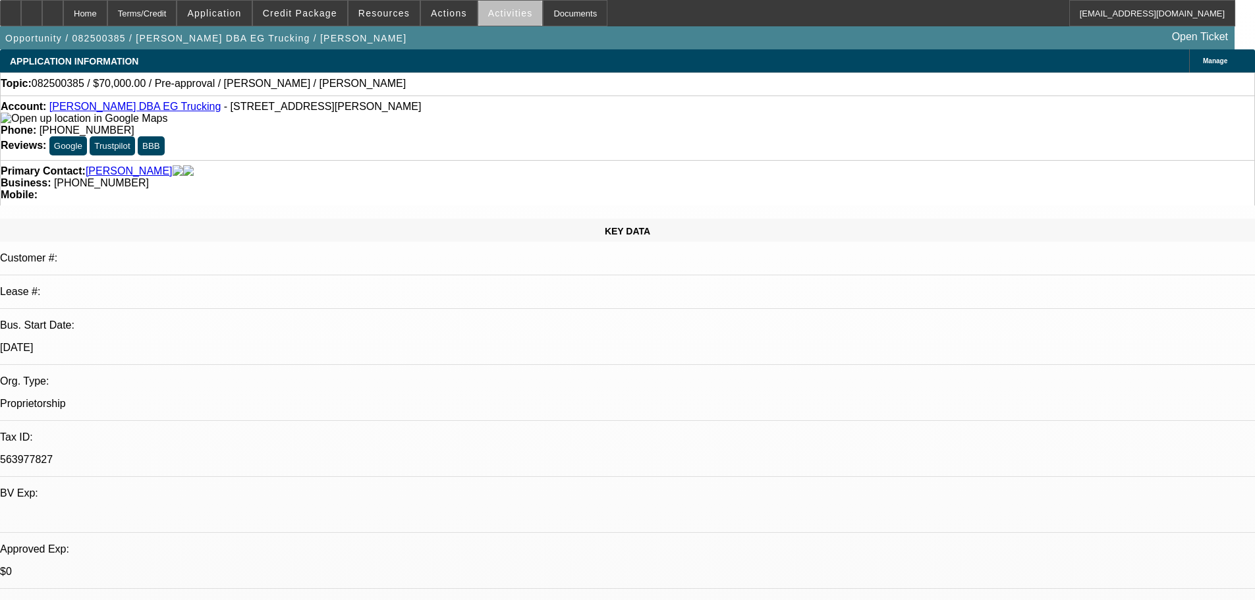
click at [503, 15] on span "Activities" at bounding box center [510, 13] width 45 height 11
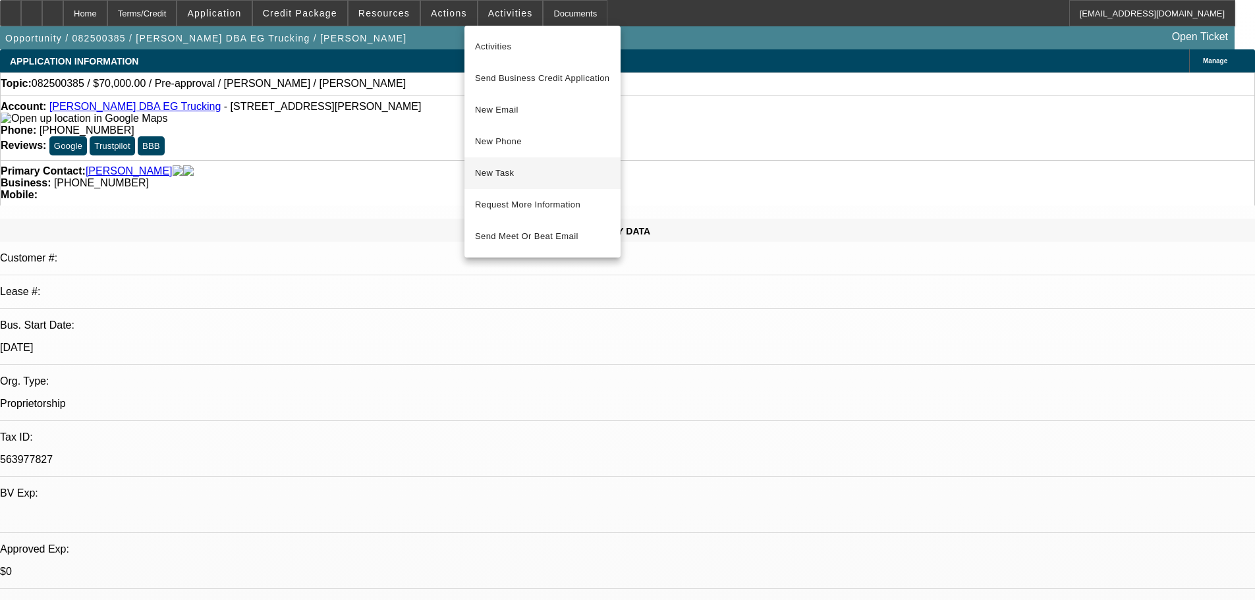
click at [508, 171] on span "New Task" at bounding box center [542, 173] width 135 height 16
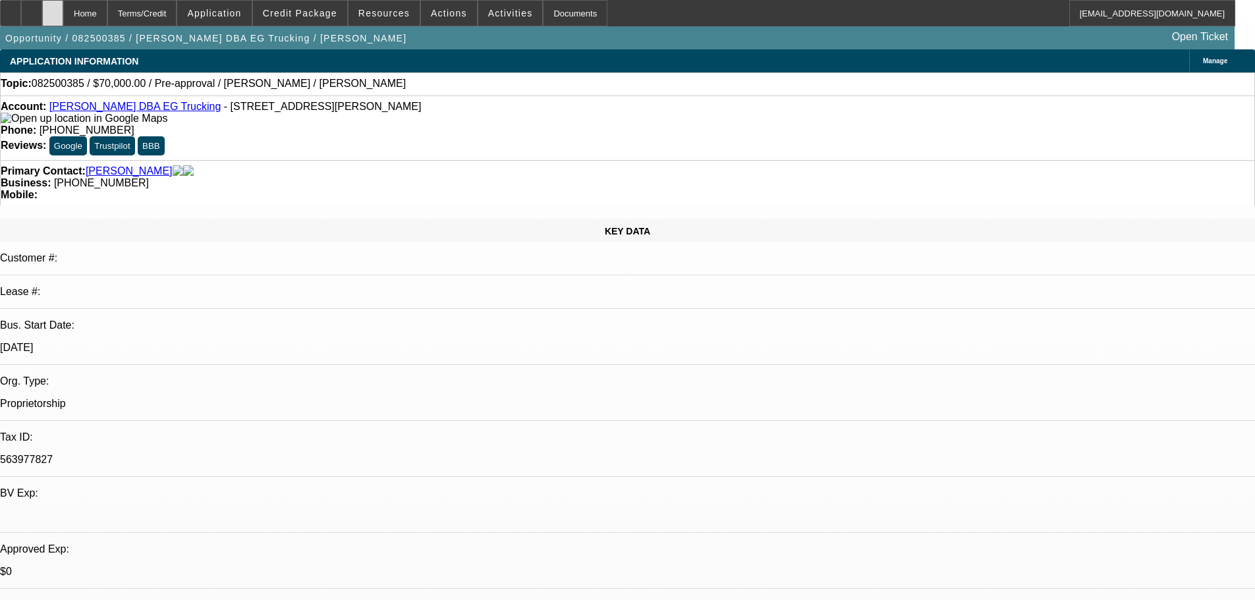
click at [63, 22] on div at bounding box center [52, 13] width 21 height 26
select select "0"
select select "2"
select select "0.1"
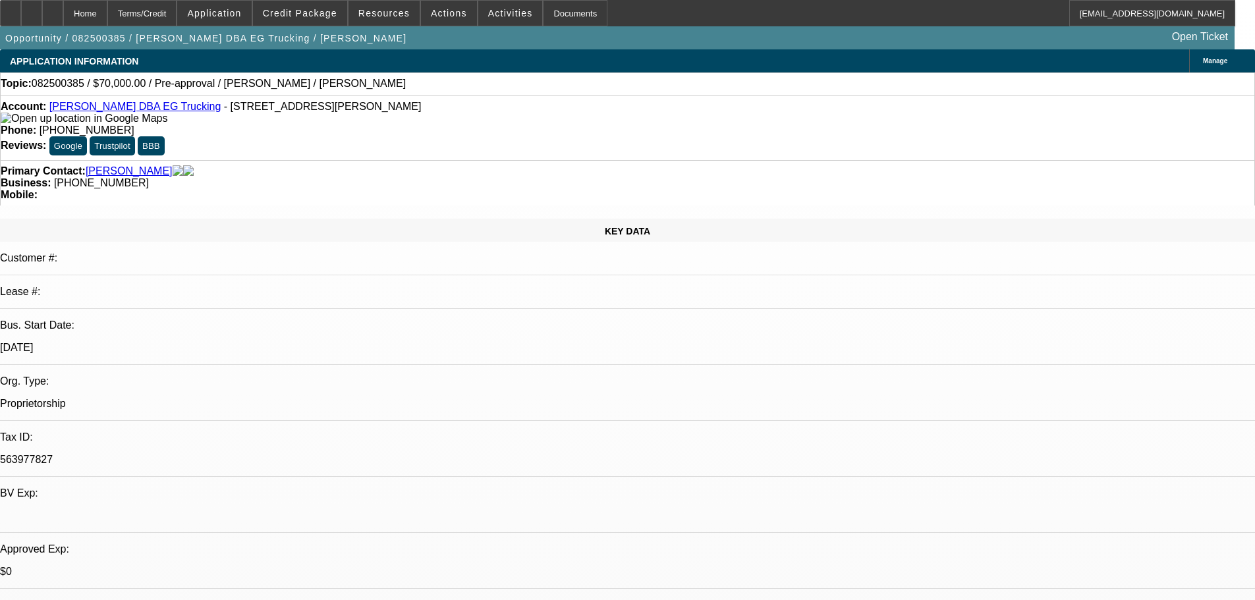
select select "4"
click at [171, 112] on link "Ernesto Guardado DBA EG Trucking" at bounding box center [135, 106] width 172 height 11
click at [503, 15] on span "Activities" at bounding box center [510, 13] width 45 height 11
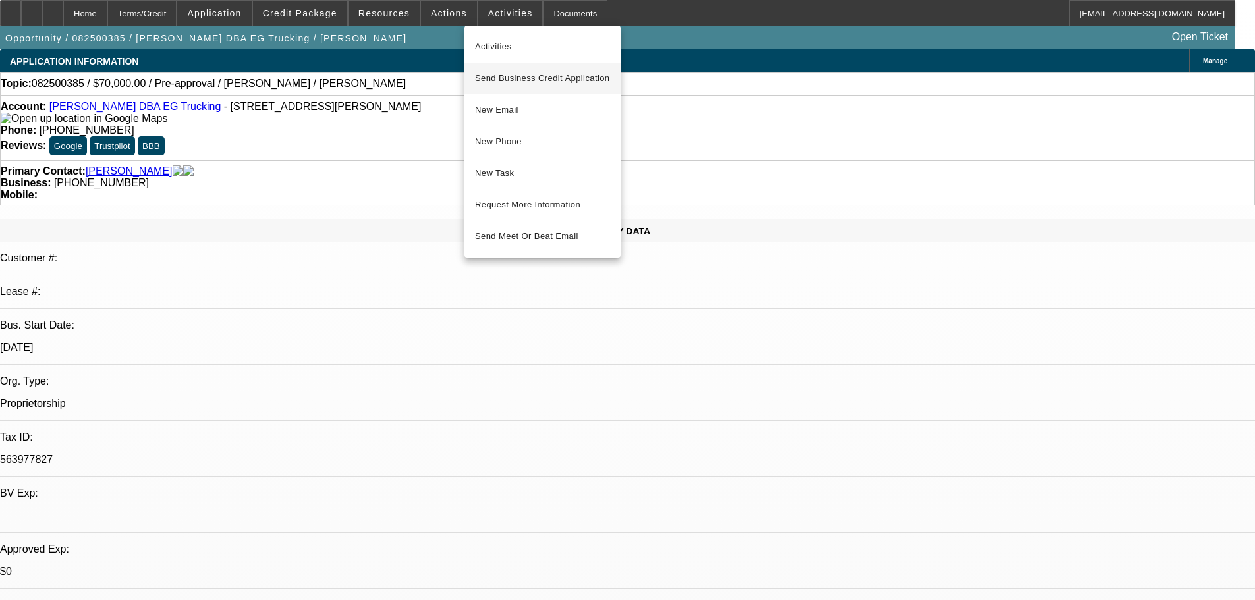
click at [537, 82] on span "Send Business Credit Application" at bounding box center [542, 78] width 135 height 16
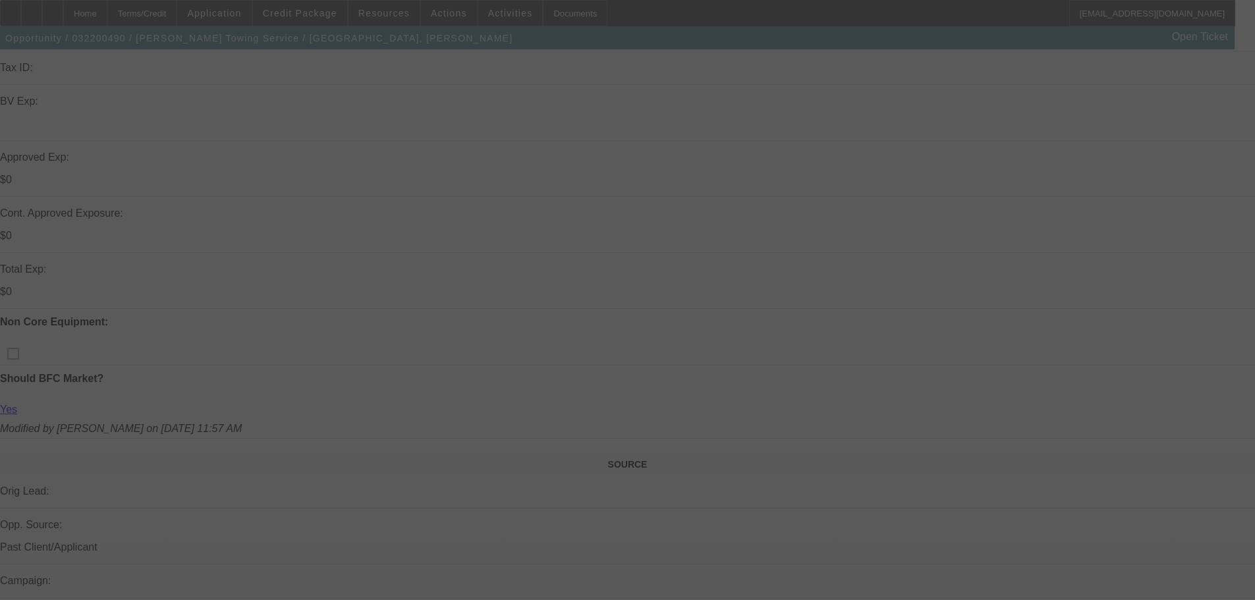
scroll to position [395, 0]
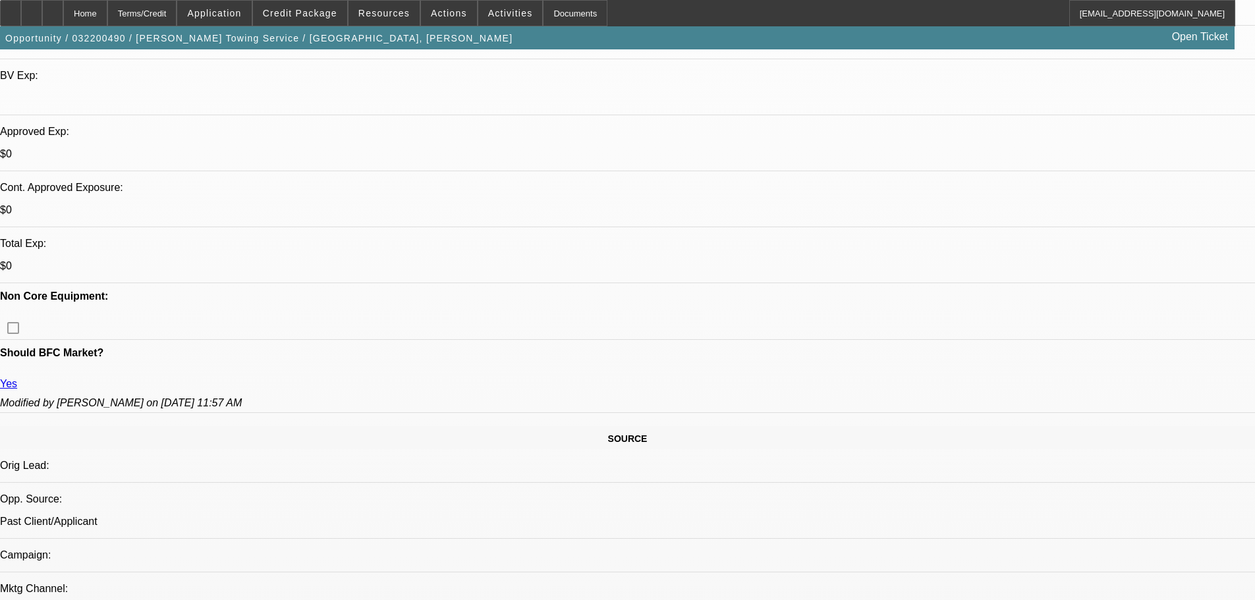
select select "0"
select select "2"
select select "0.1"
select select "4"
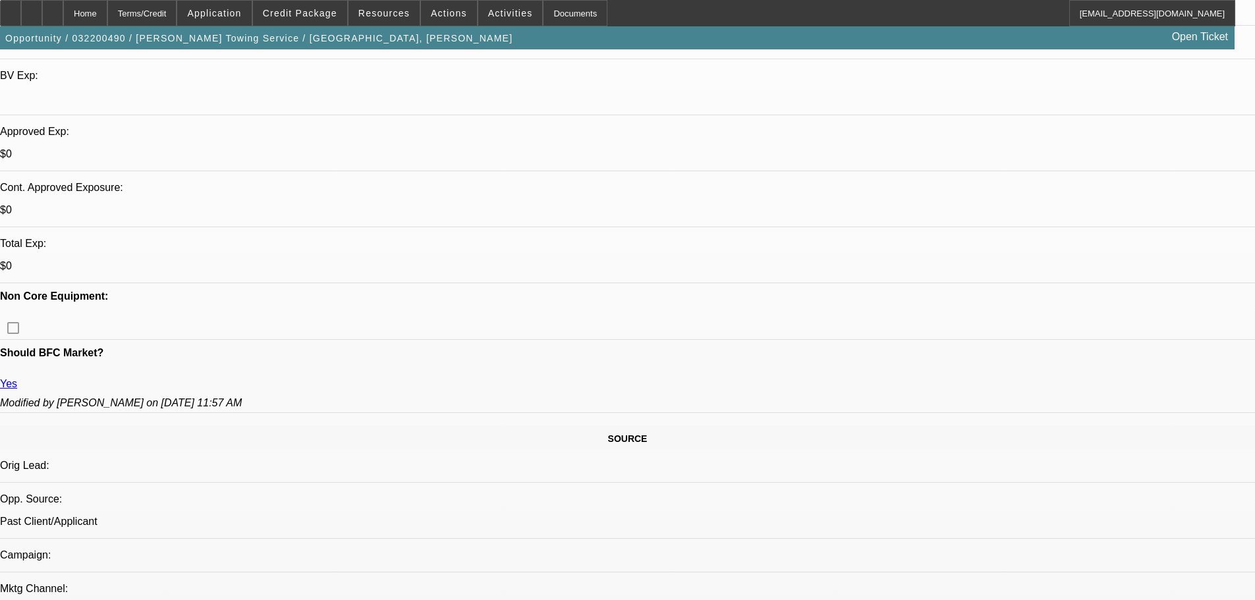
select select "0"
select select "2"
select select "0.1"
select select "4"
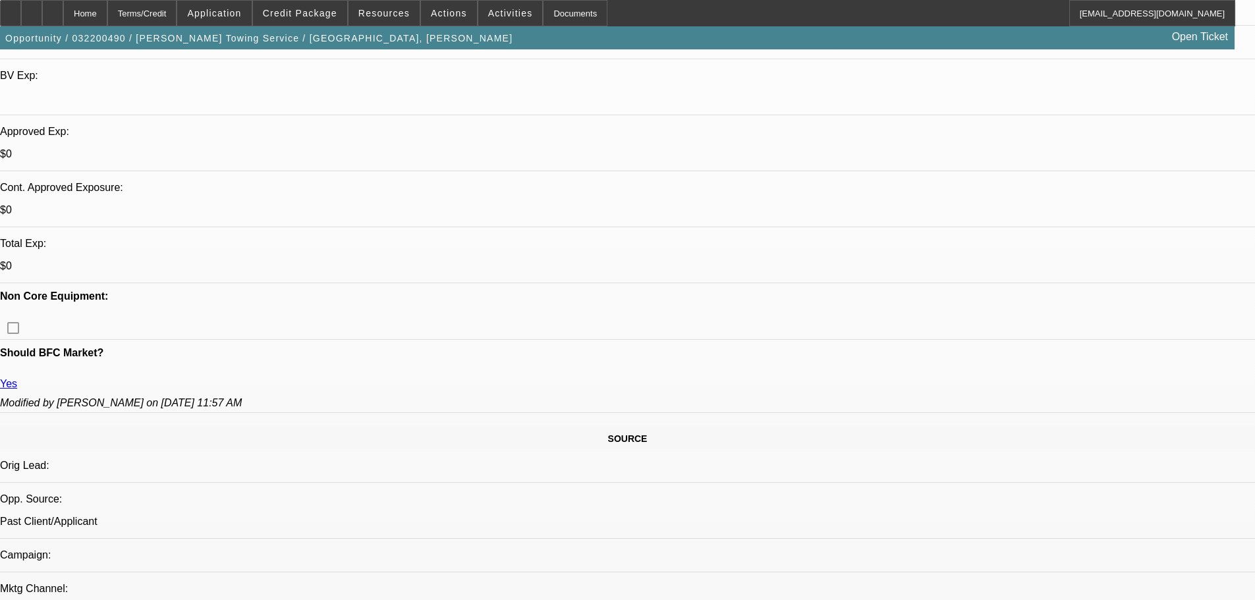
select select "0"
select select "2"
select select "0.1"
select select "4"
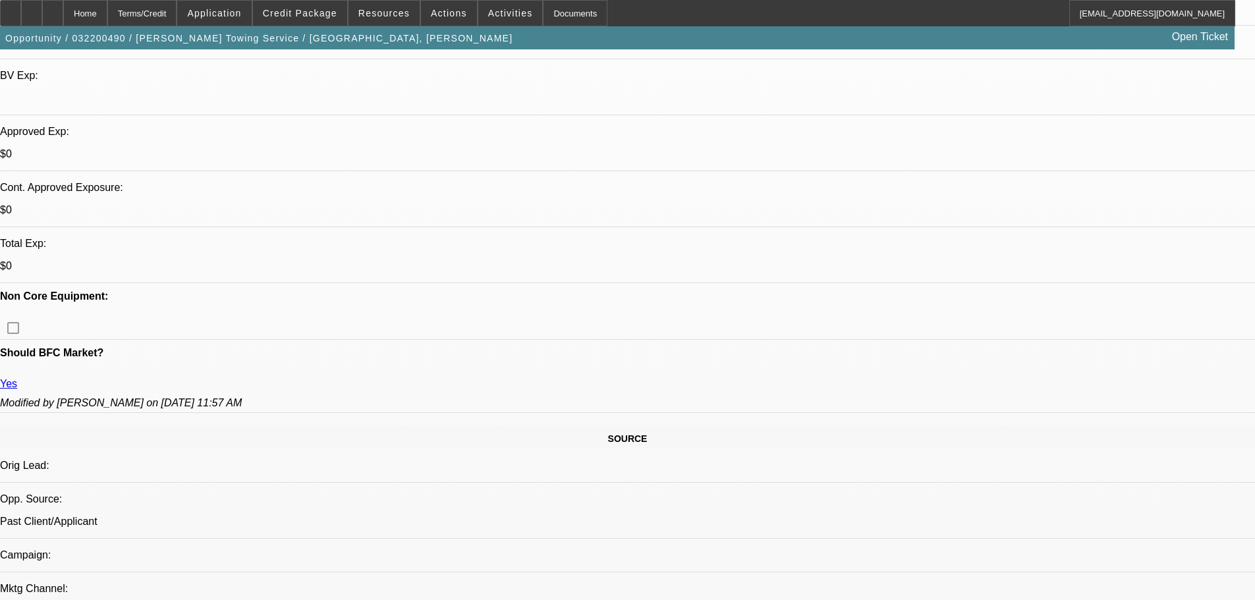
select select "0.1"
select select "2"
select select "0.1"
select select "4"
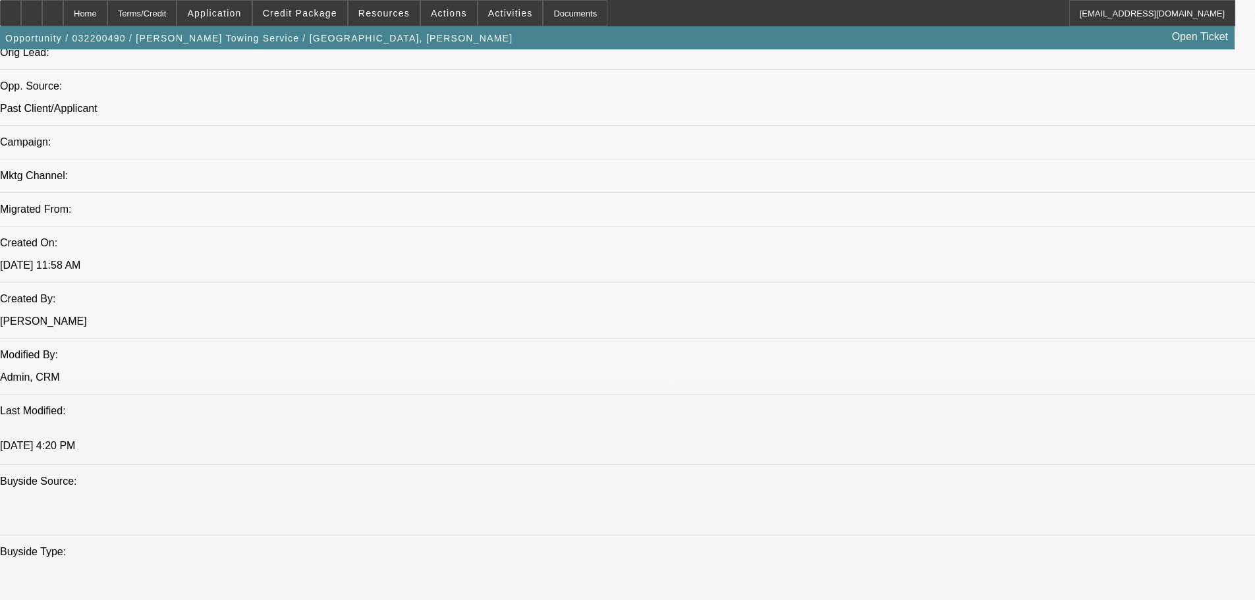
scroll to position [0, 0]
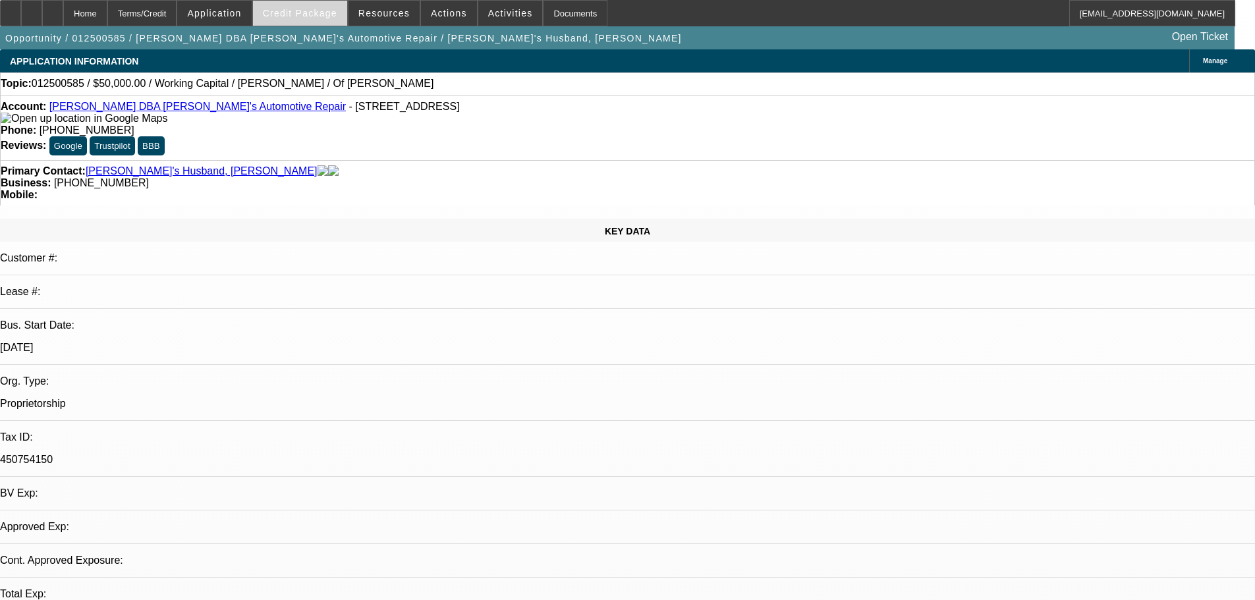
select select "0"
select select "2"
select select "0"
select select "6"
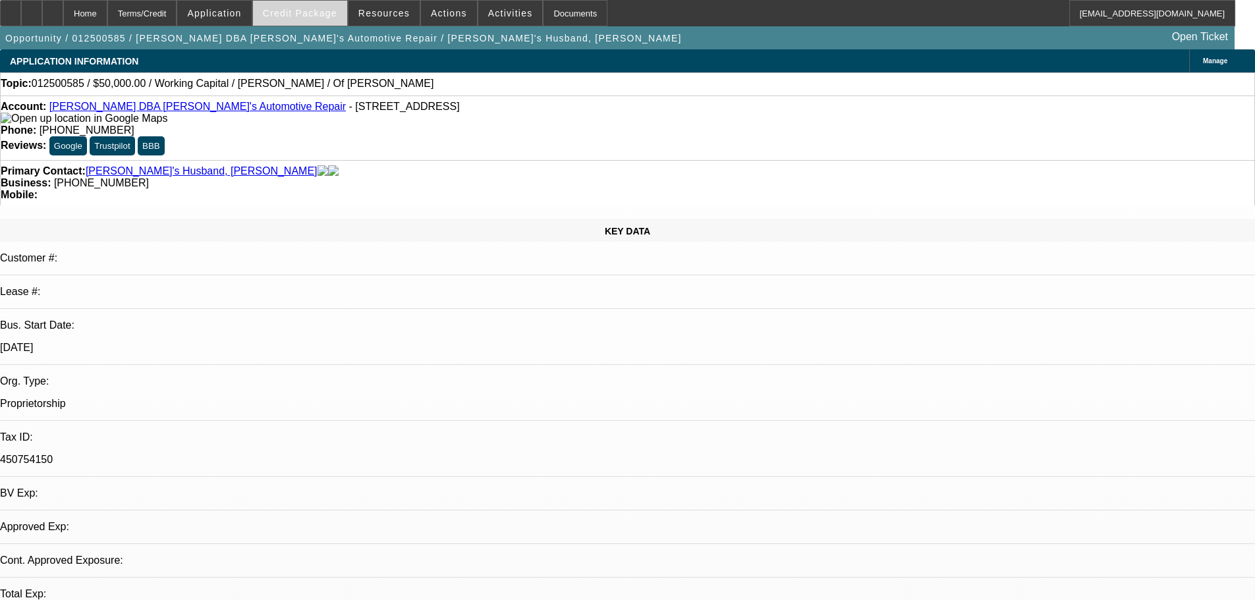
select select "0"
select select "2"
select select "0"
select select "6"
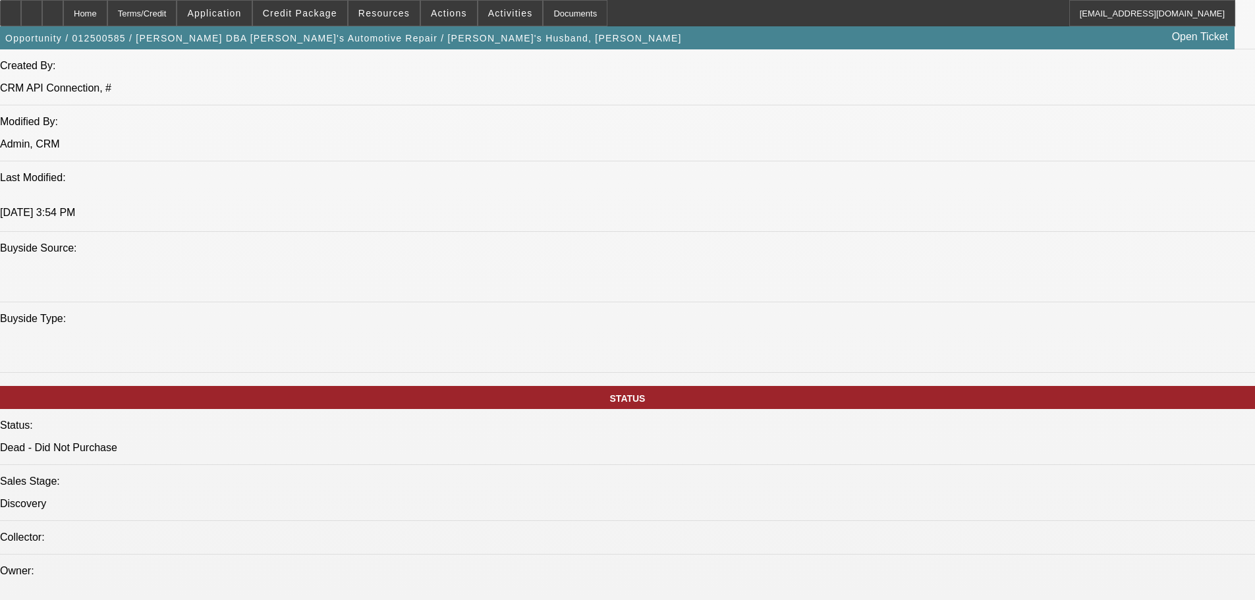
scroll to position [1054, 0]
